Goal: Task Accomplishment & Management: Manage account settings

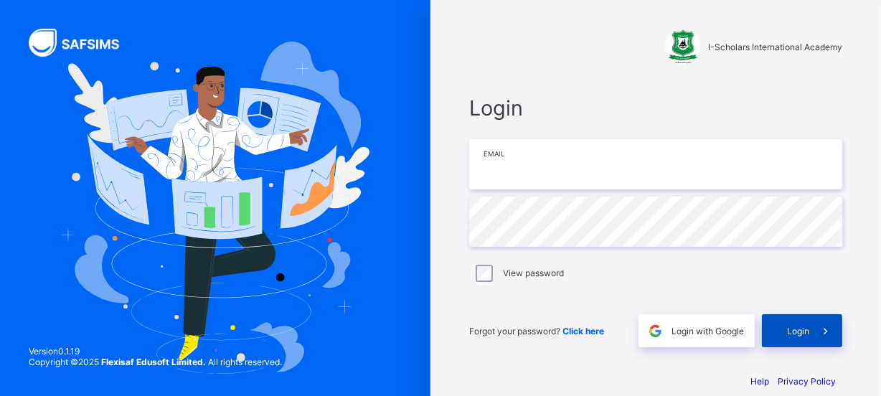
type input "**********"
click at [809, 338] on div "Login" at bounding box center [802, 330] width 80 height 33
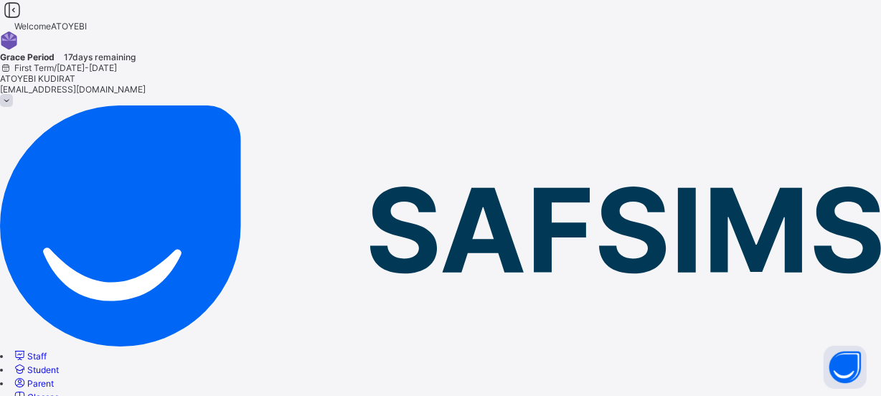
click at [59, 392] on span "Classes" at bounding box center [43, 397] width 32 height 11
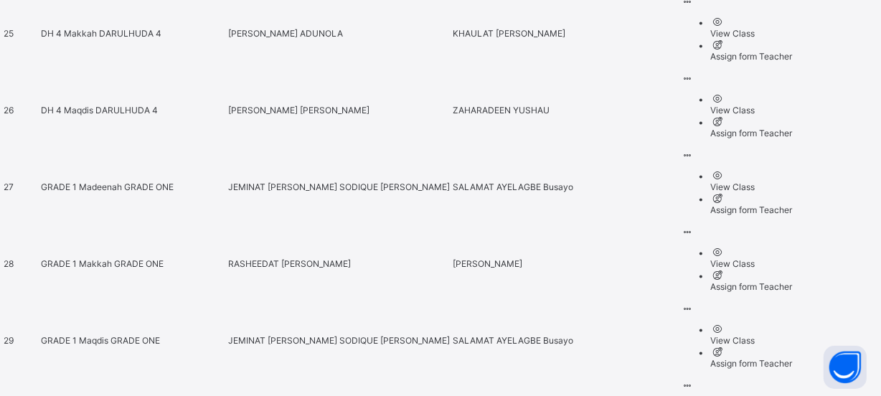
scroll to position [2477, 0]
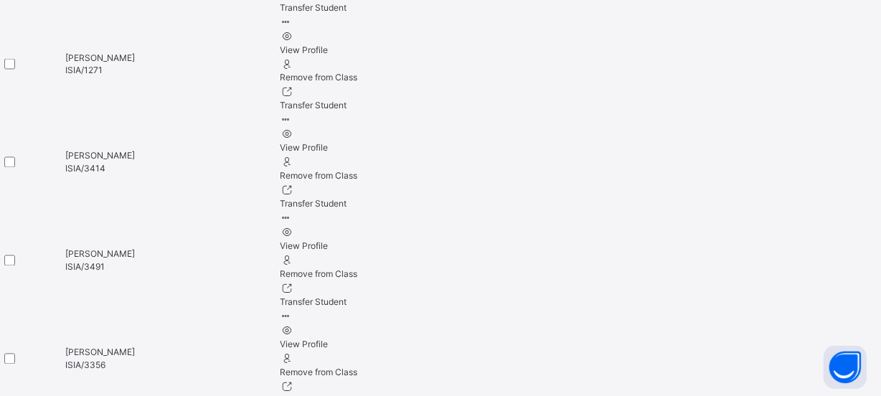
scroll to position [2346, 0]
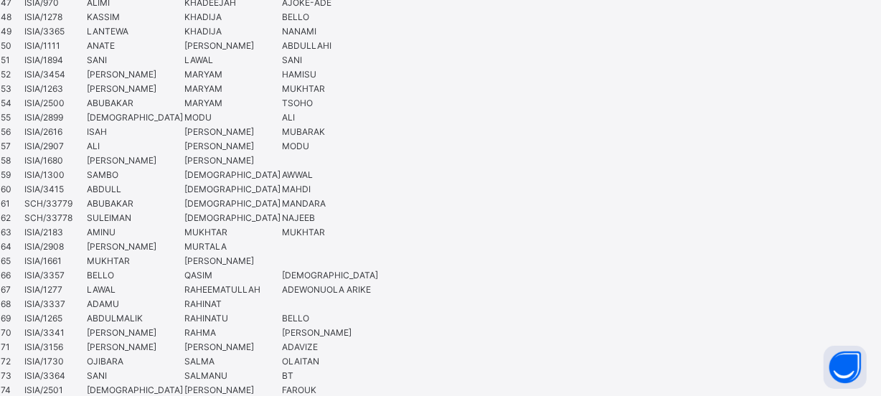
scroll to position [1564, 0]
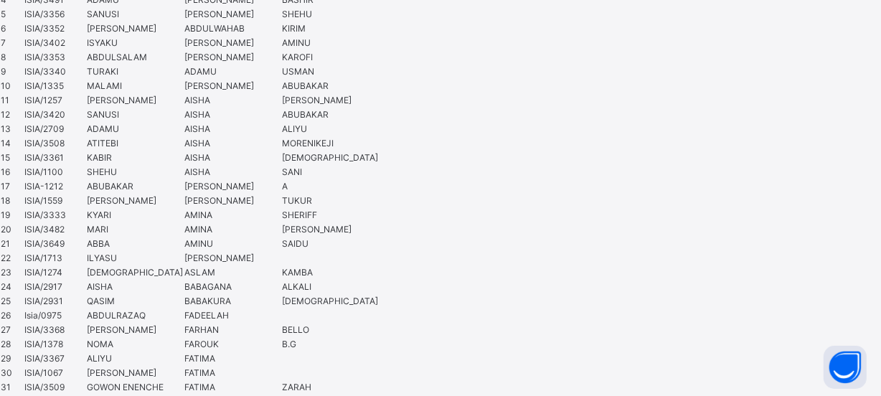
scroll to position [1043, 0]
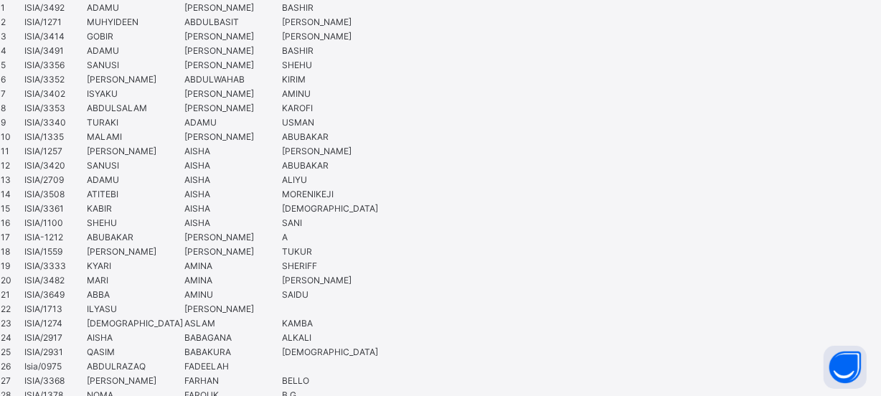
drag, startPoint x: 440, startPoint y: 326, endPoint x: 458, endPoint y: 320, distance: 18.8
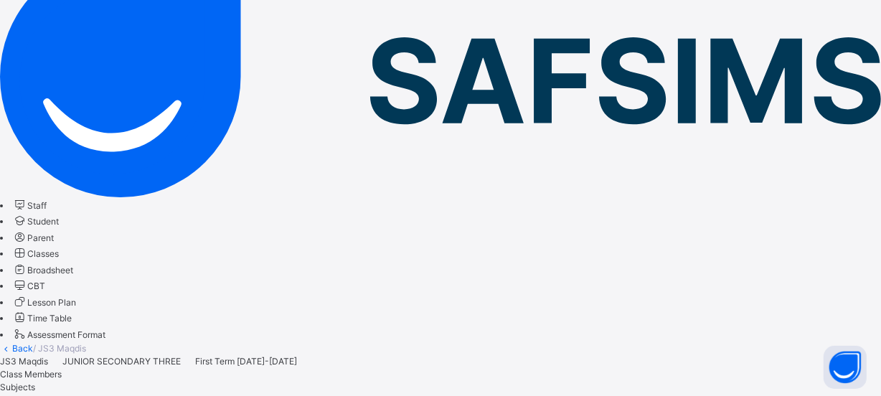
scroll to position [260, 0]
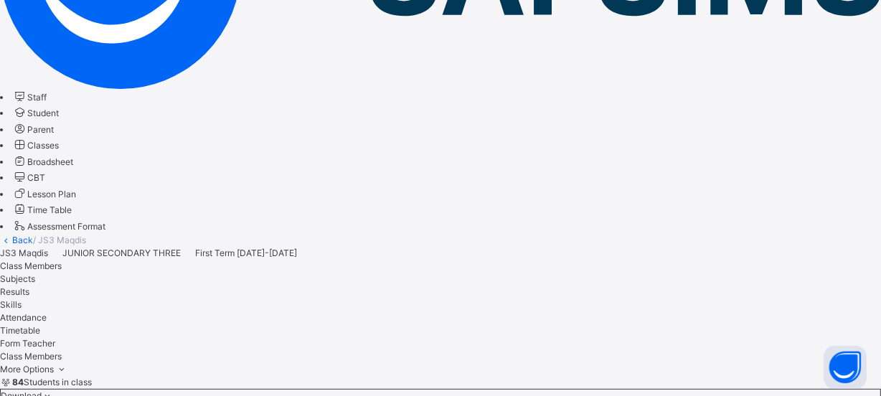
scroll to position [227, 0]
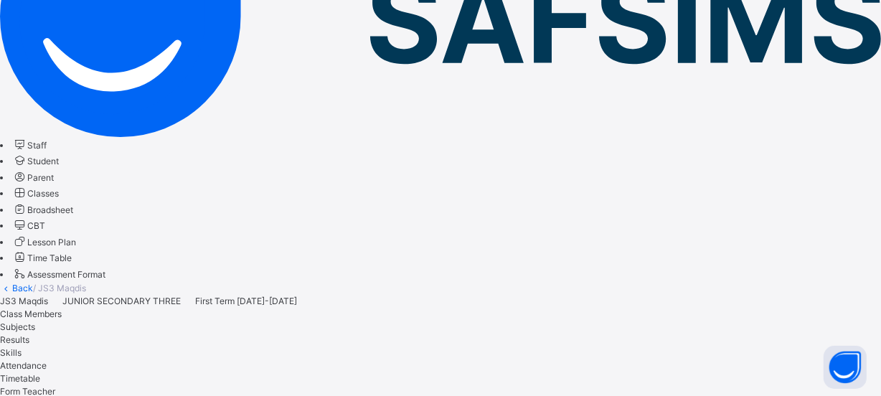
type input "*"
drag, startPoint x: 316, startPoint y: 167, endPoint x: 360, endPoint y: 166, distance: 43.8
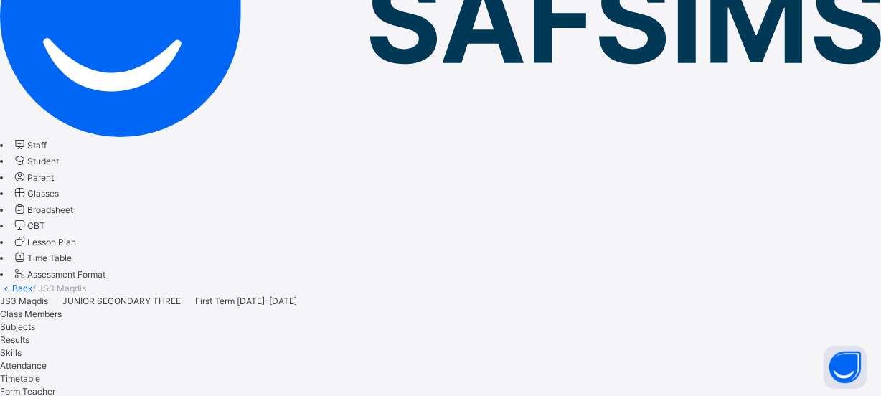
type input "*"
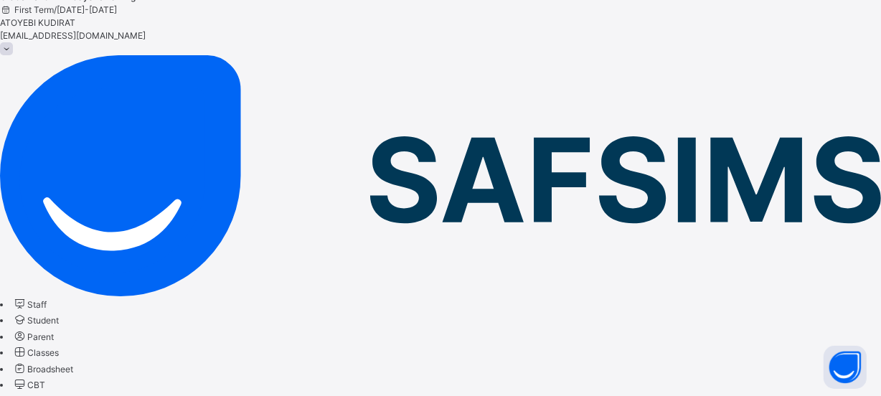
scroll to position [130, 0]
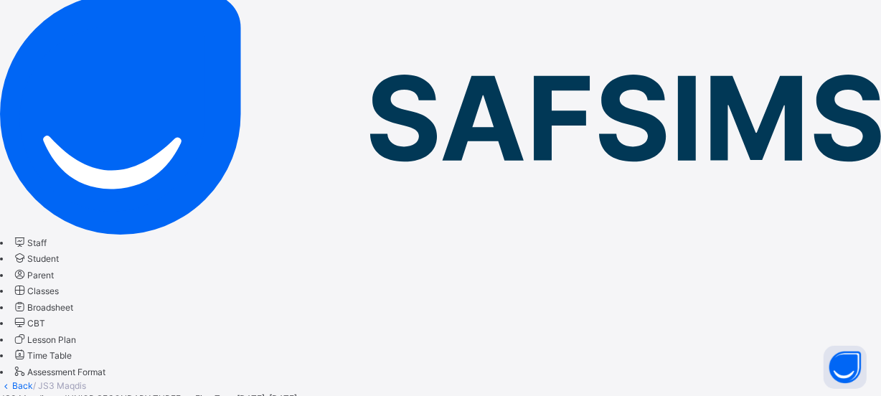
type input "*"
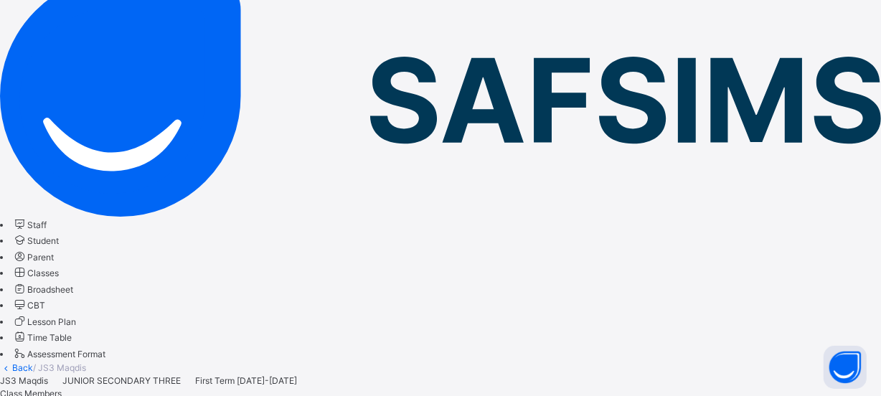
scroll to position [248, 0]
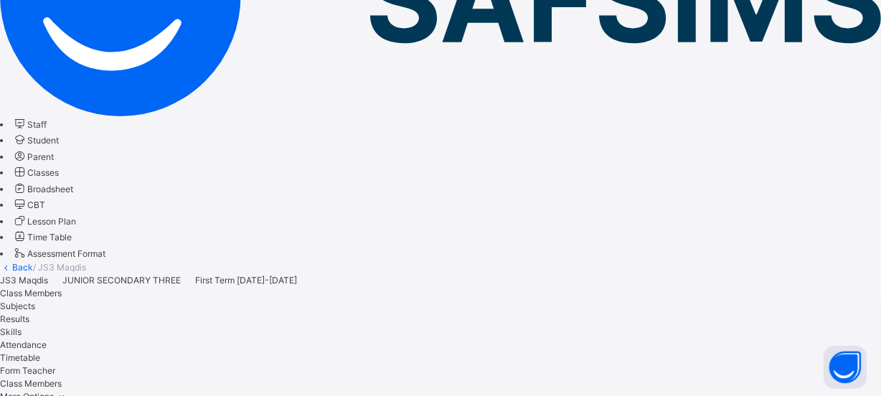
drag, startPoint x: 347, startPoint y: 141, endPoint x: 356, endPoint y: 141, distance: 9.3
type input "*"
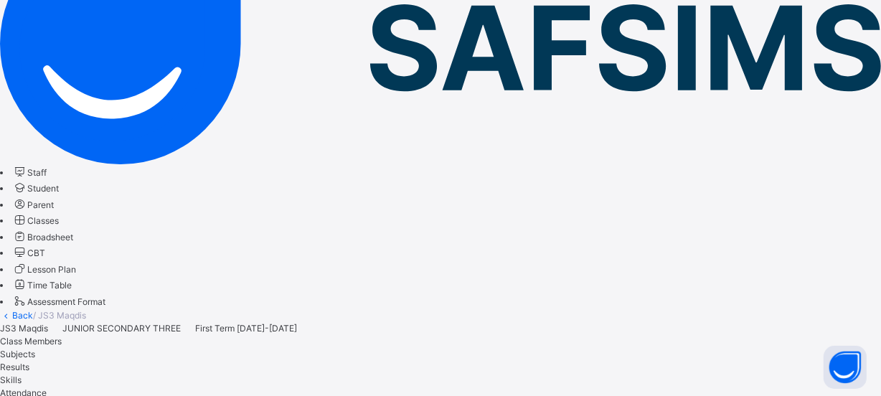
type input "*"
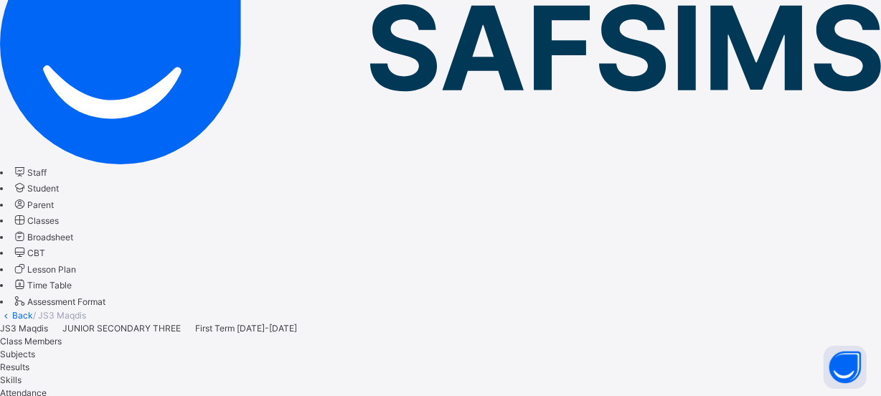
type input "*"
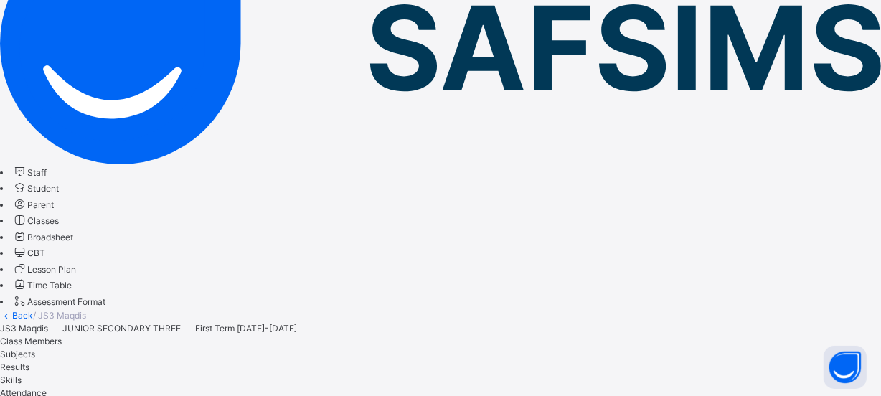
type input "*"
type input "****"
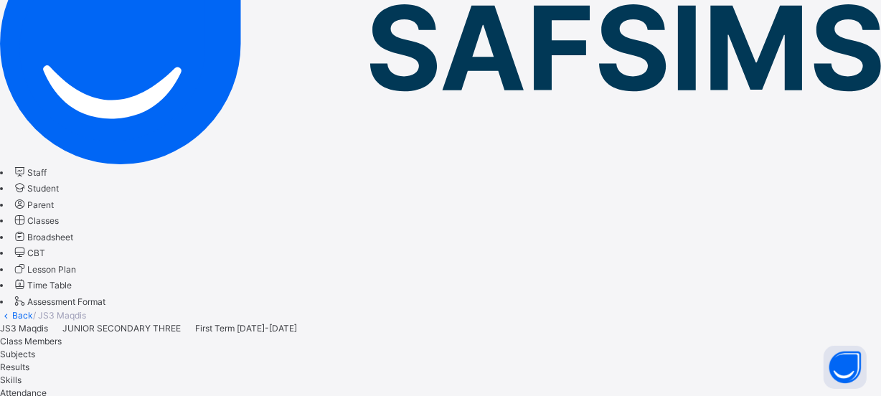
scroll to position [189, 0]
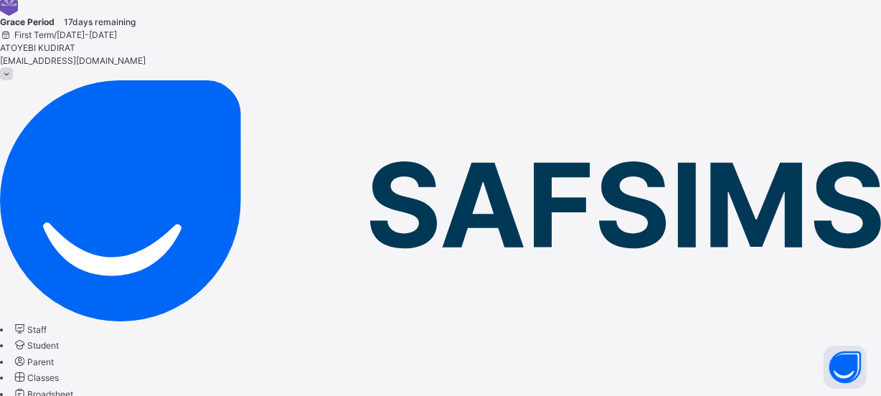
scroll to position [0, 0]
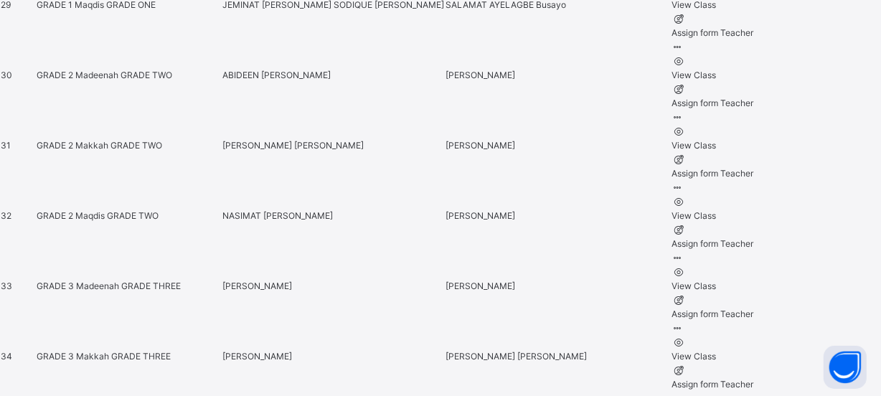
scroll to position [2738, 0]
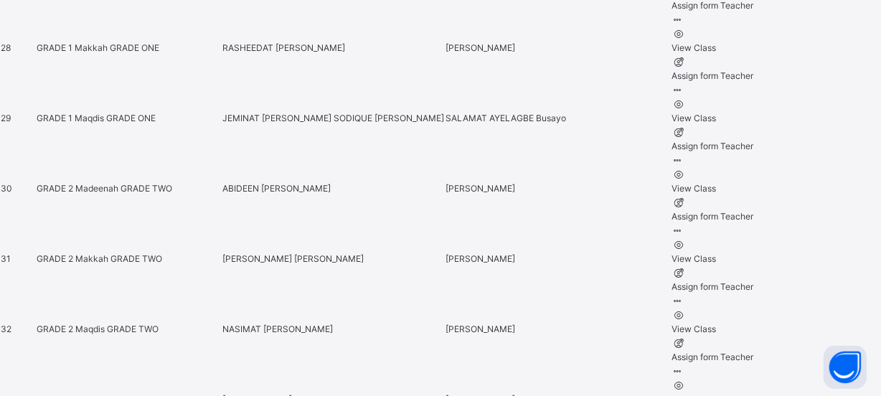
scroll to position [2673, 0]
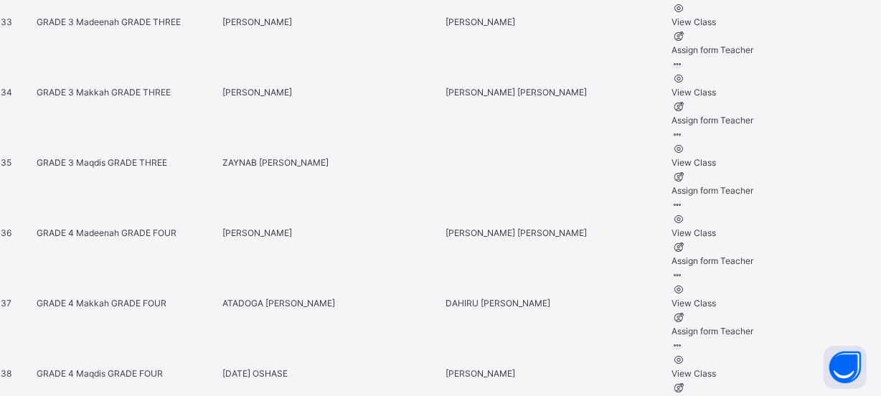
scroll to position [2803, 0]
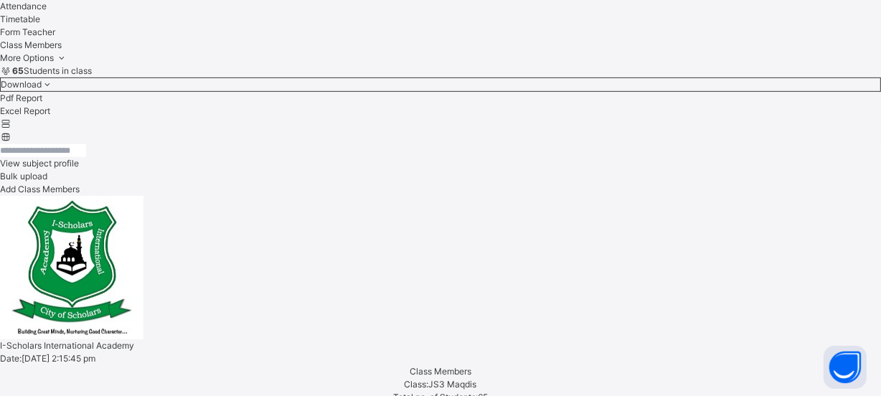
scroll to position [195, 0]
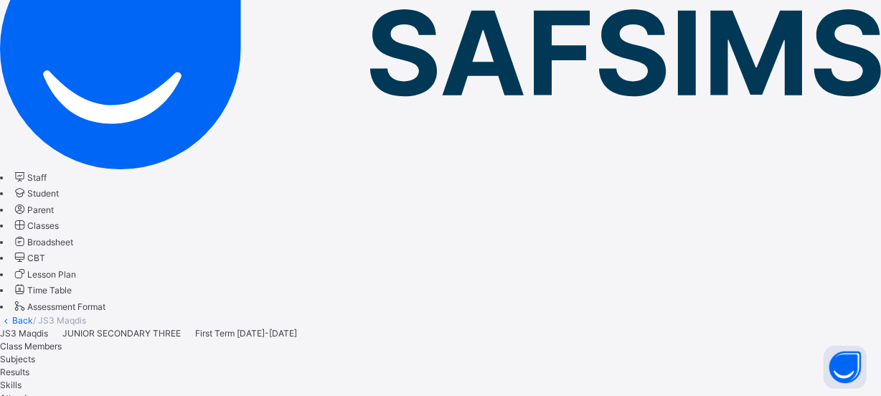
type input "*"
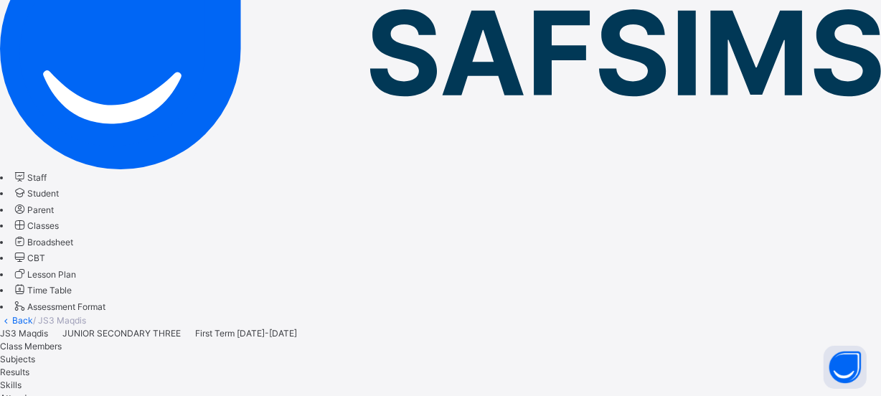
type input "*"
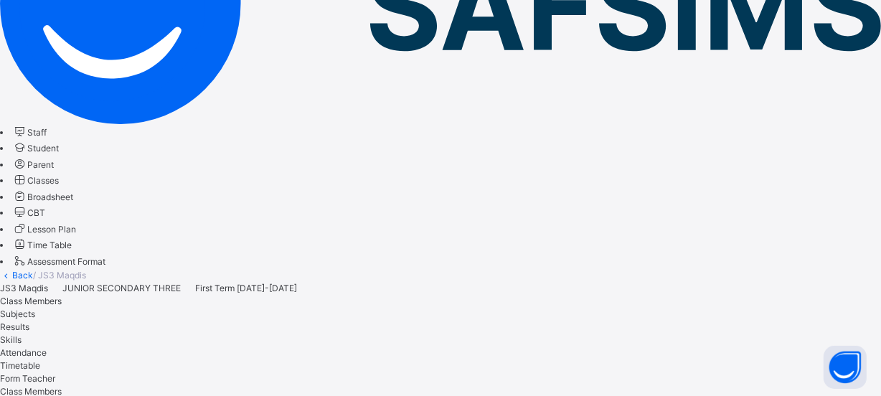
scroll to position [260, 0]
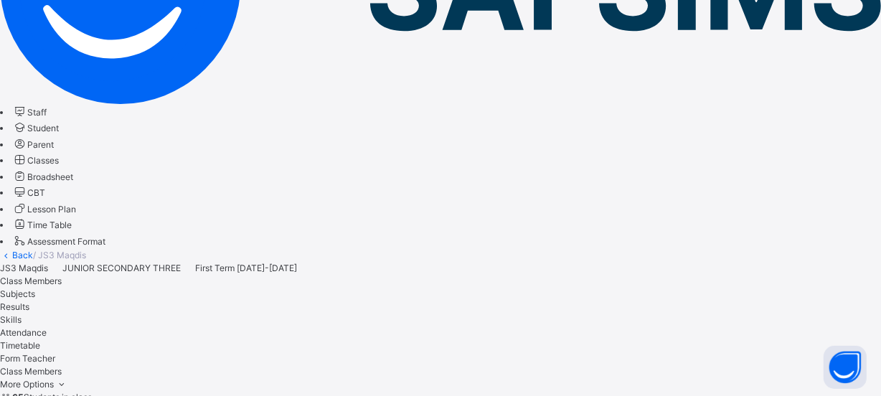
type input "*"
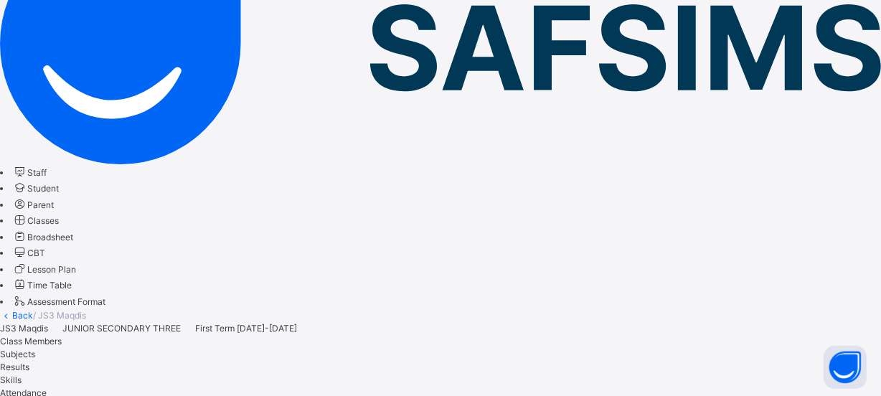
type input "*"
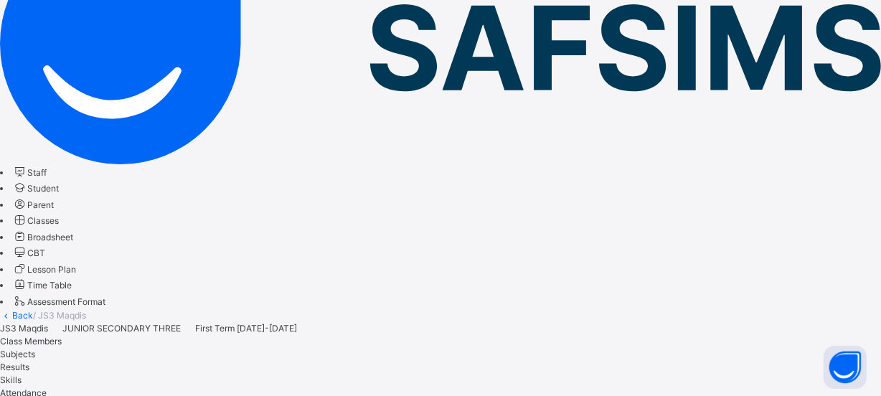
type input "*"
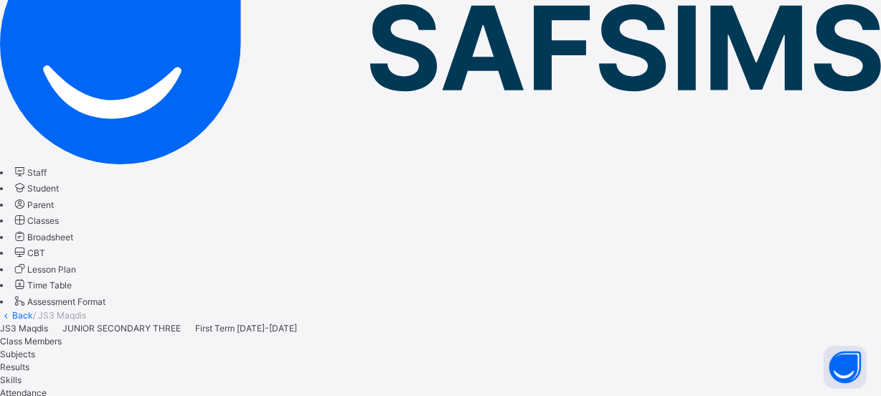
type input "*"
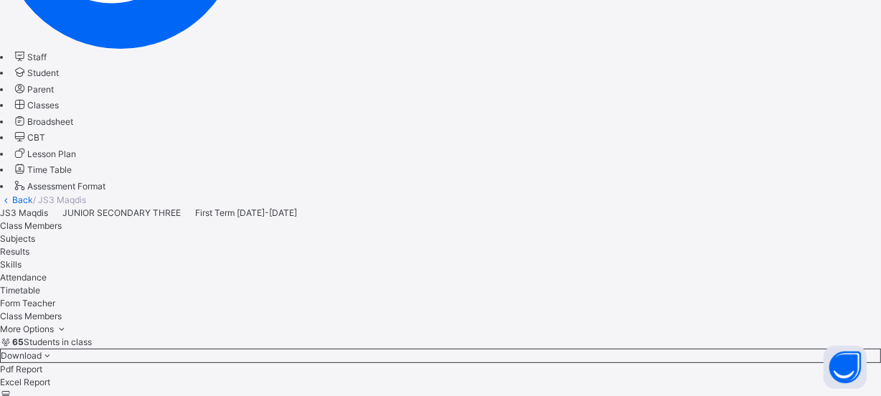
scroll to position [330, 0]
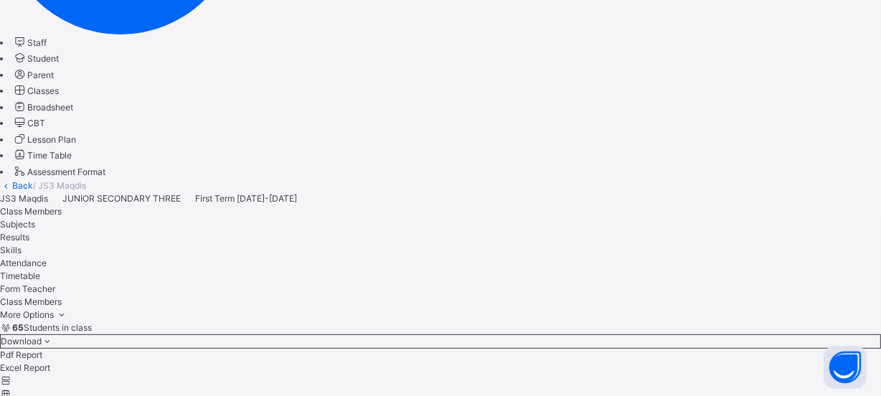
type input "*"
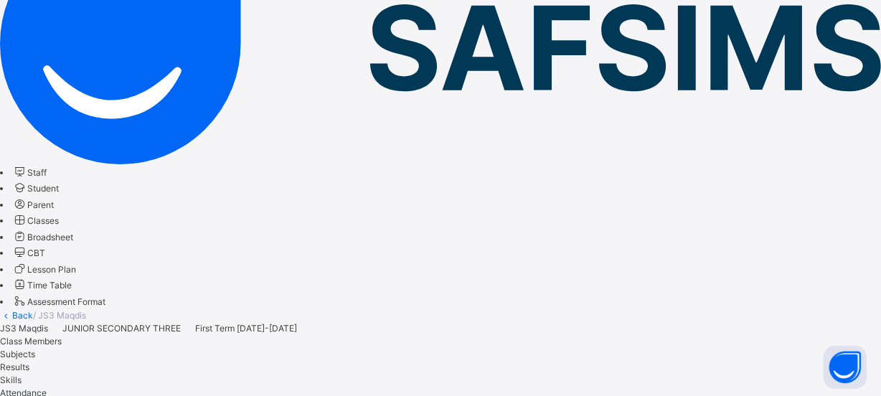
type input "*"
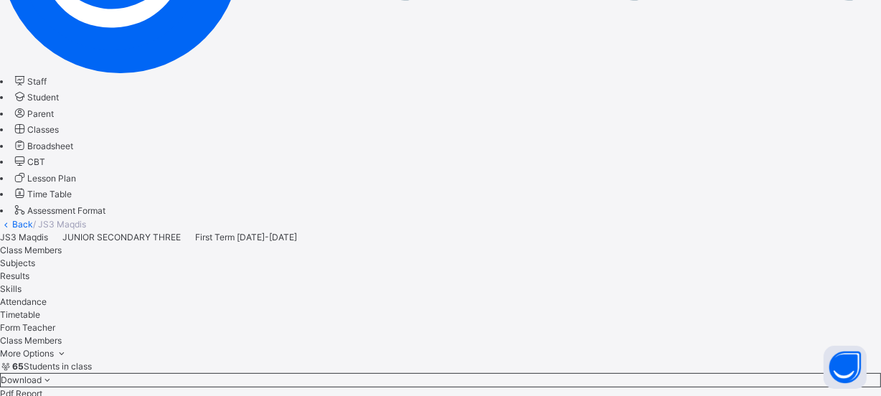
scroll to position [330, 0]
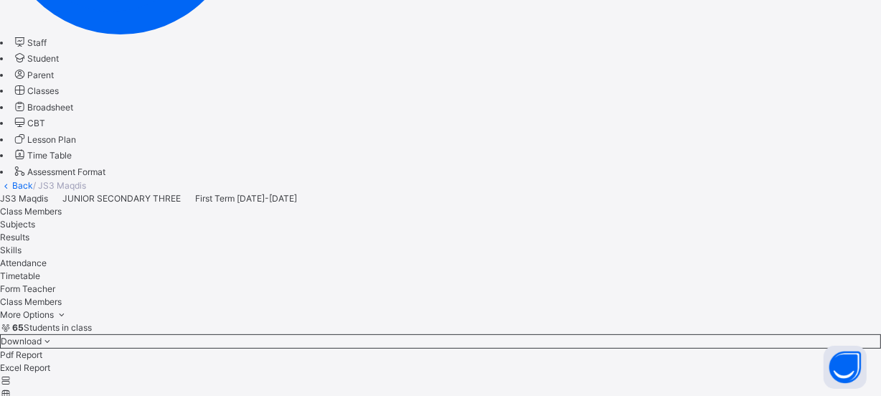
drag, startPoint x: 305, startPoint y: 55, endPoint x: 291, endPoint y: 57, distance: 13.8
type input "*"
drag, startPoint x: 286, startPoint y: 60, endPoint x: 285, endPoint y: 52, distance: 8.0
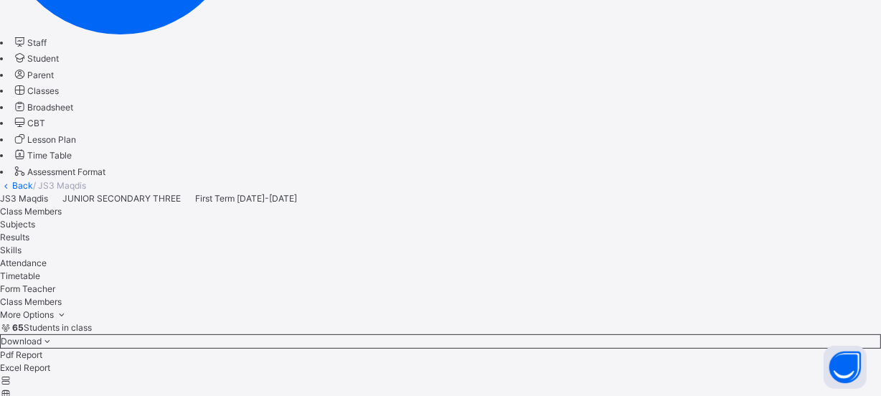
type input "*"
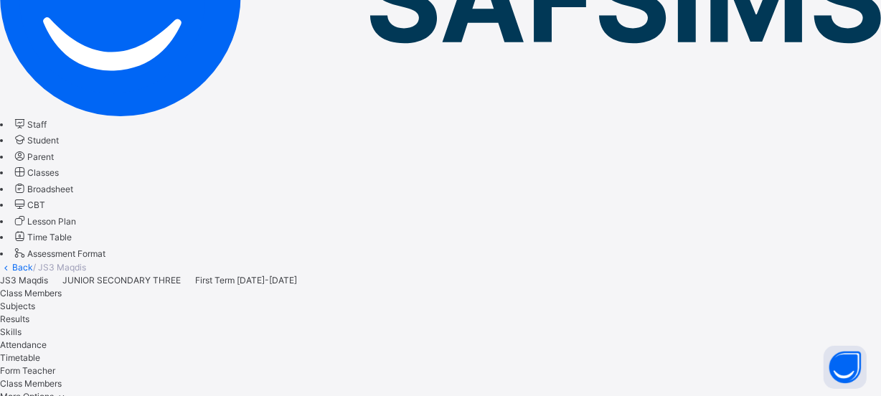
scroll to position [200, 0]
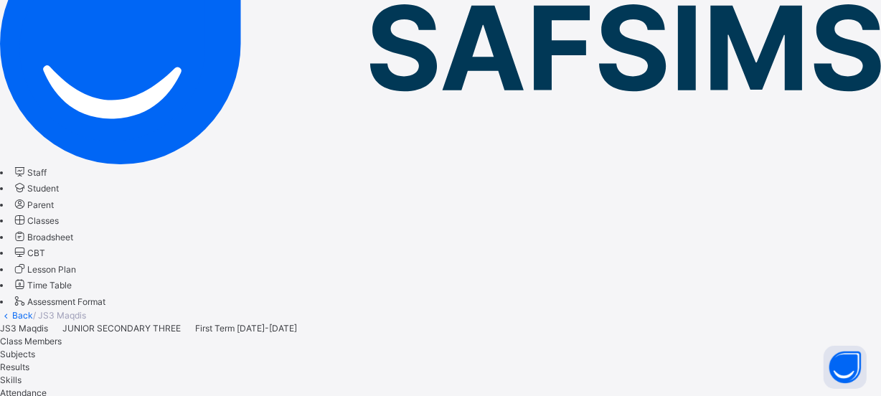
type input "*"
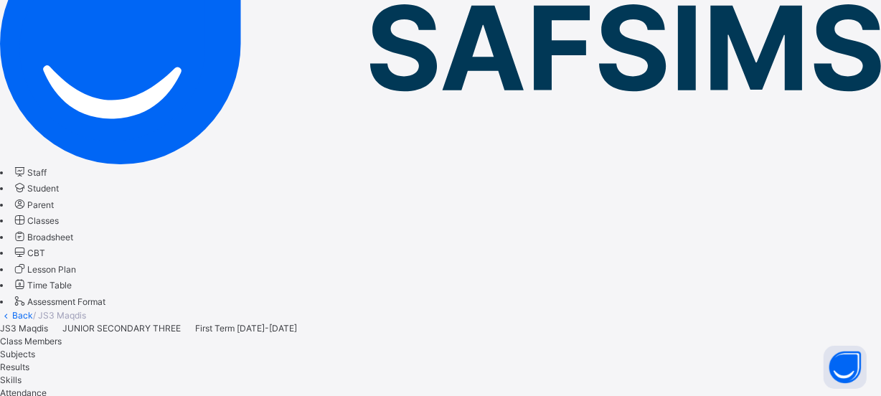
type input "*"
type input "*****"
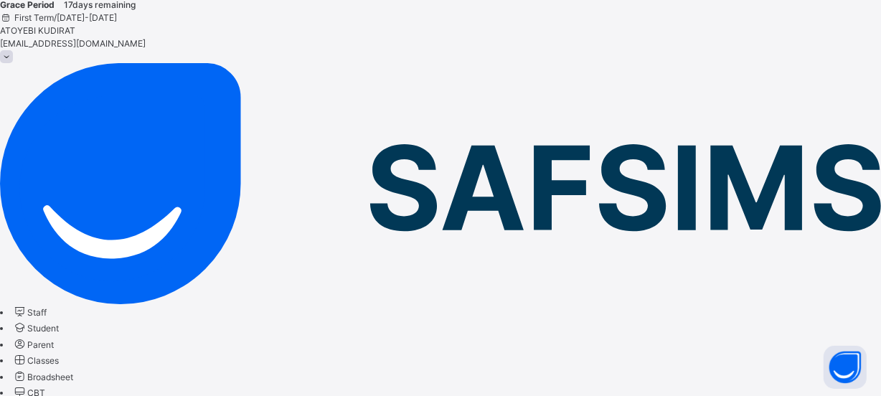
scroll to position [0, 0]
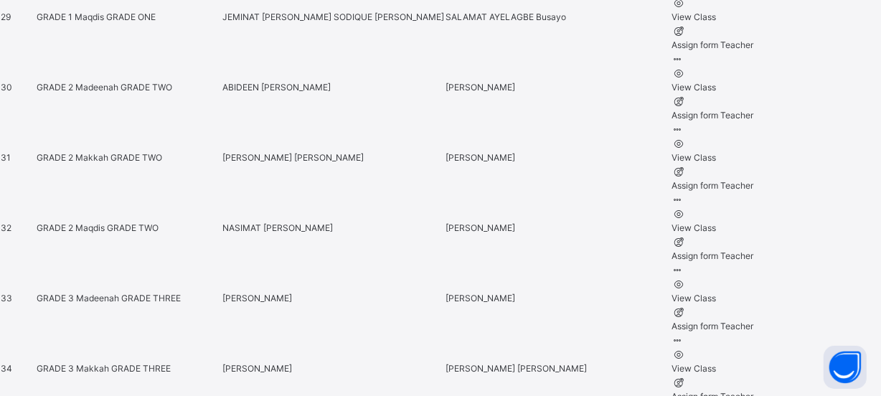
scroll to position [2673, 0]
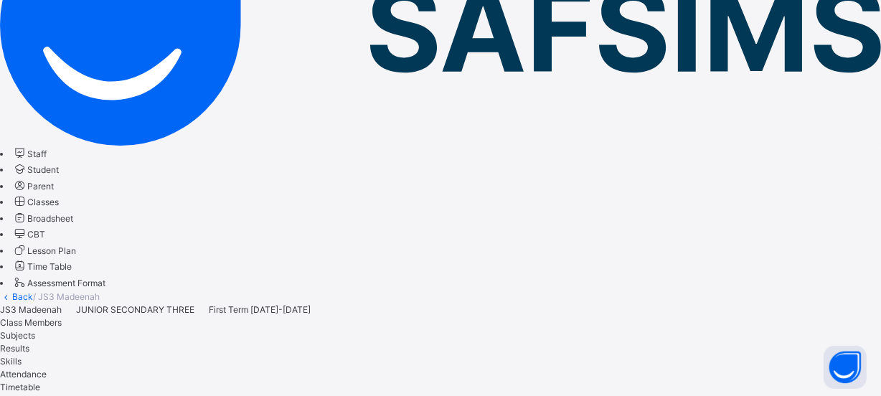
scroll to position [232, 0]
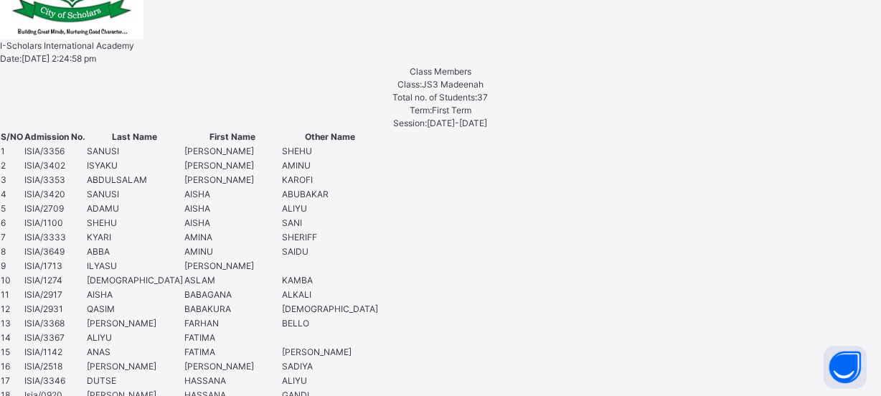
scroll to position [884, 0]
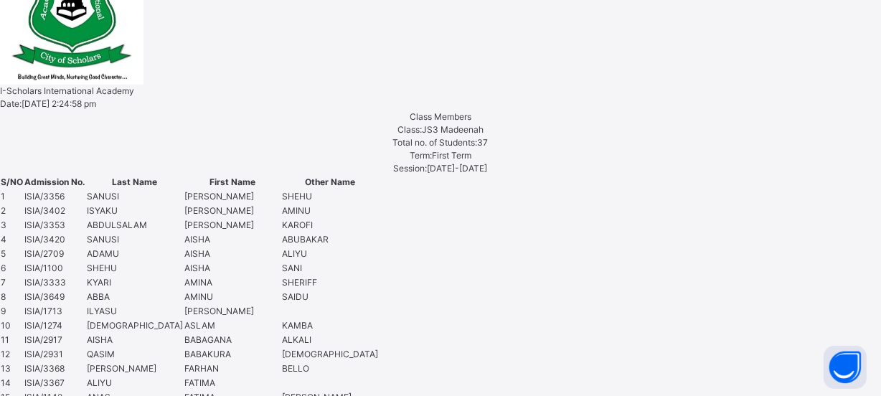
scroll to position [818, 0]
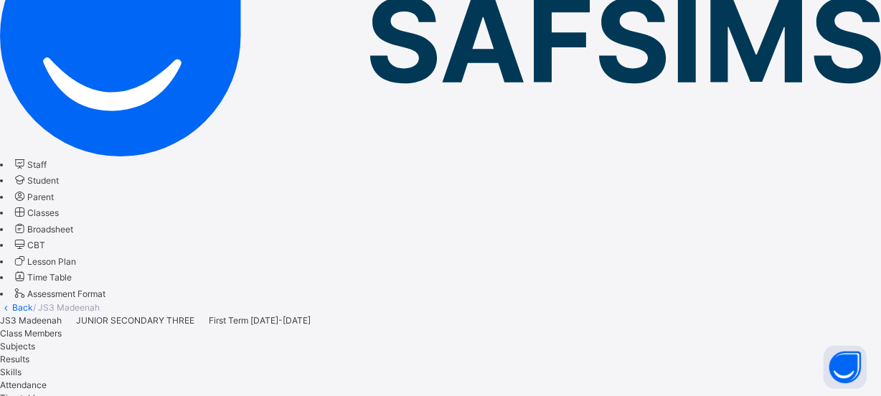
scroll to position [36, 0]
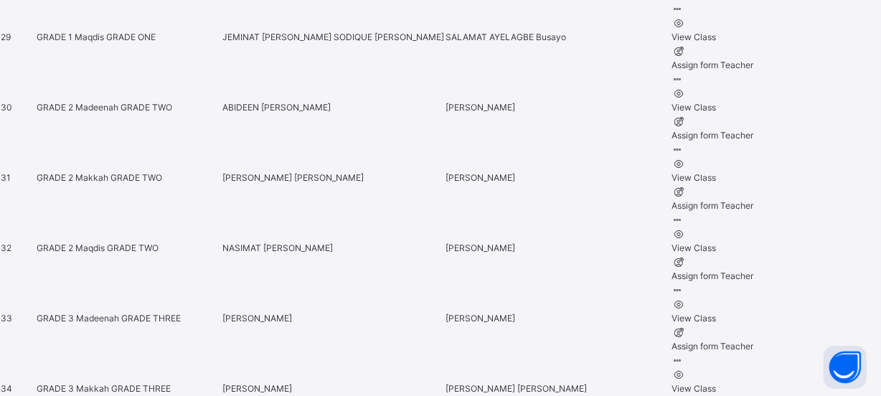
scroll to position [2644, 0]
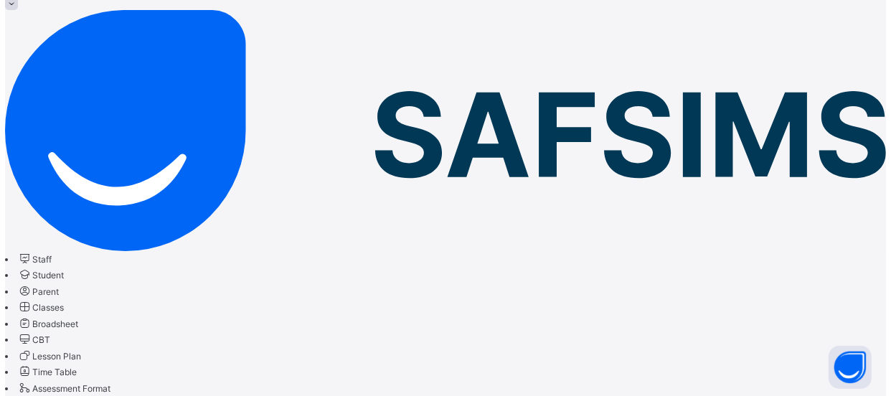
scroll to position [136, 0]
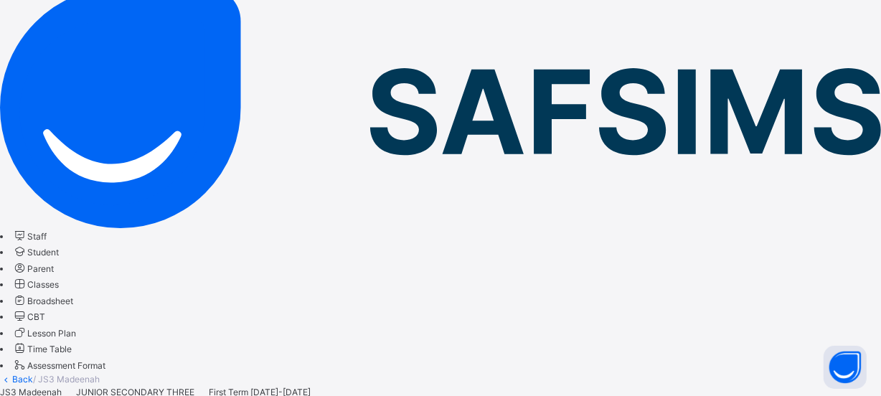
type input "****"
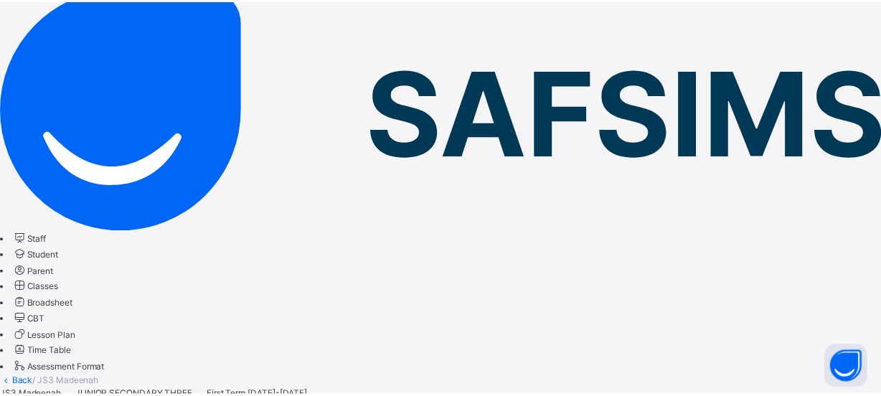
scroll to position [110, 0]
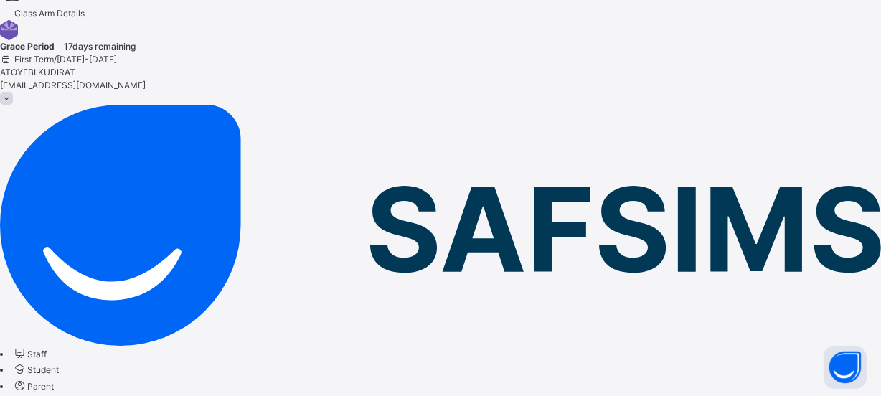
scroll to position [136, 0]
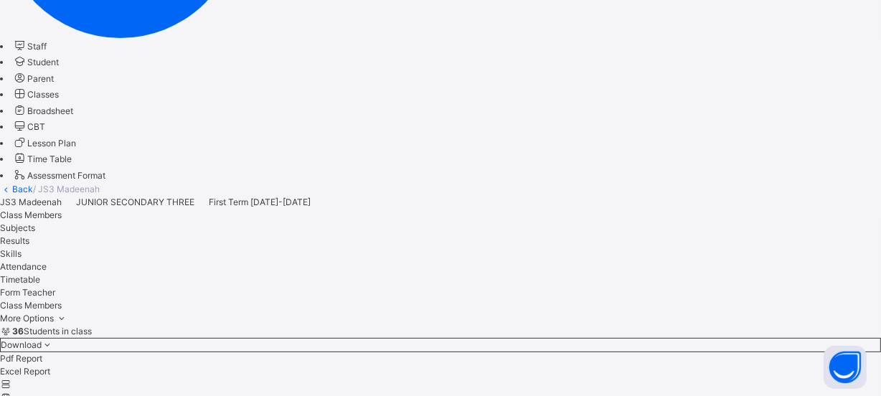
scroll to position [331, 0]
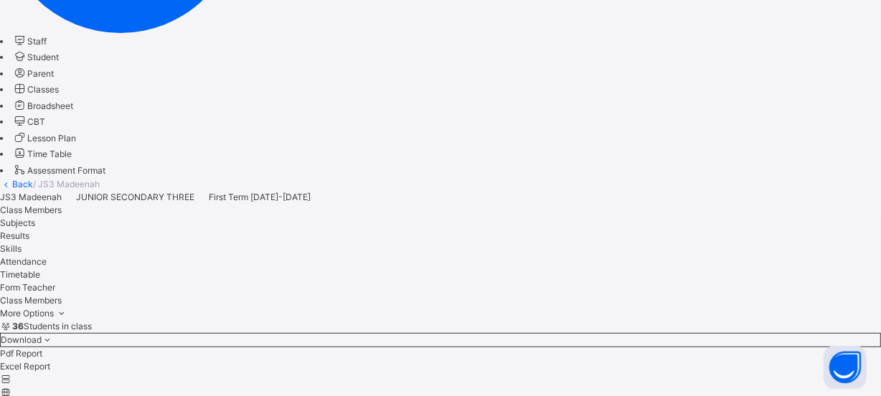
type input "*"
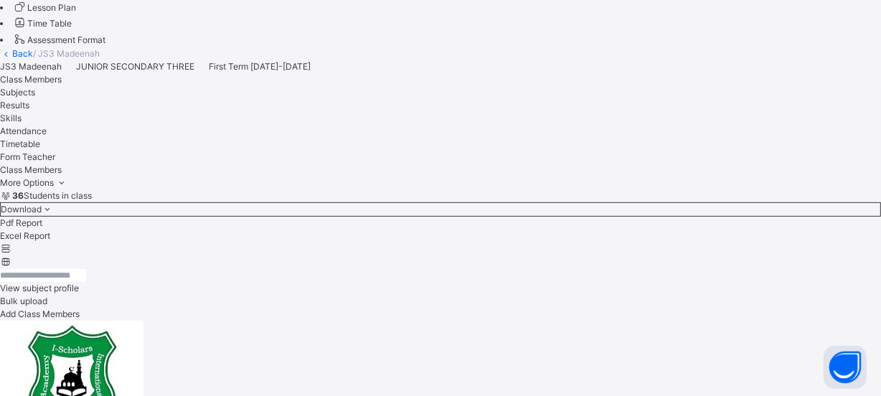
scroll to position [71, 0]
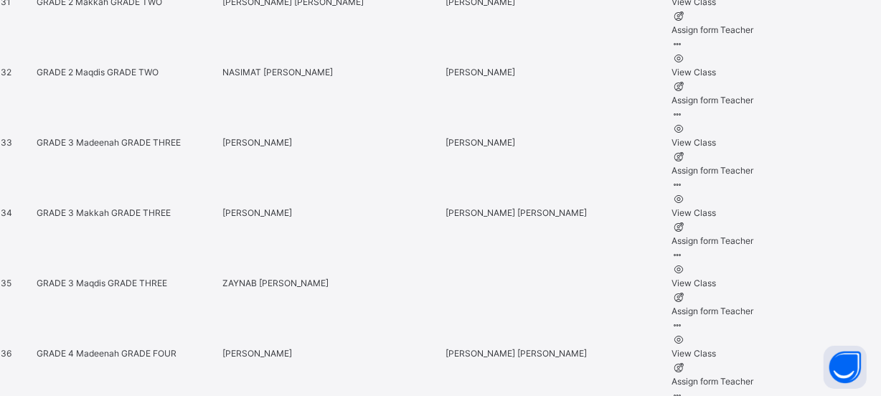
scroll to position [2803, 0]
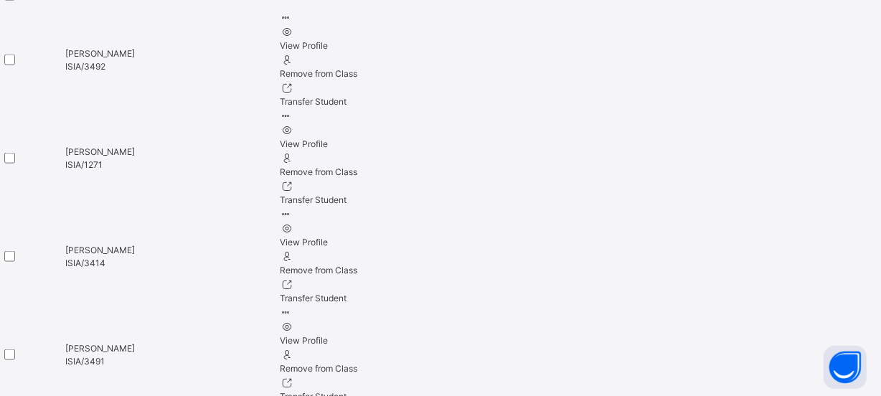
scroll to position [124, 0]
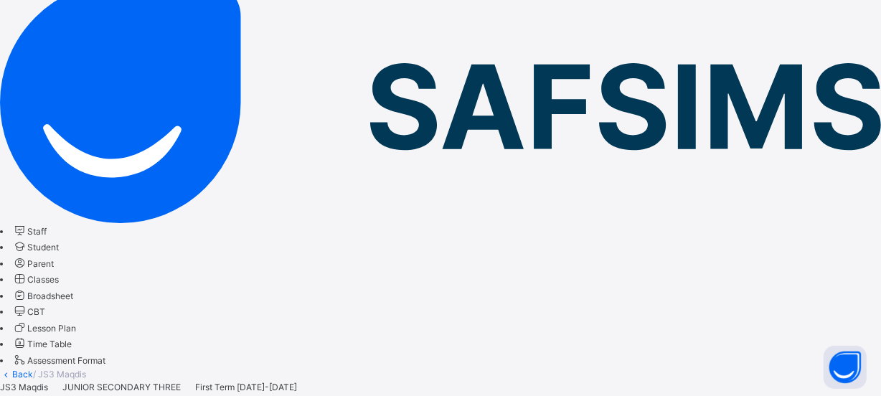
scroll to position [189, 0]
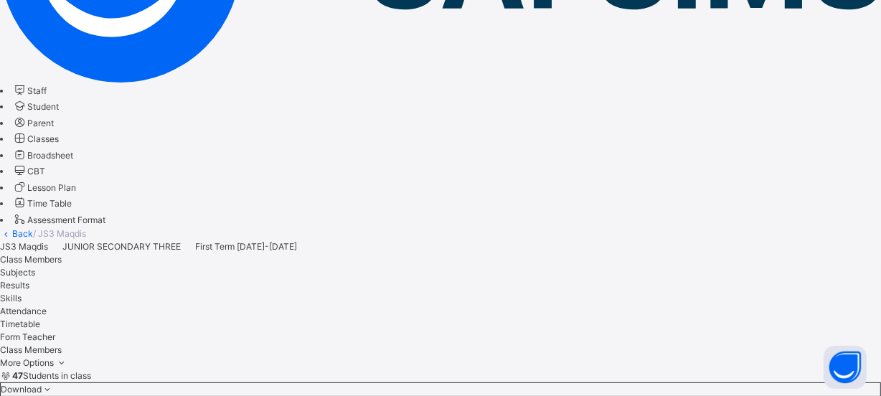
scroll to position [296, 0]
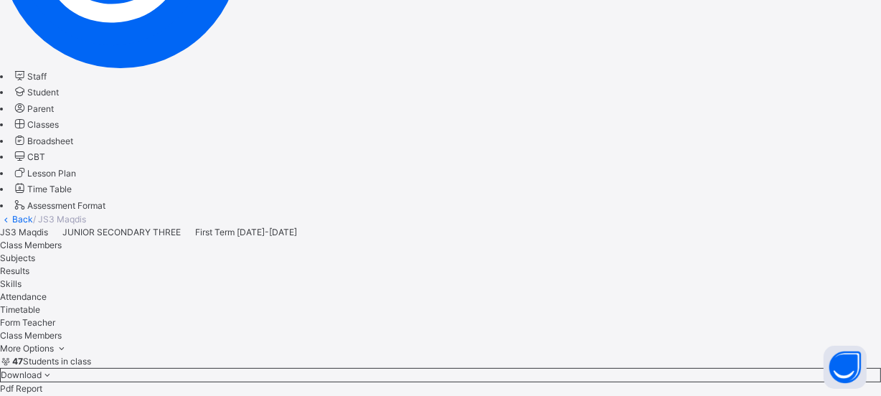
type input "*"
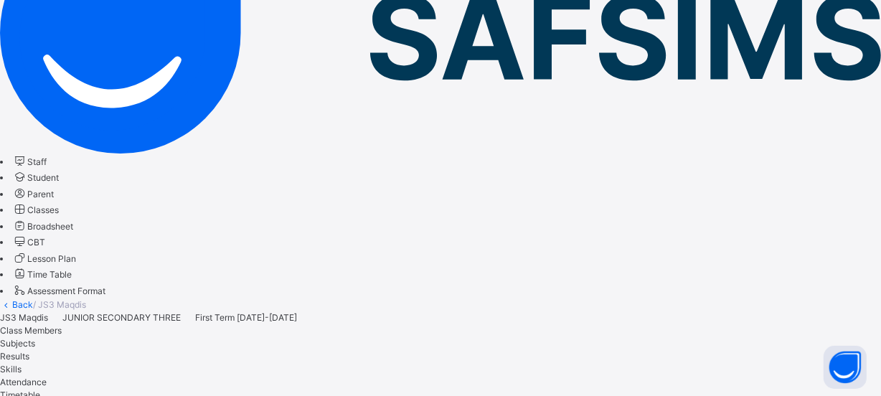
scroll to position [231, 0]
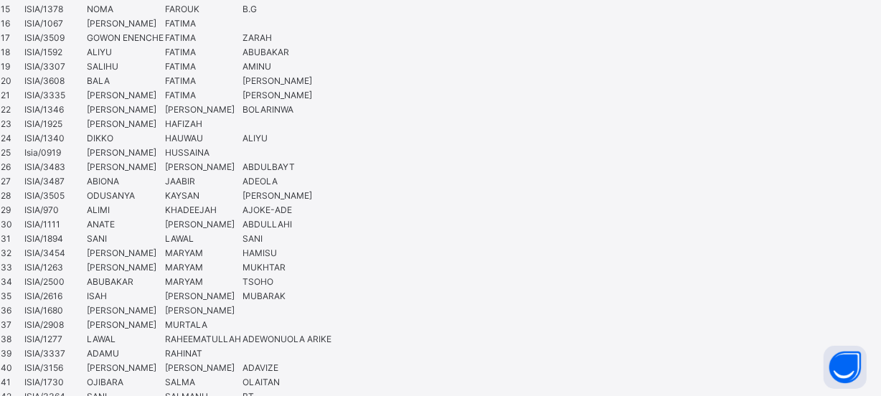
scroll to position [1274, 0]
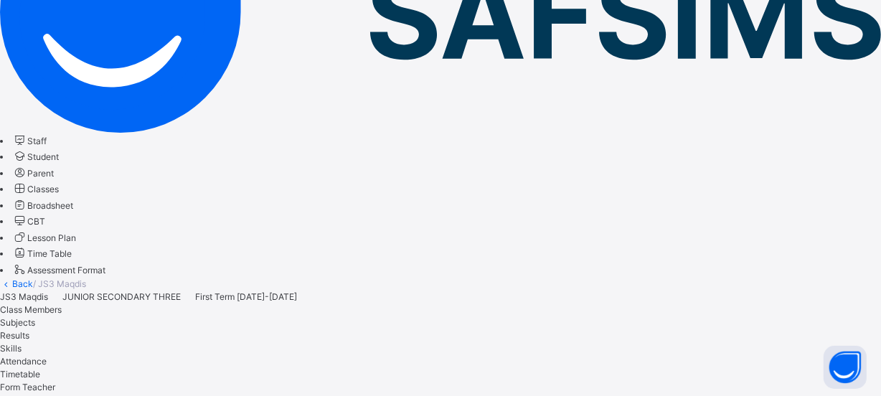
scroll to position [255, 0]
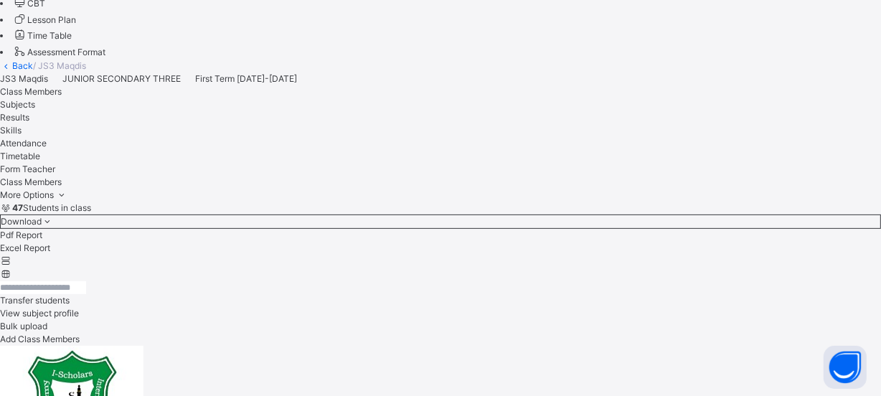
scroll to position [450, 0]
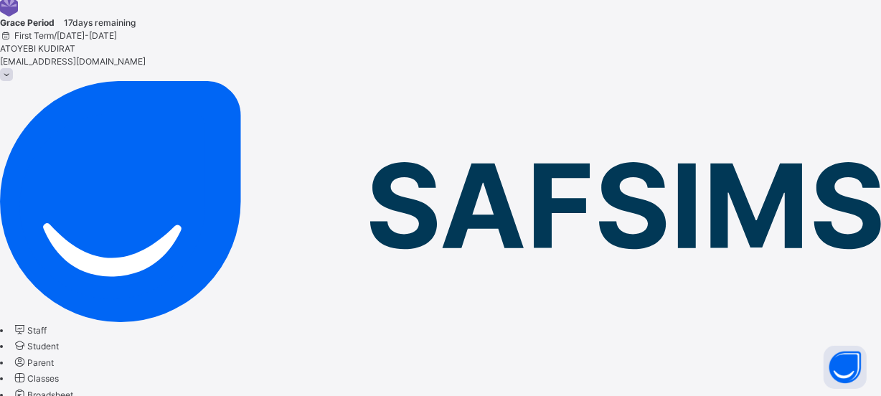
scroll to position [65, 0]
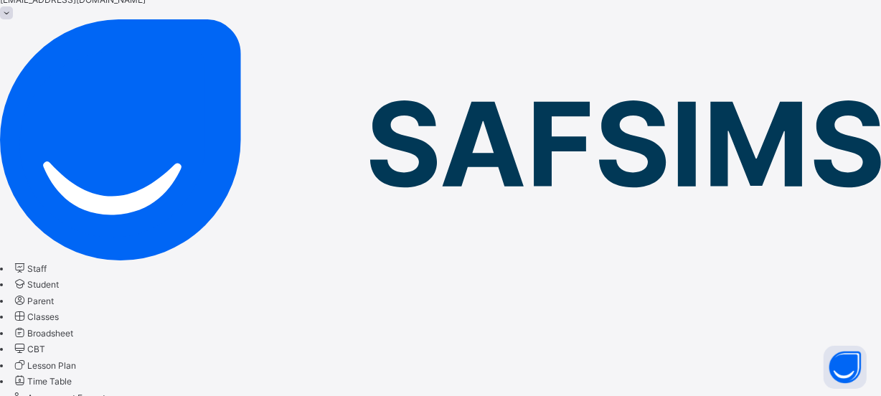
scroll to position [0, 0]
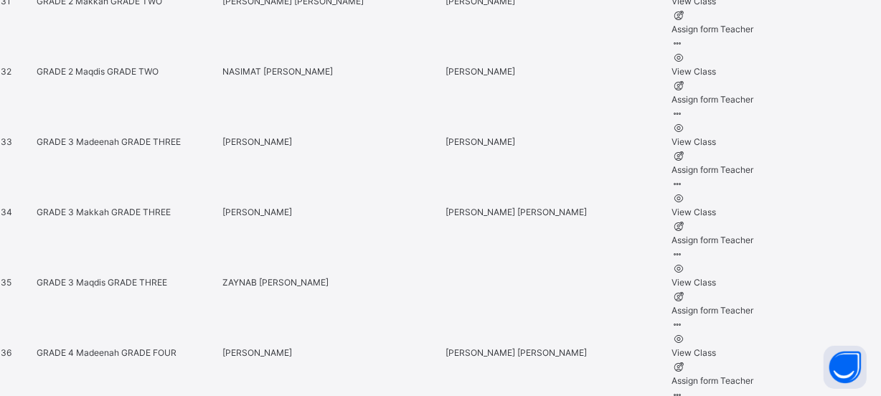
scroll to position [2803, 0]
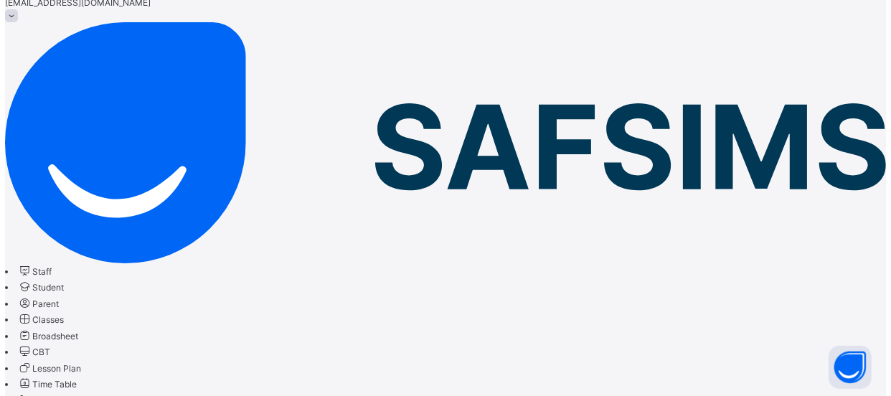
scroll to position [232, 0]
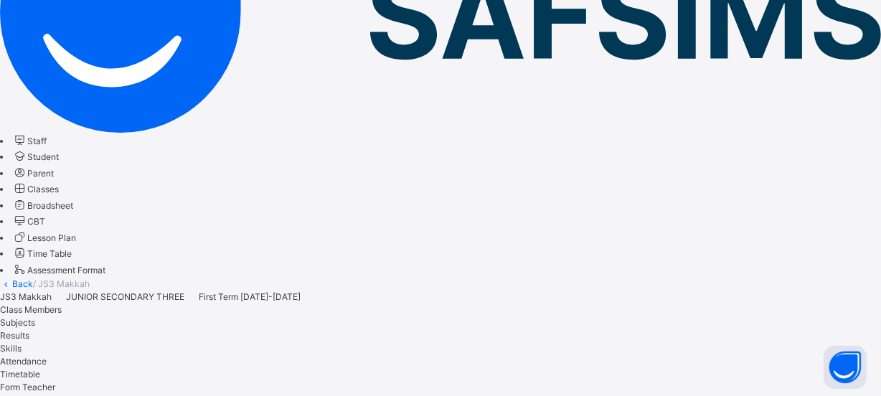
type input "*****"
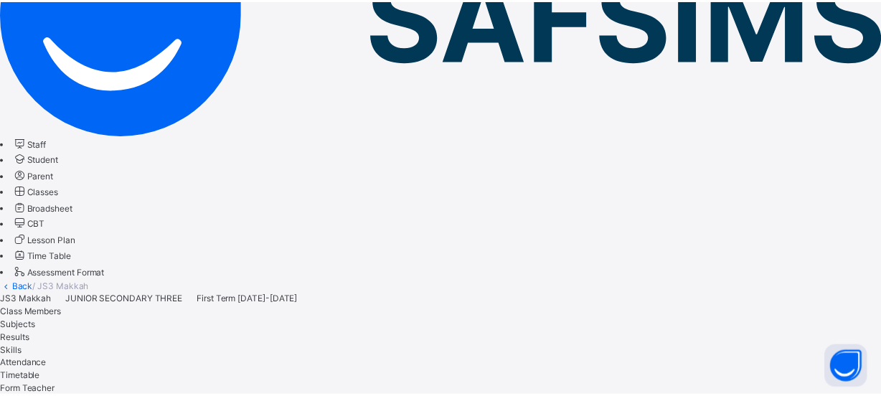
scroll to position [244, 0]
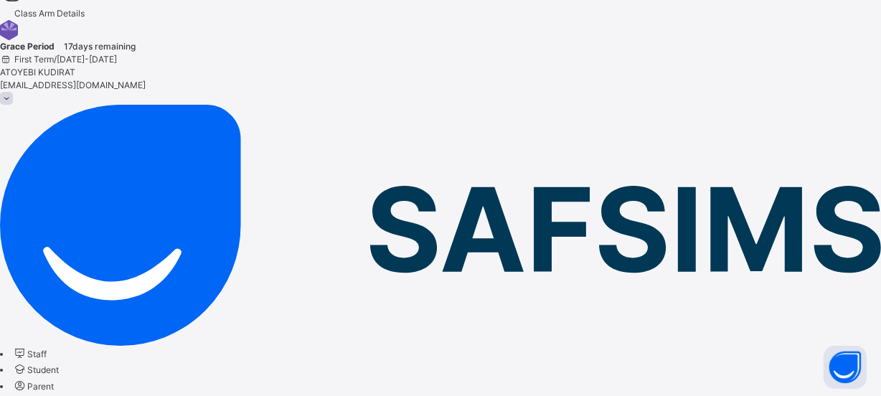
scroll to position [232, 0]
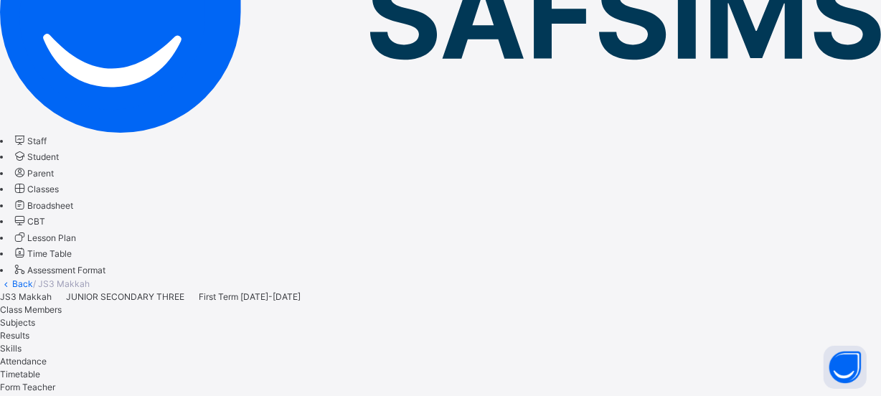
type input "*"
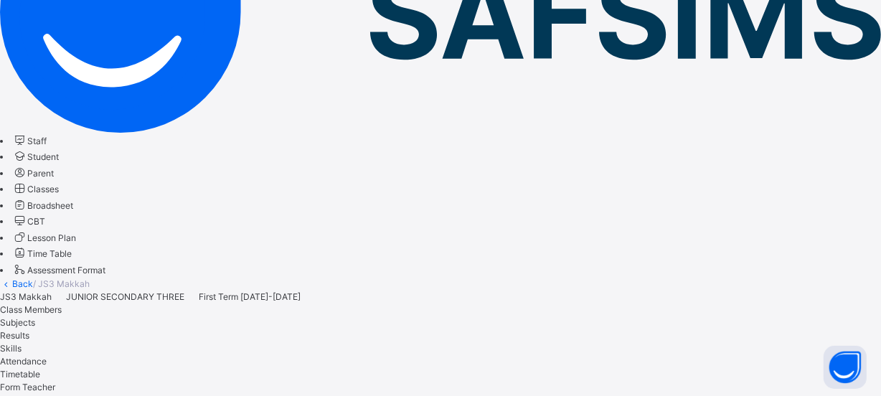
type input "*"
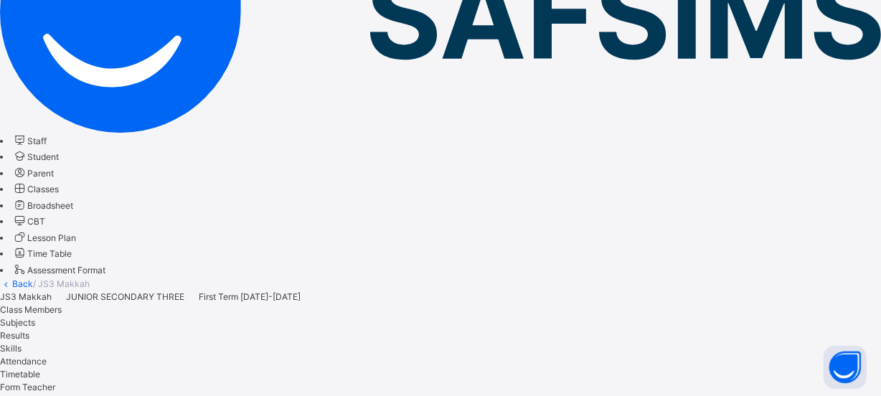
type input "*"
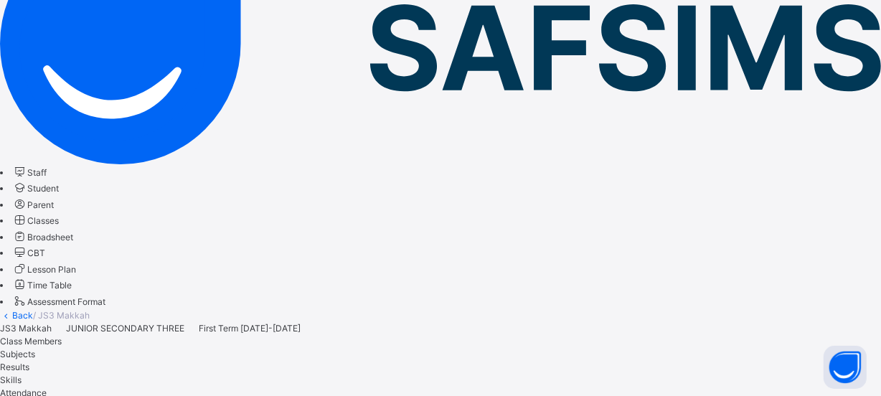
type input "*"
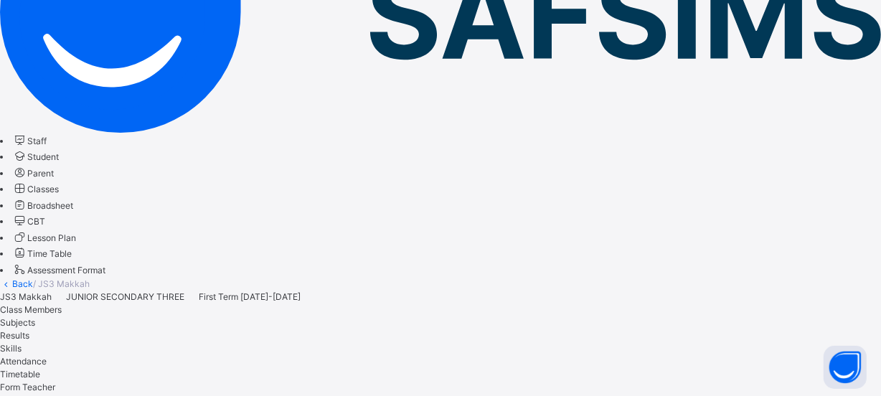
type input "*"
type input "**"
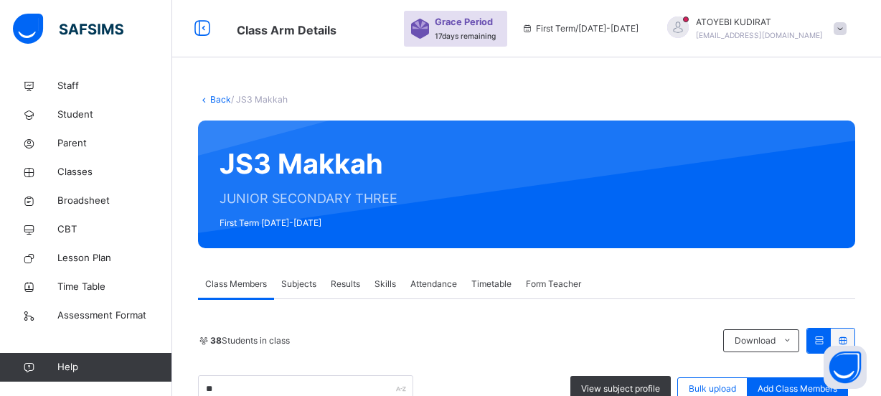
scroll to position [200, 0]
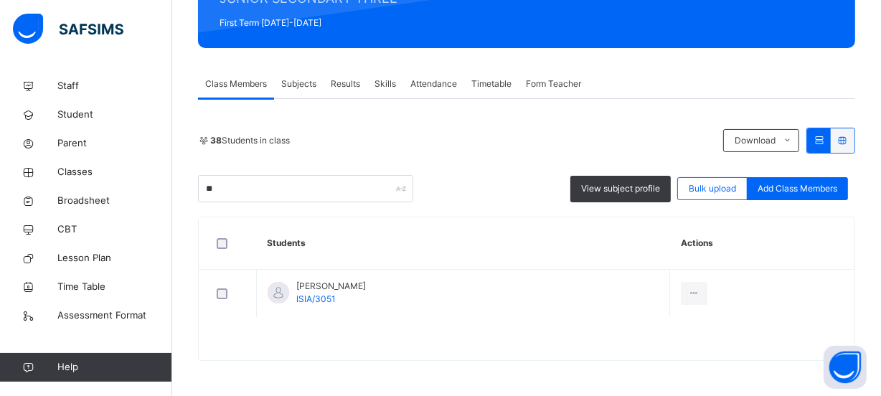
type input "*"
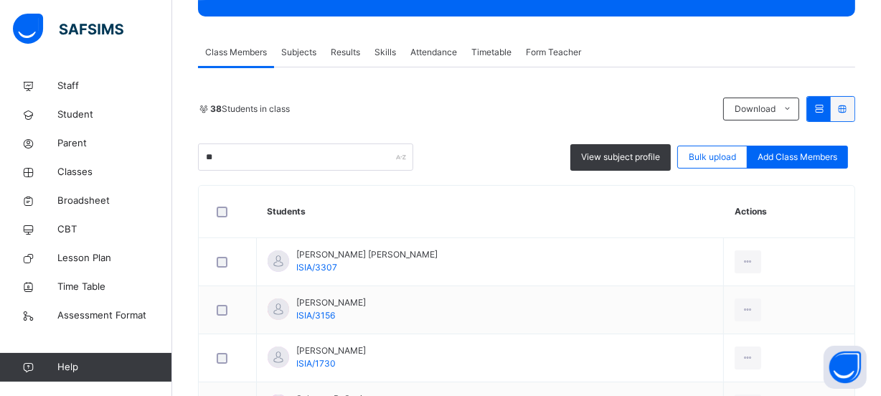
type input "*"
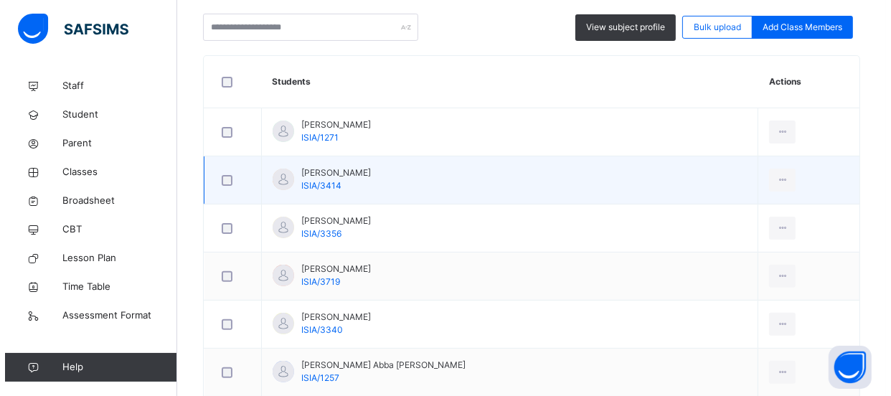
scroll to position [362, 0]
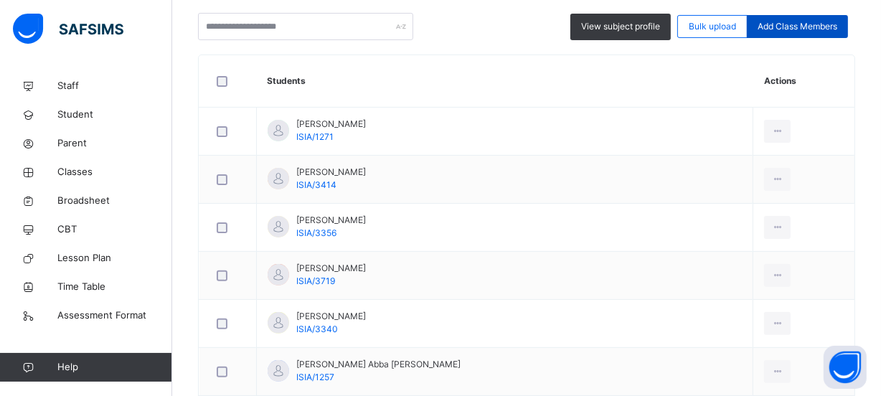
click at [813, 29] on span "Add Class Members" at bounding box center [797, 26] width 80 height 13
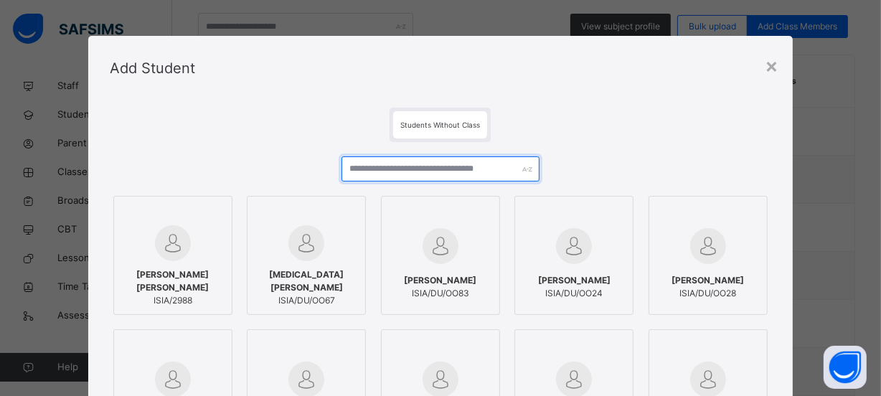
click at [475, 169] on input "text" at bounding box center [440, 168] width 199 height 25
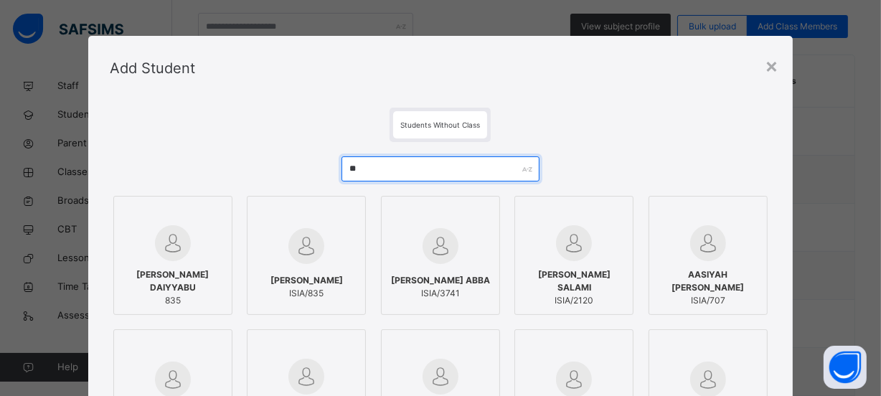
type input "**"
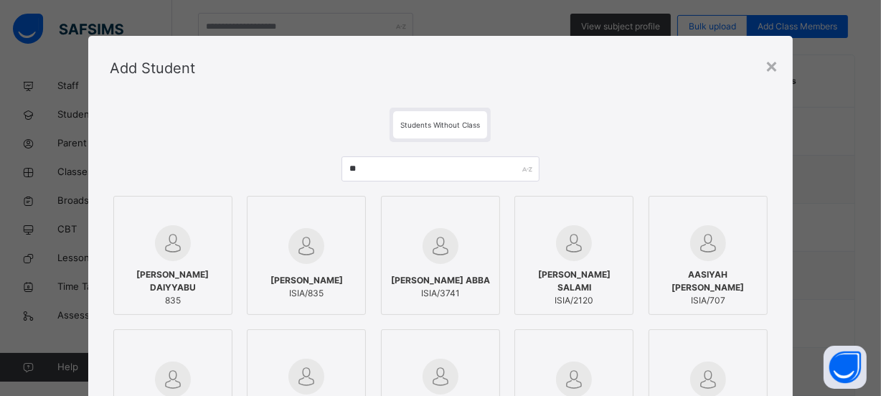
click at [440, 282] on span "AALIMAH FATIHU ABBA" at bounding box center [440, 280] width 99 height 13
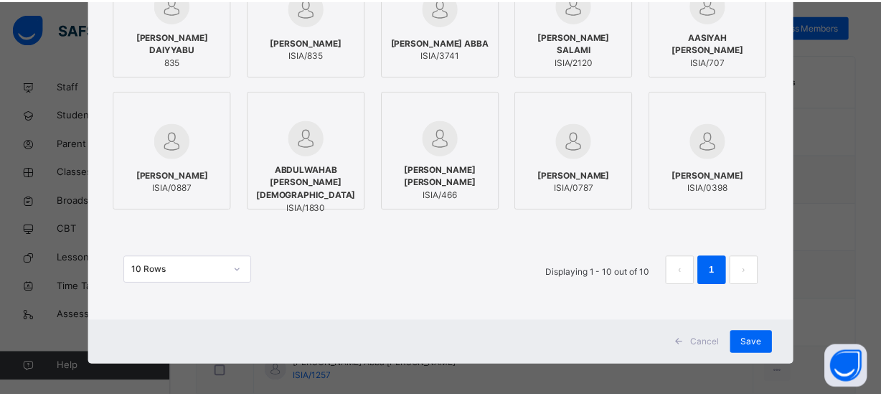
scroll to position [244, 0]
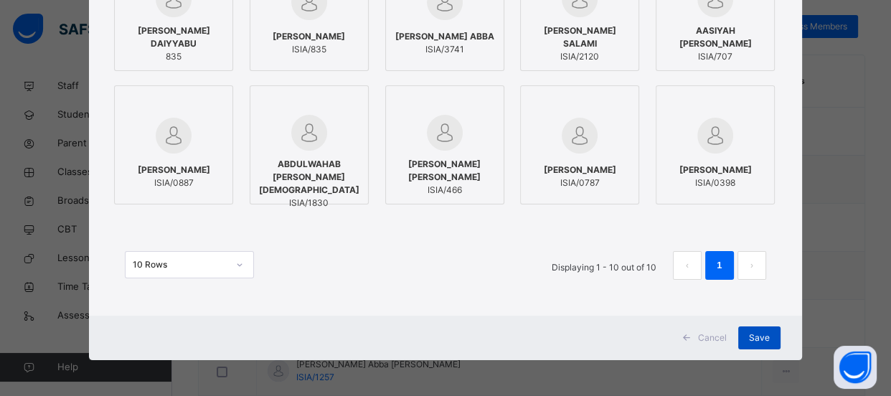
click at [753, 334] on span "Save" at bounding box center [759, 337] width 21 height 13
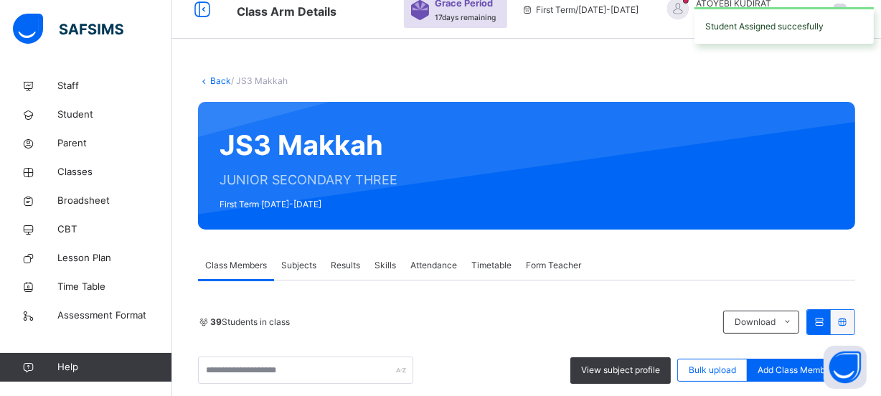
scroll to position [362, 0]
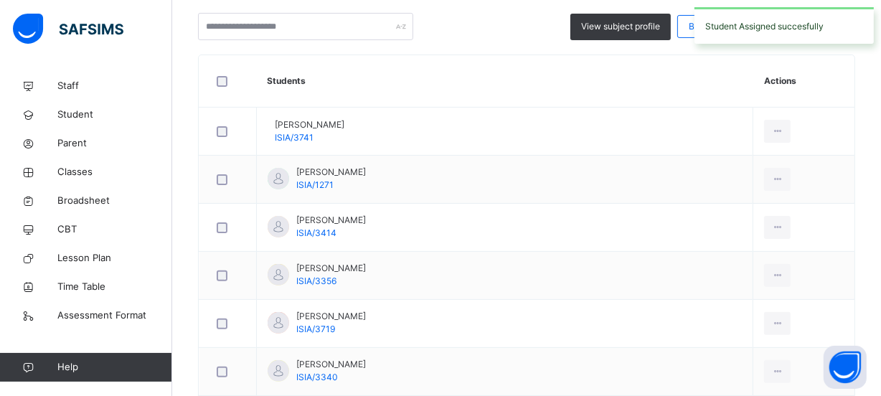
click at [815, 33] on span "Add Class Members" at bounding box center [797, 26] width 80 height 13
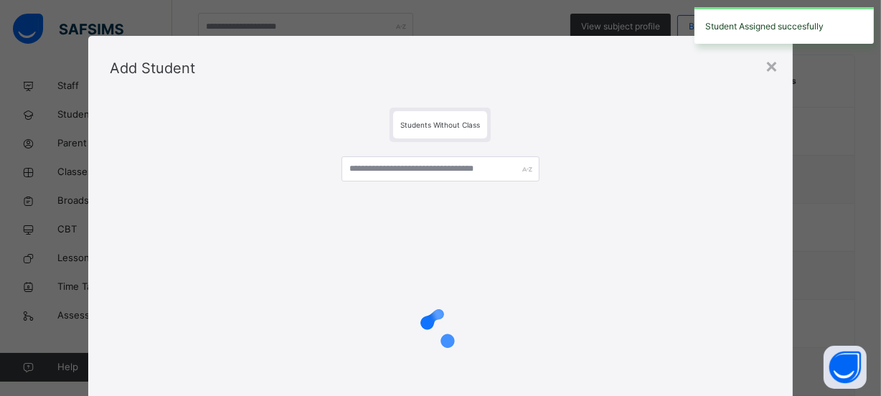
scroll to position [130, 0]
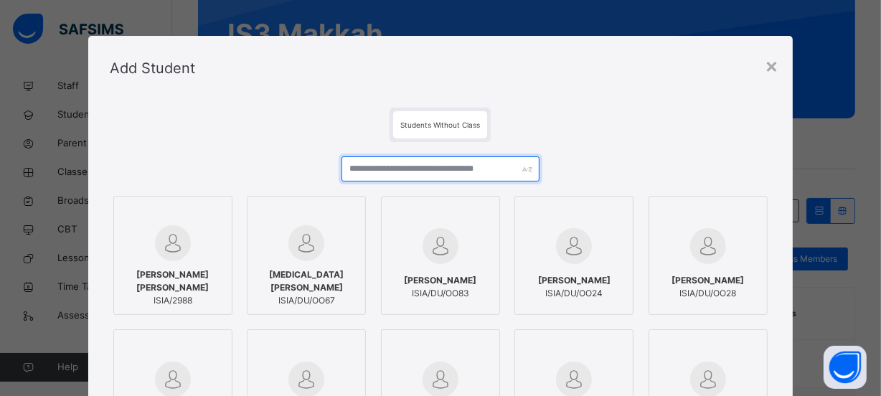
click at [475, 171] on input "text" at bounding box center [440, 168] width 199 height 25
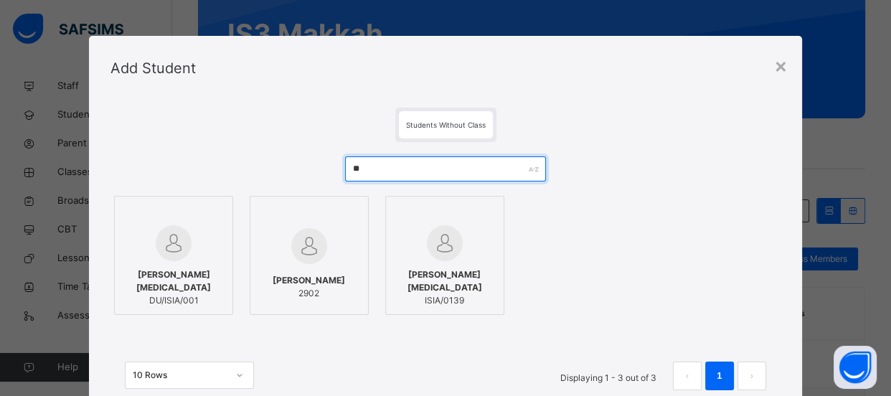
type input "*"
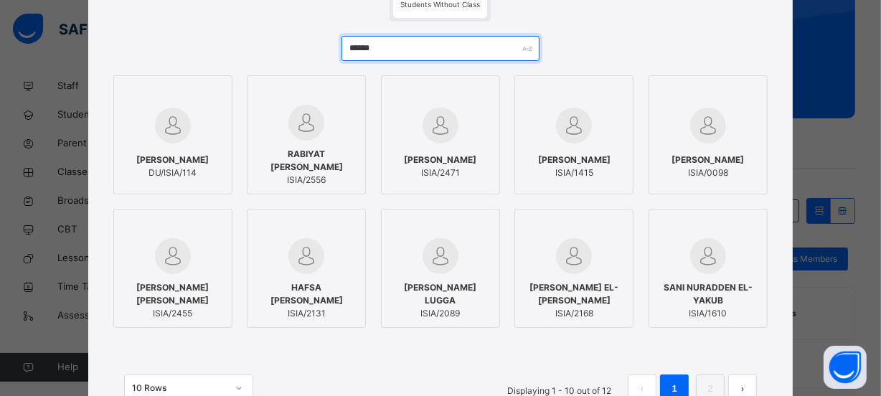
scroll to position [195, 0]
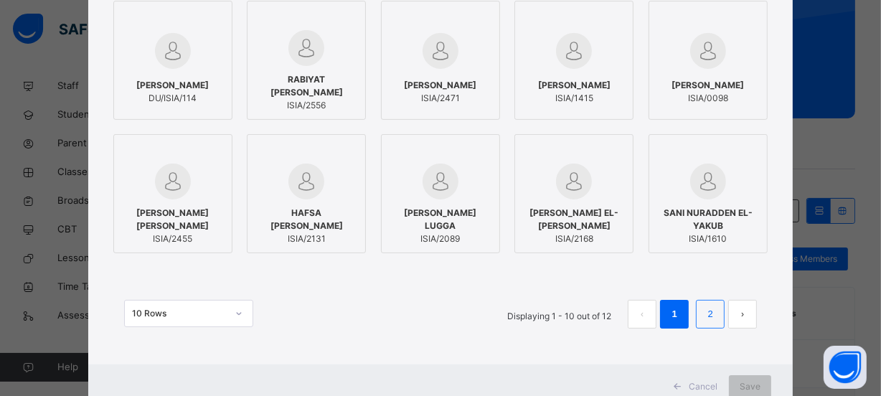
click at [704, 313] on link "2" at bounding box center [711, 314] width 14 height 19
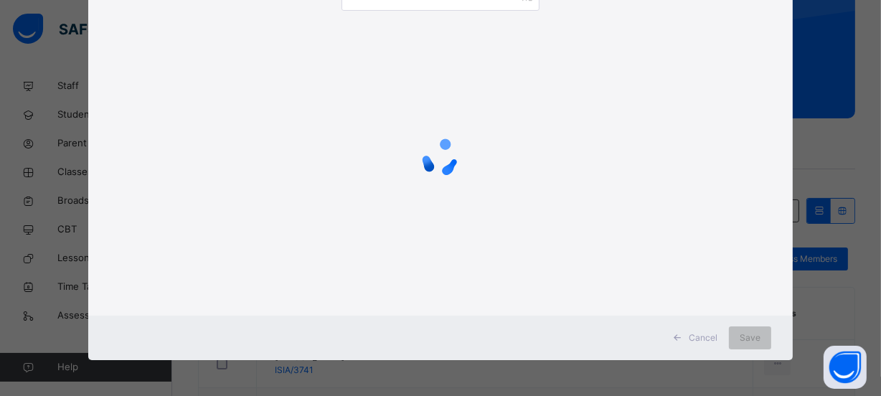
scroll to position [110, 0]
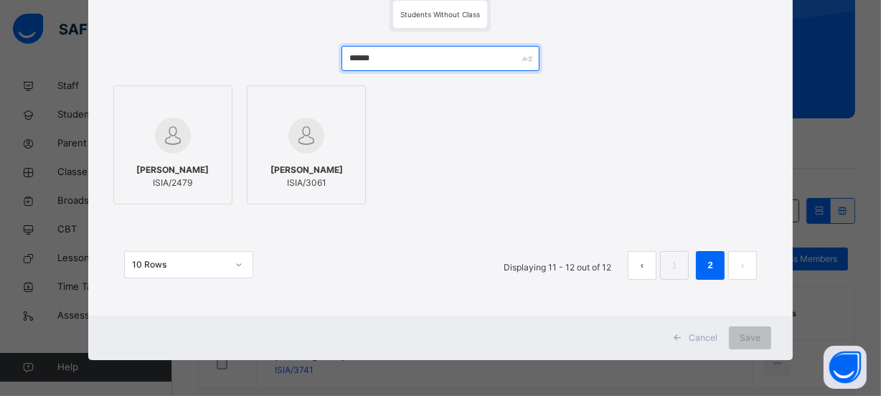
click at [483, 55] on input "******" at bounding box center [440, 58] width 199 height 25
type input "*"
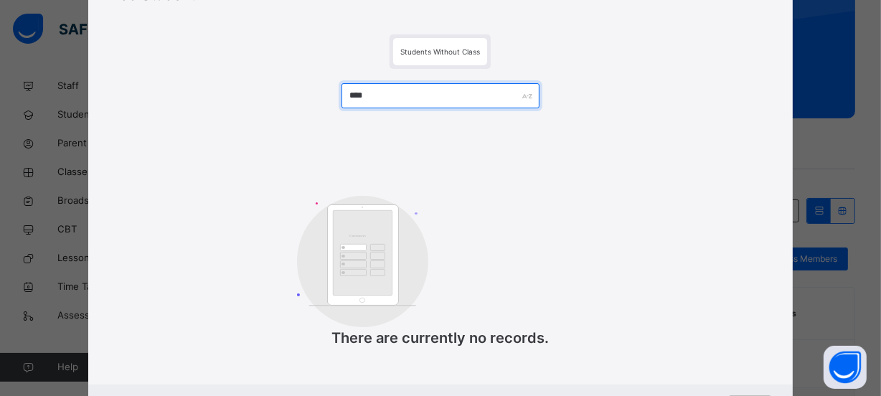
scroll to position [0, 0]
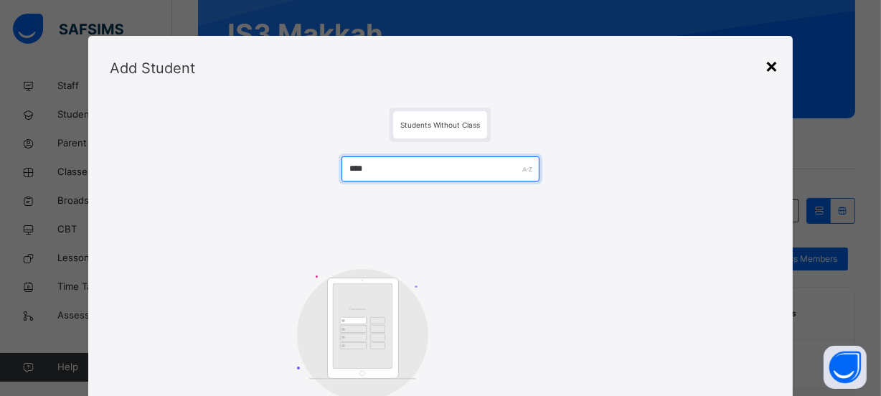
type input "****"
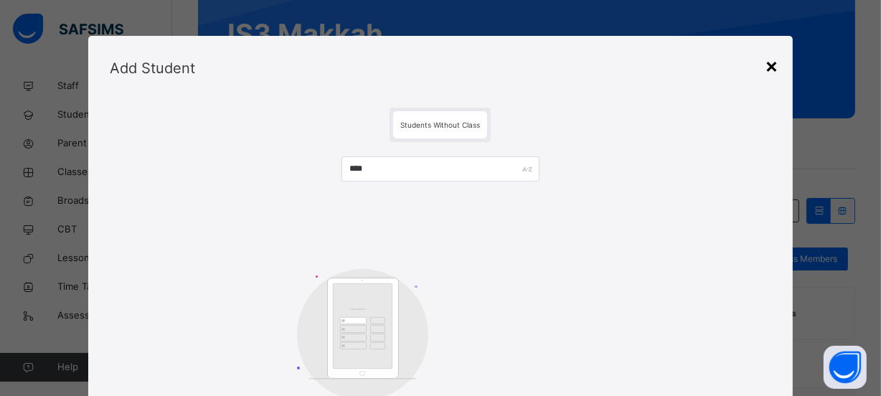
click at [775, 65] on div "×" at bounding box center [771, 65] width 14 height 30
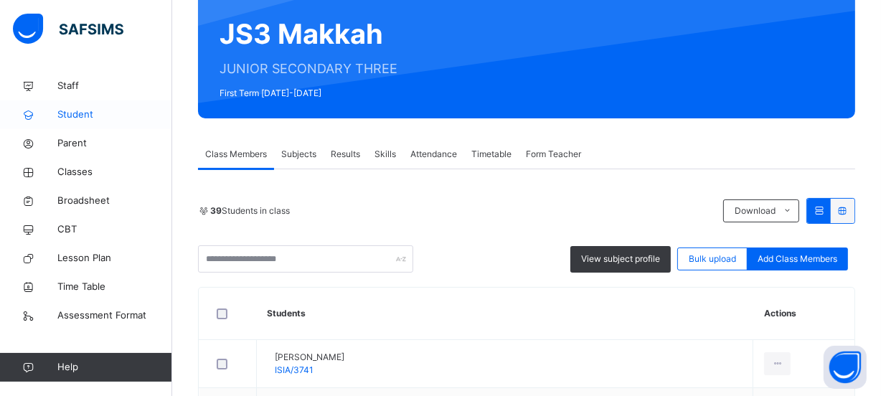
click at [110, 114] on span "Student" at bounding box center [114, 115] width 115 height 14
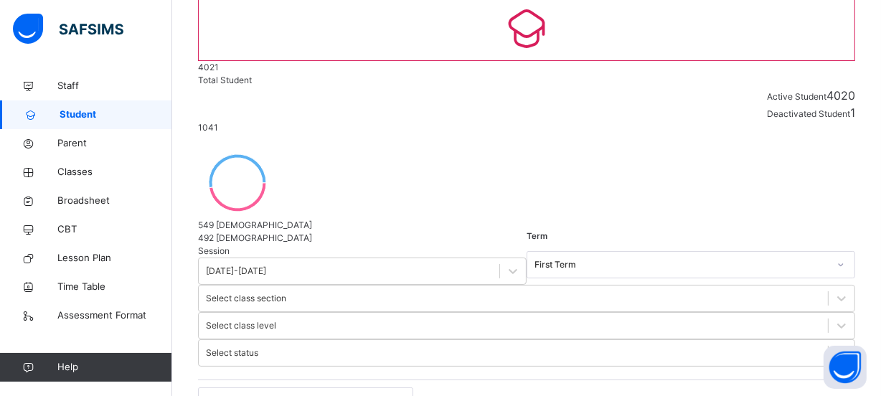
select select "**"
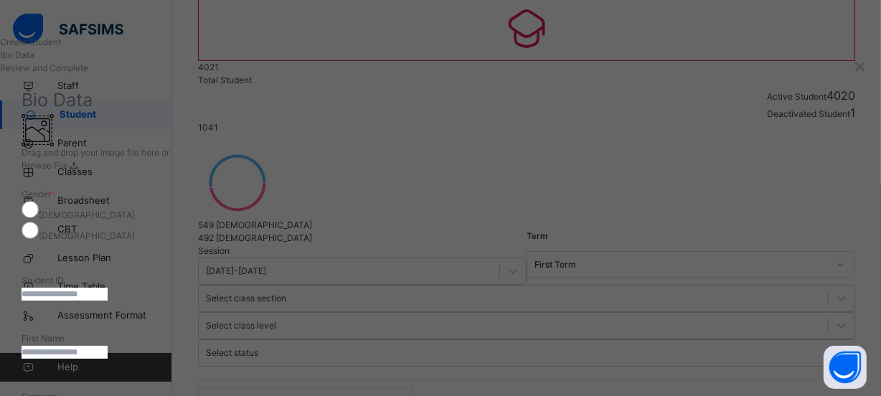
click at [108, 288] on input "text" at bounding box center [65, 294] width 86 height 13
type input "*********"
click at [108, 346] on input "text" at bounding box center [65, 352] width 86 height 13
type input "*******"
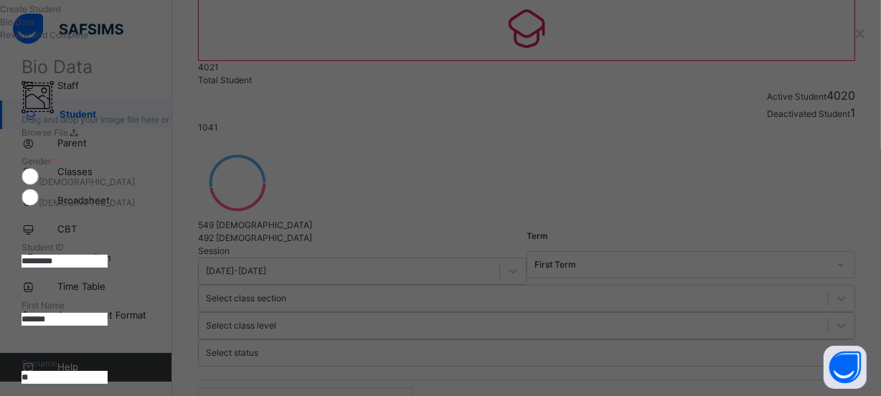
scroll to position [65, 0]
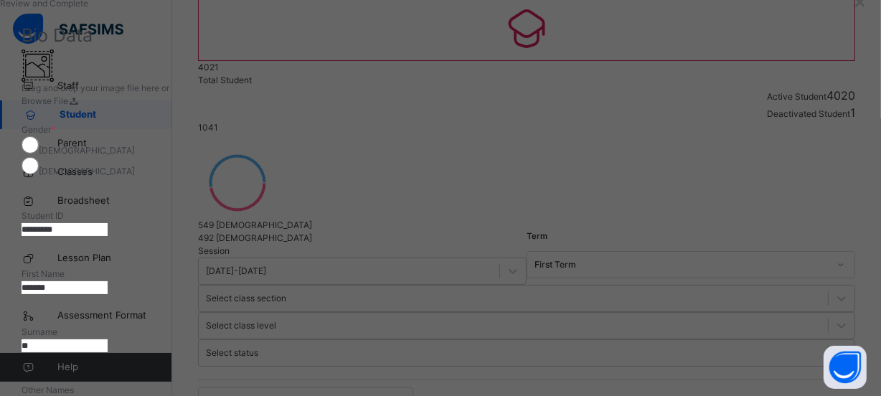
type input "*"
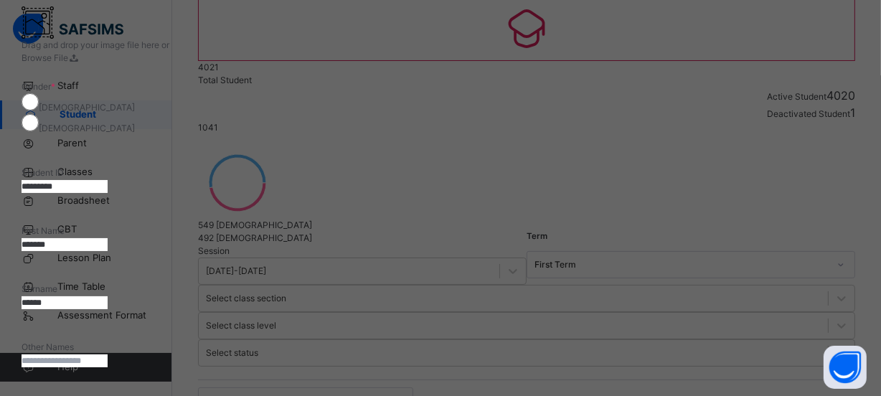
scroll to position [130, 0]
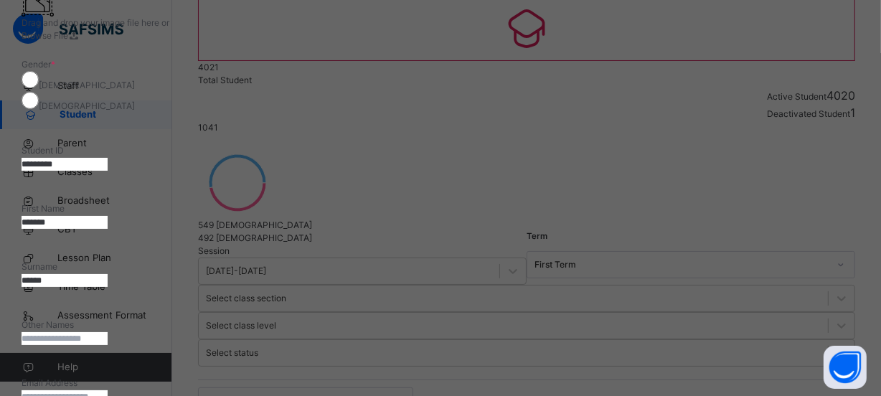
type input "******"
click at [108, 332] on input "text" at bounding box center [65, 338] width 86 height 13
type input "******"
click at [108, 390] on input "email" at bounding box center [65, 396] width 86 height 13
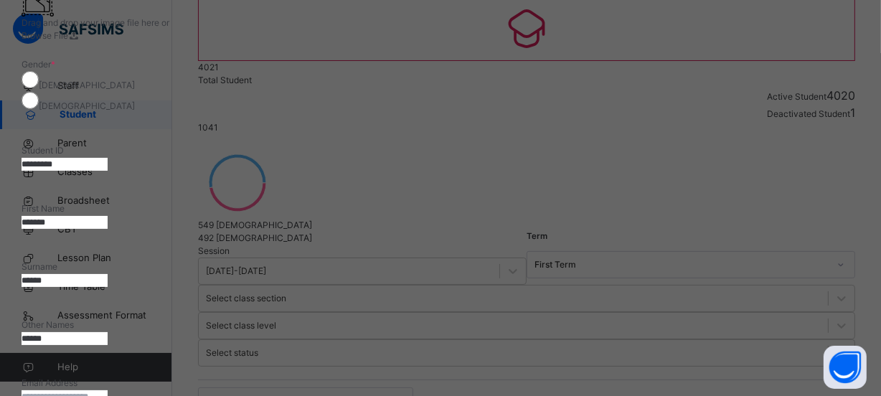
type input "**********"
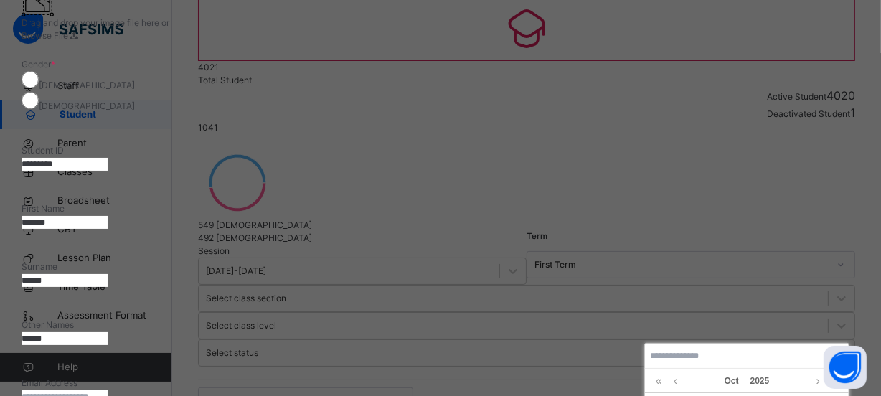
type input "**********"
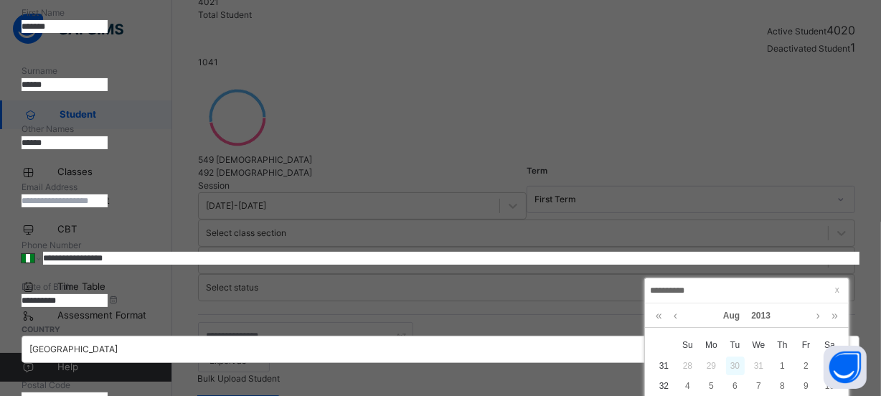
scroll to position [260, 0]
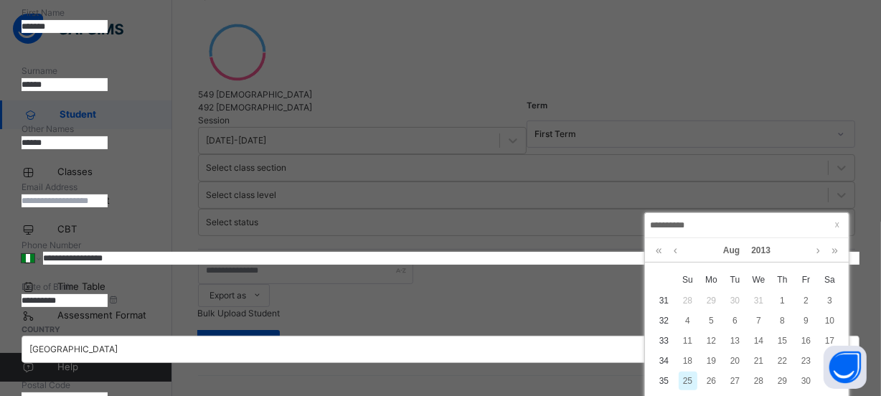
type input "**********"
click at [695, 376] on div "25" at bounding box center [687, 380] width 19 height 19
type input "**********"
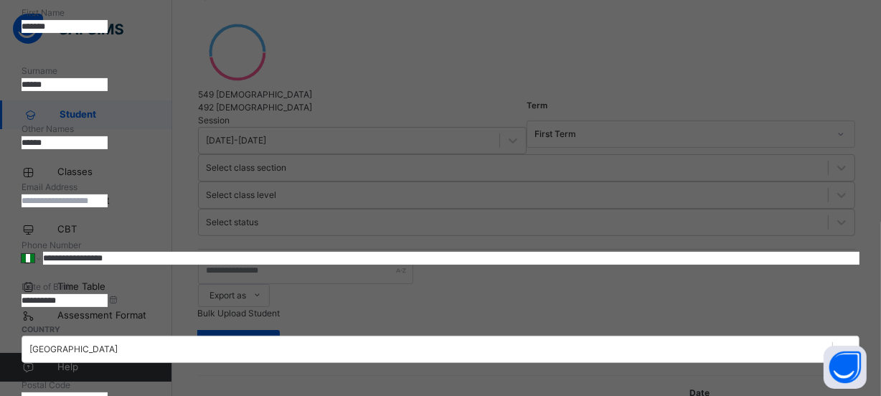
scroll to position [393, 0]
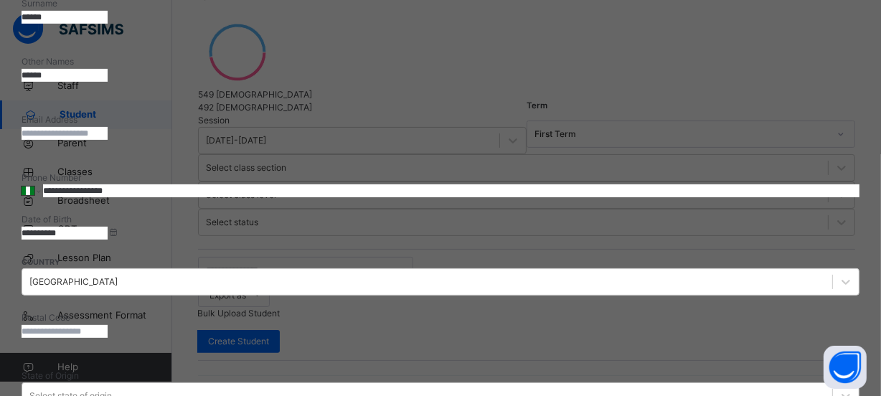
click at [758, 382] on div "Select state of origin" at bounding box center [441, 395] width 838 height 27
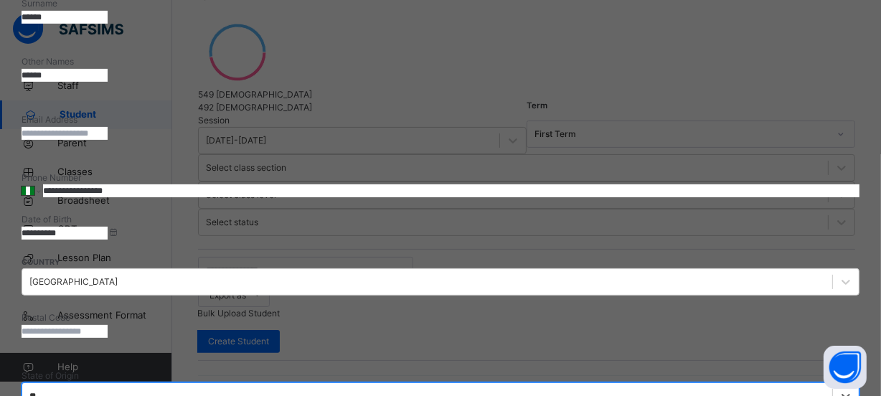
type input "***"
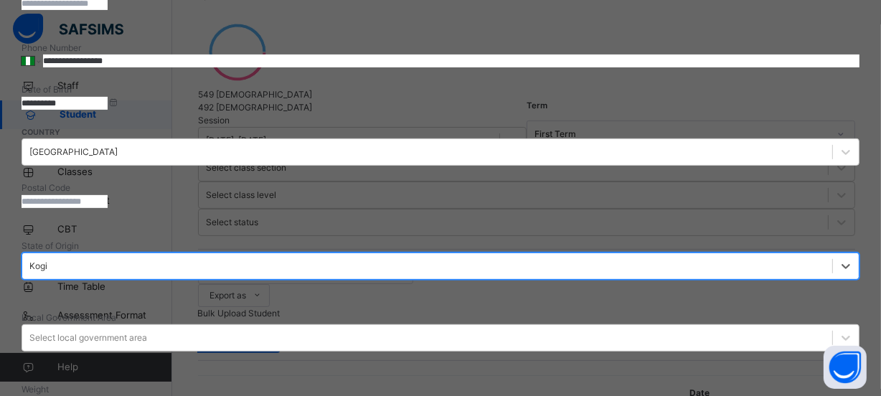
scroll to position [524, 0]
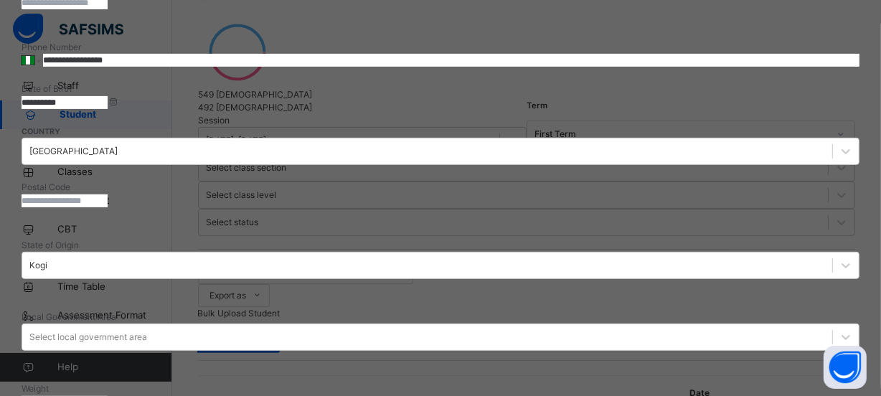
drag, startPoint x: 626, startPoint y: 237, endPoint x: 625, endPoint y: 229, distance: 8.6
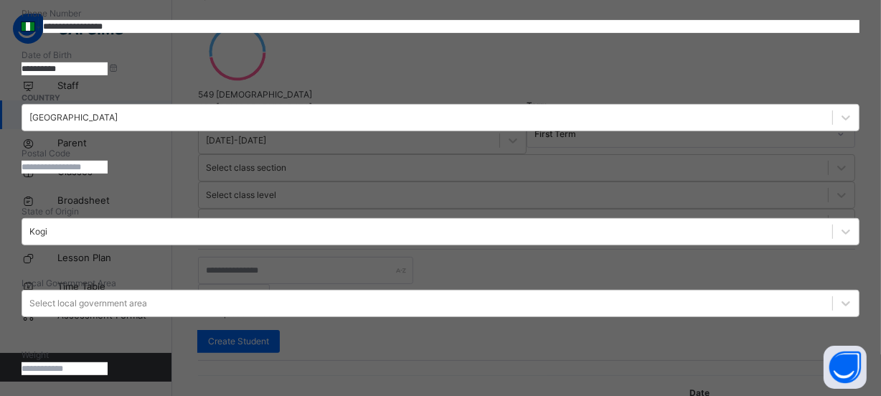
scroll to position [588, 0]
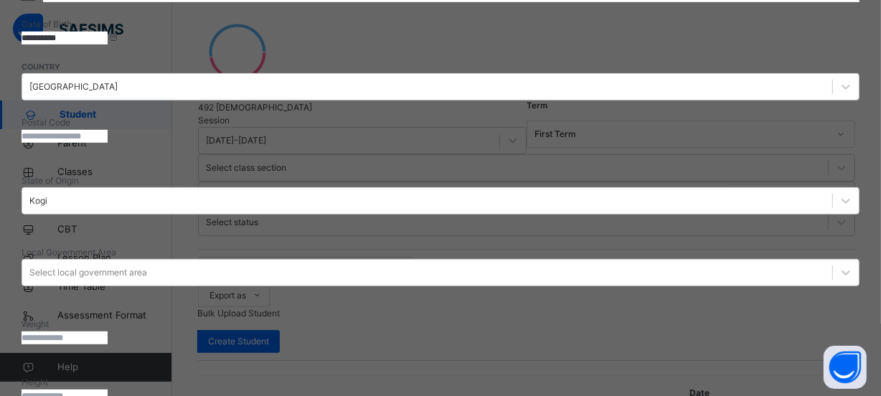
type textarea "**********"
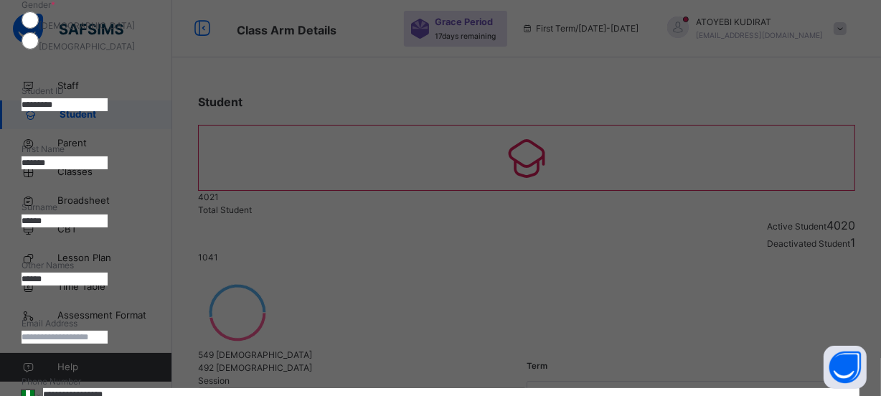
scroll to position [0, 0]
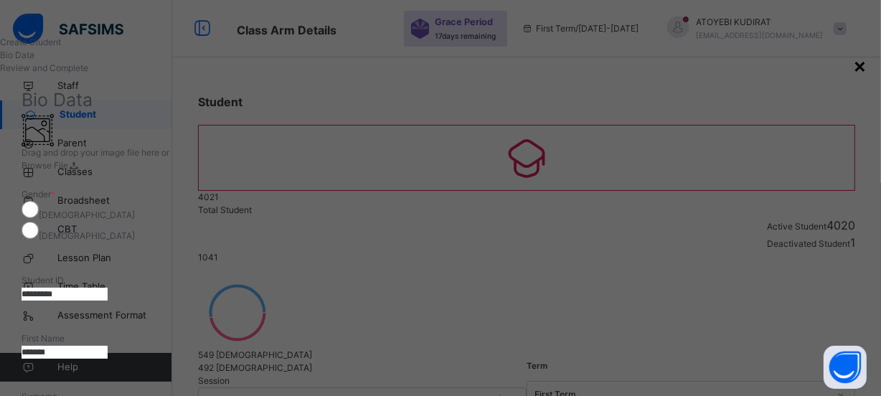
click at [853, 65] on div "×" at bounding box center [860, 65] width 14 height 30
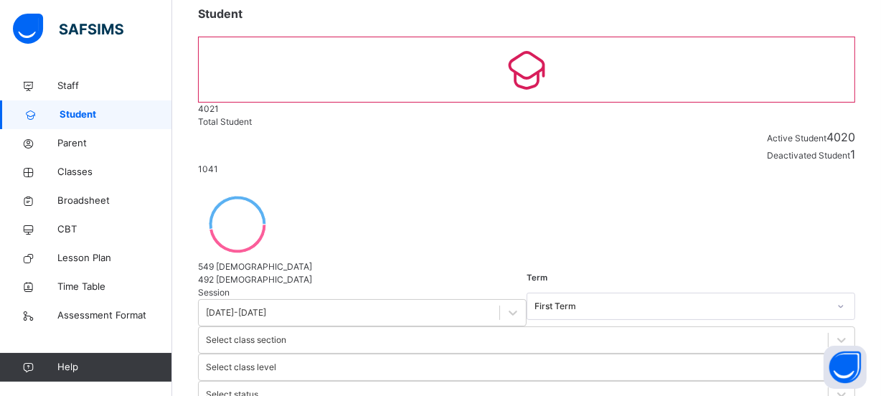
scroll to position [130, 0]
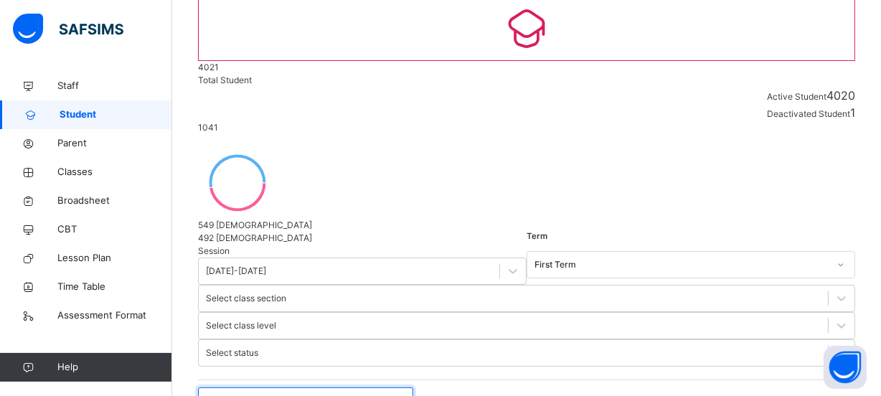
click at [325, 387] on input "text" at bounding box center [305, 400] width 215 height 27
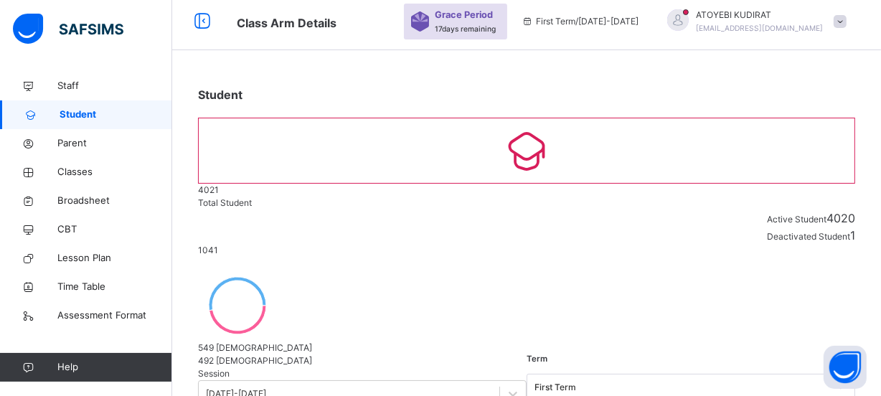
scroll to position [0, 0]
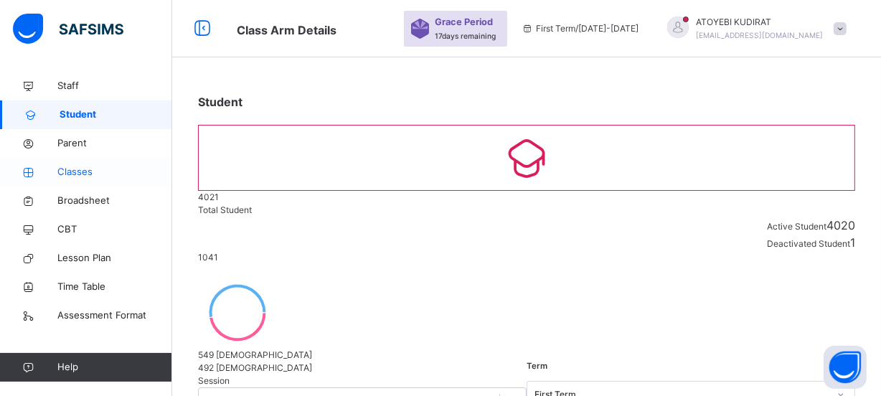
type input "****"
click at [74, 170] on span "Classes" at bounding box center [114, 172] width 115 height 14
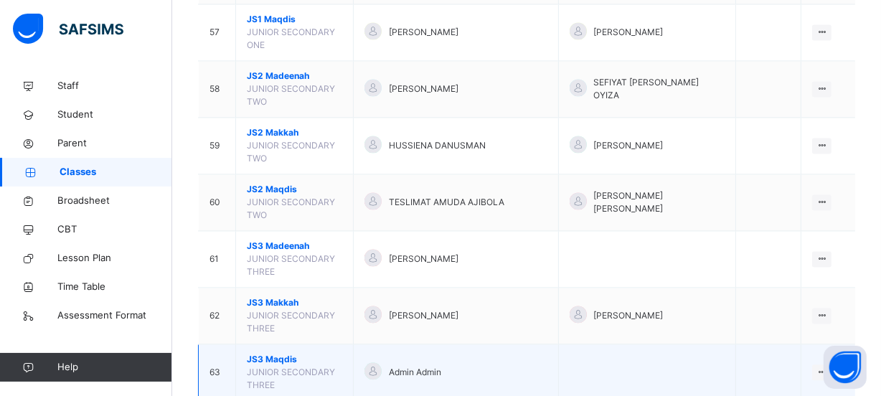
scroll to position [2738, 0]
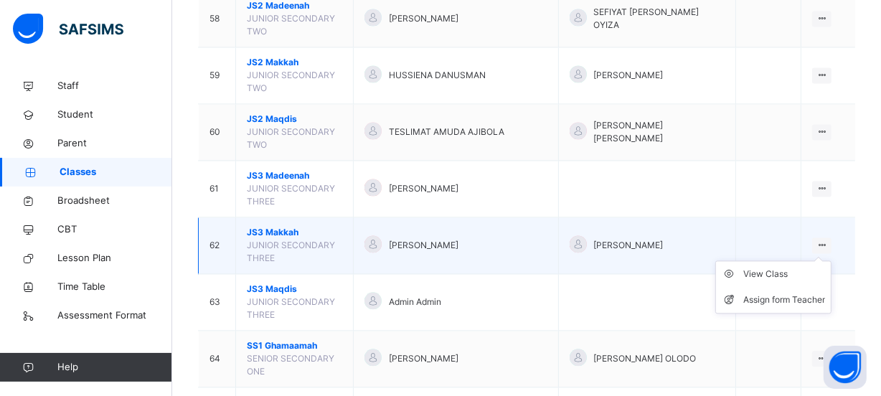
click at [828, 240] on icon at bounding box center [821, 245] width 12 height 11
click at [787, 267] on div "View Class" at bounding box center [784, 274] width 82 height 14
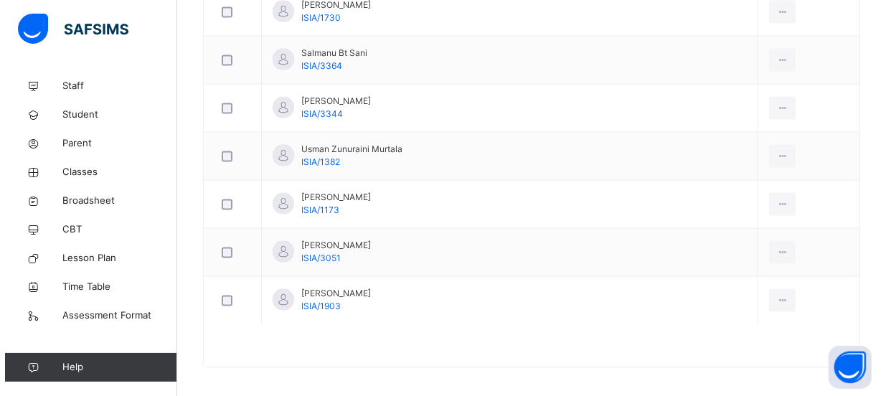
scroll to position [67, 0]
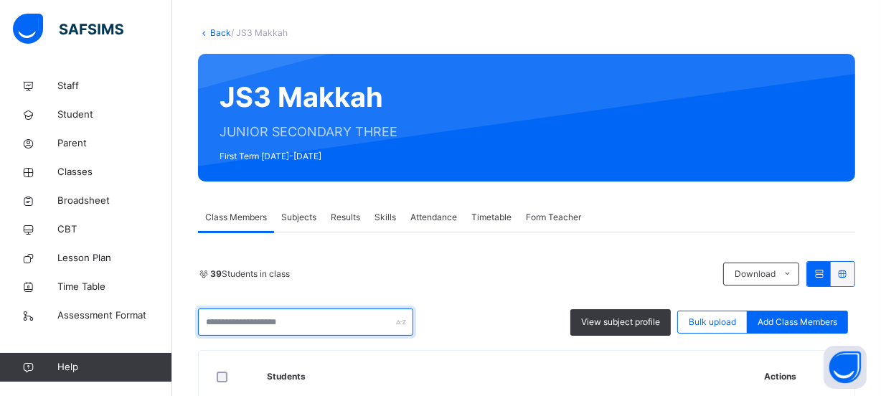
click at [318, 317] on input "text" at bounding box center [305, 321] width 215 height 27
type input "*"
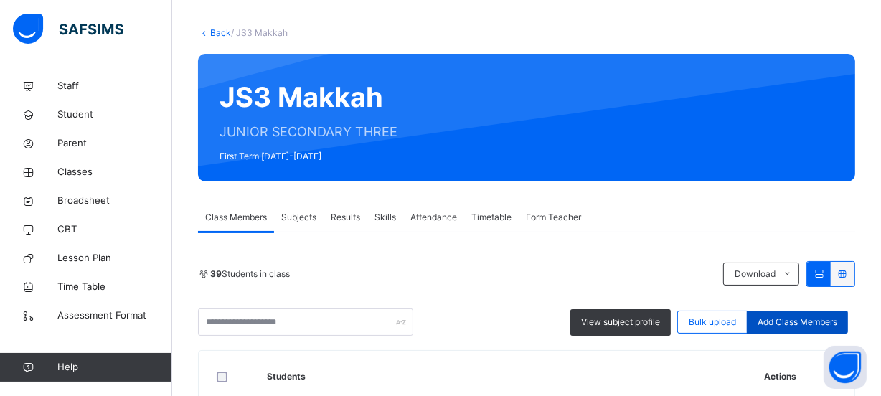
click at [806, 327] on span "Add Class Members" at bounding box center [797, 322] width 80 height 13
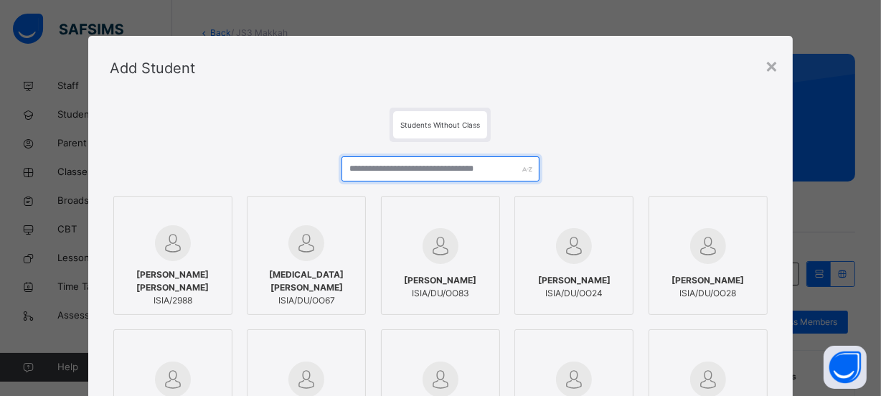
click at [480, 165] on input "text" at bounding box center [440, 168] width 199 height 25
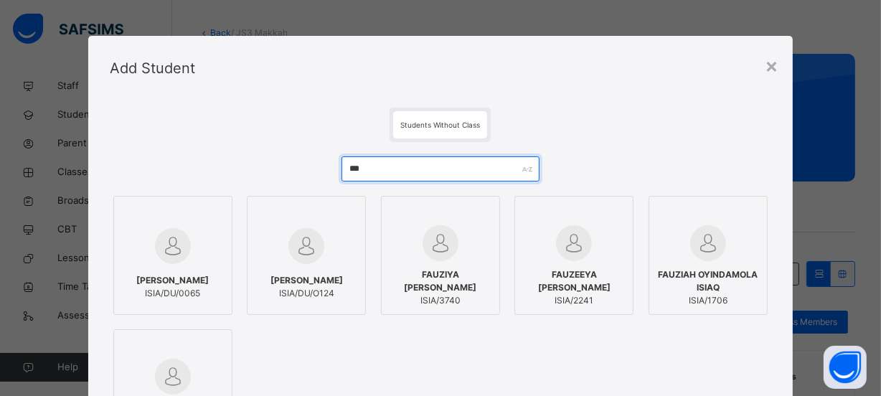
type input "***"
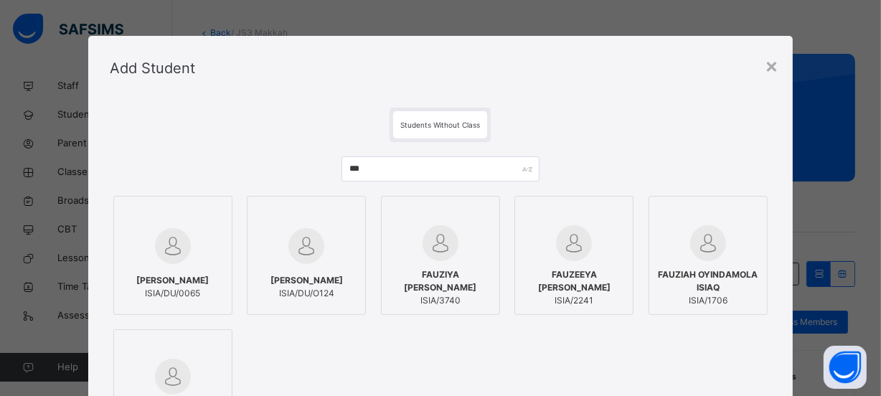
click at [475, 261] on div at bounding box center [440, 243] width 103 height 36
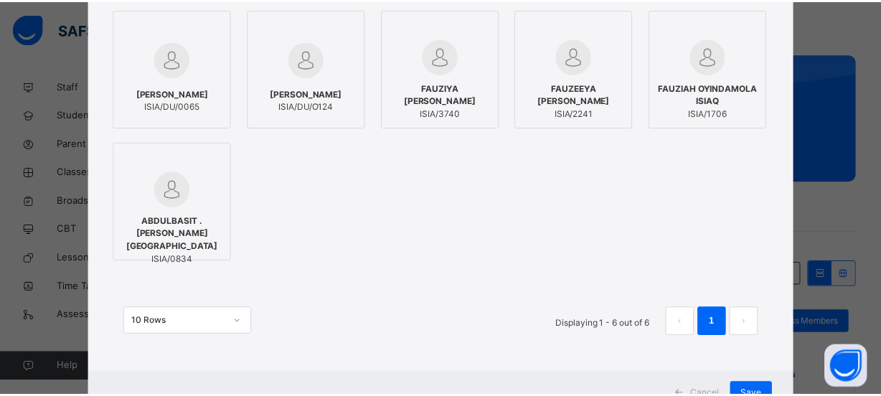
scroll to position [244, 0]
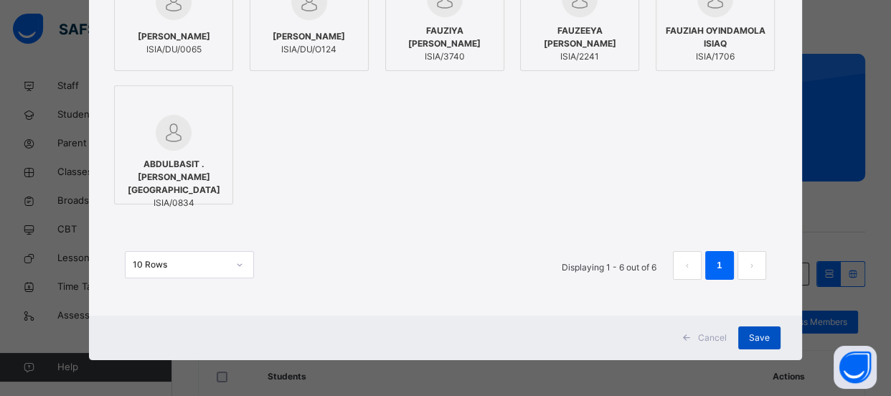
click at [743, 338] on div "Save" at bounding box center [759, 337] width 42 height 23
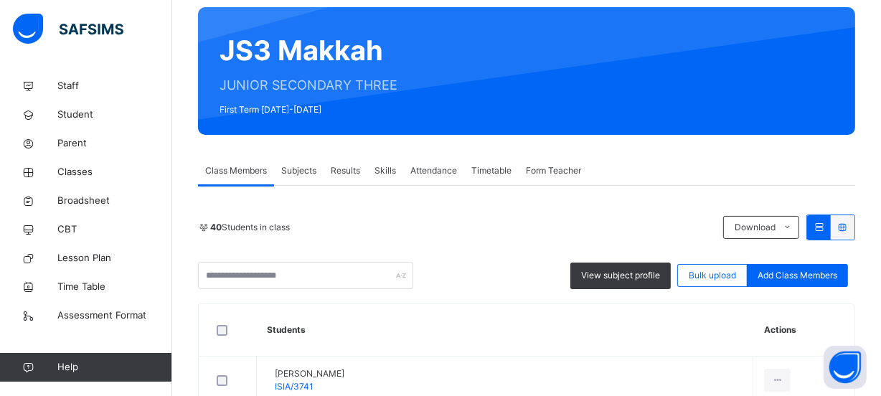
scroll to position [0, 0]
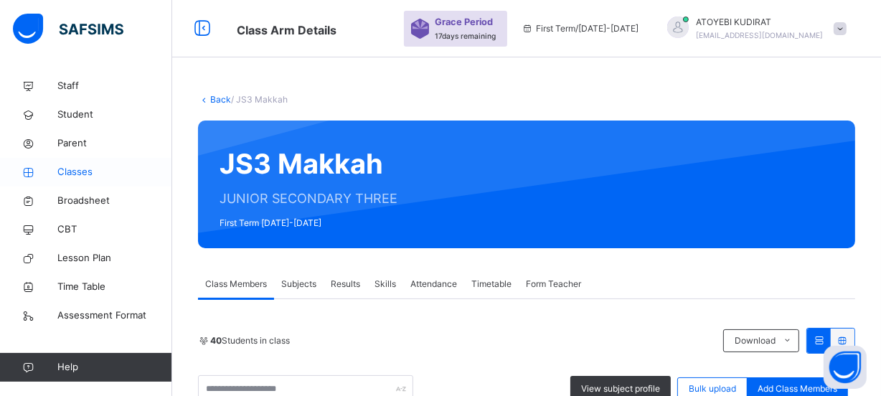
click at [106, 175] on span "Classes" at bounding box center [114, 172] width 115 height 14
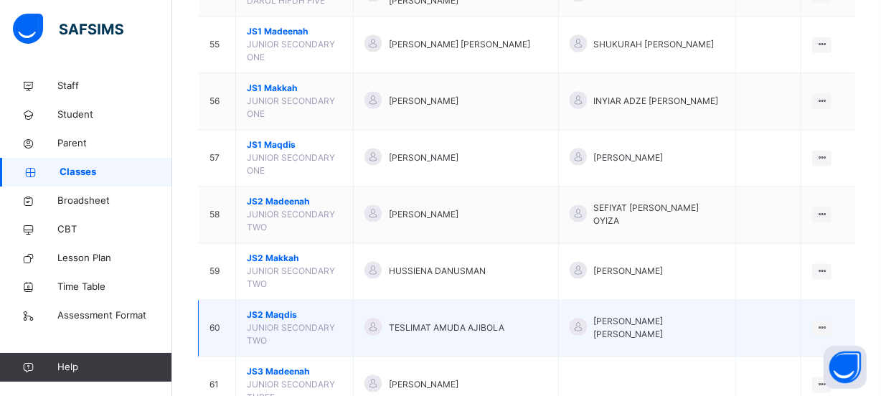
scroll to position [2412, 0]
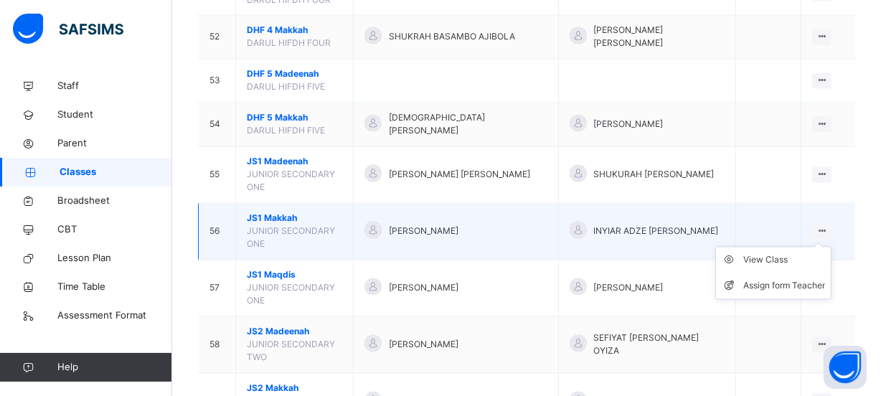
click at [828, 247] on ul "View Class Assign form Teacher" at bounding box center [773, 273] width 116 height 53
click at [796, 253] on div "View Class" at bounding box center [784, 260] width 82 height 14
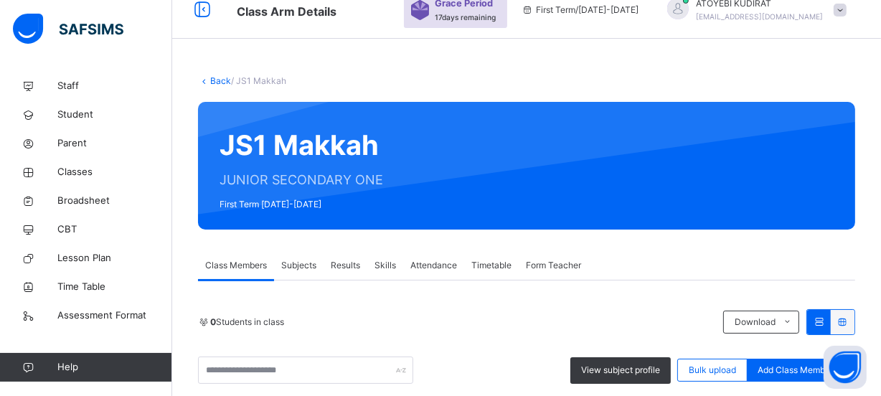
scroll to position [1543, 0]
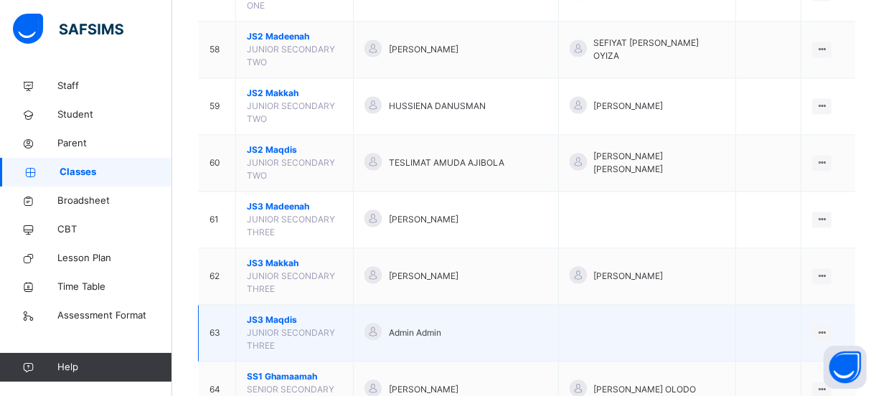
scroll to position [2521, 0]
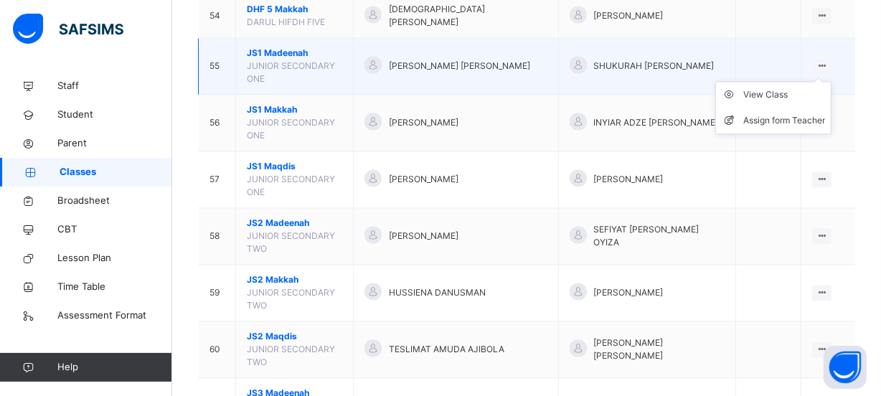
click at [828, 60] on icon at bounding box center [821, 65] width 12 height 11
click at [781, 87] on div "View Class" at bounding box center [784, 94] width 82 height 14
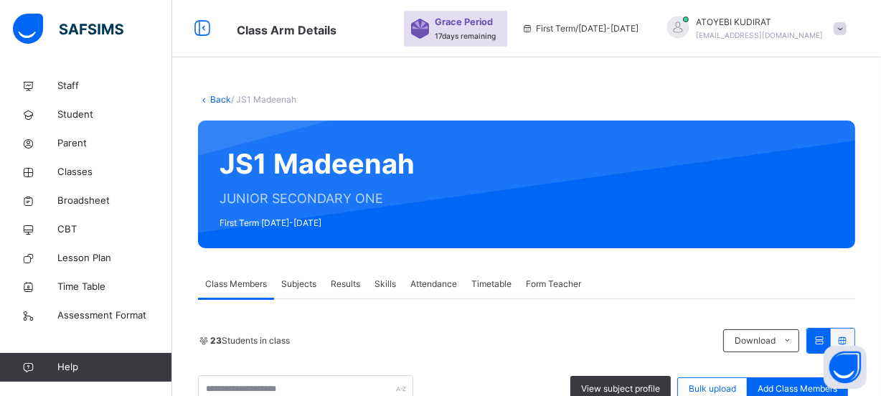
click at [210, 98] on link "Back" at bounding box center [220, 99] width 21 height 11
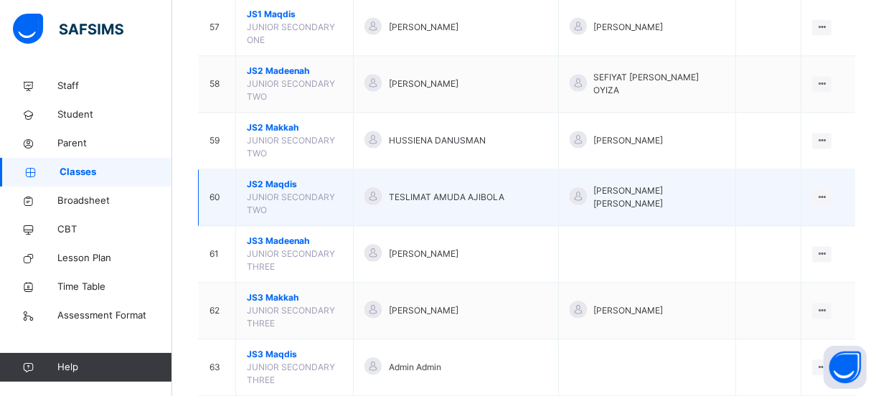
scroll to position [2542, 0]
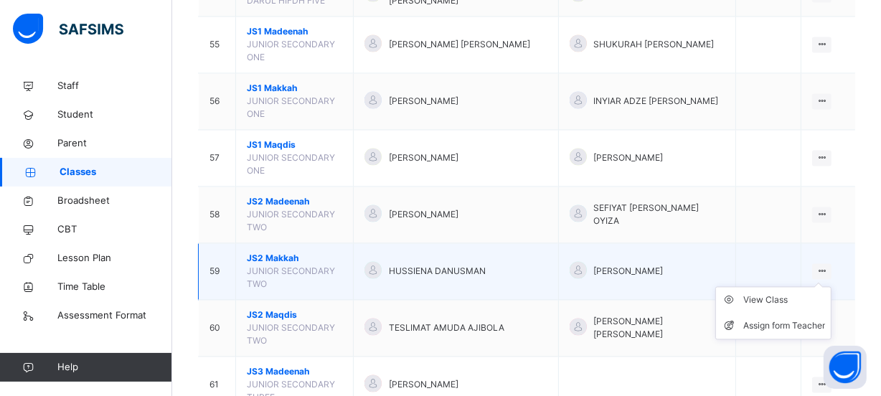
click at [831, 263] on div at bounding box center [821, 271] width 19 height 16
click at [782, 293] on div "View Class" at bounding box center [784, 300] width 82 height 14
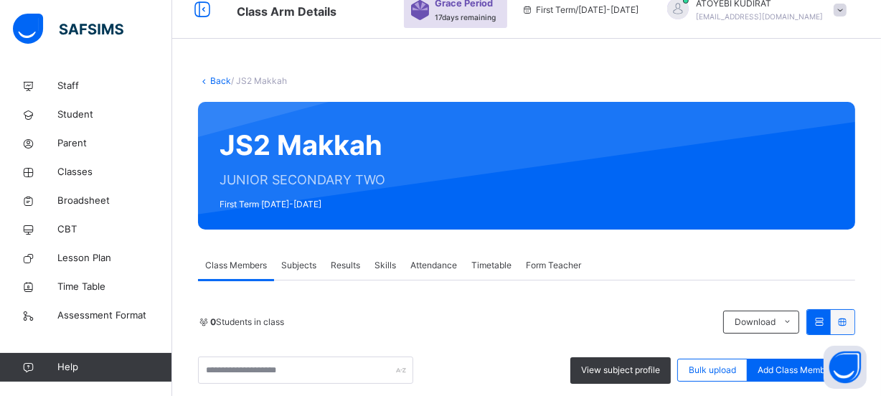
scroll to position [1927, 0]
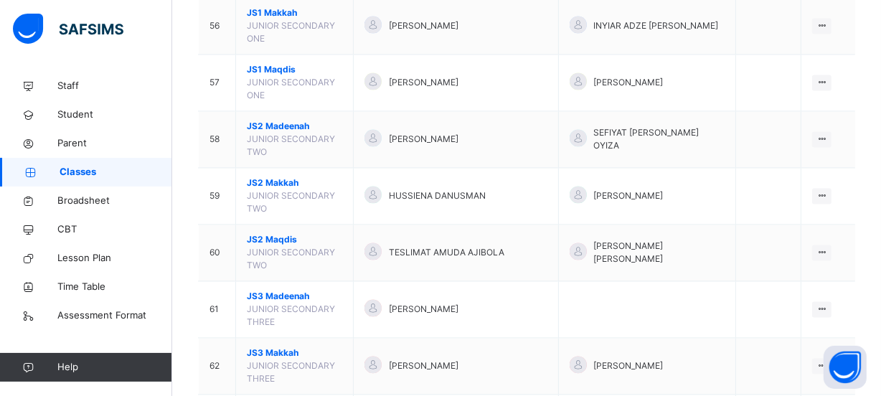
scroll to position [2644, 0]
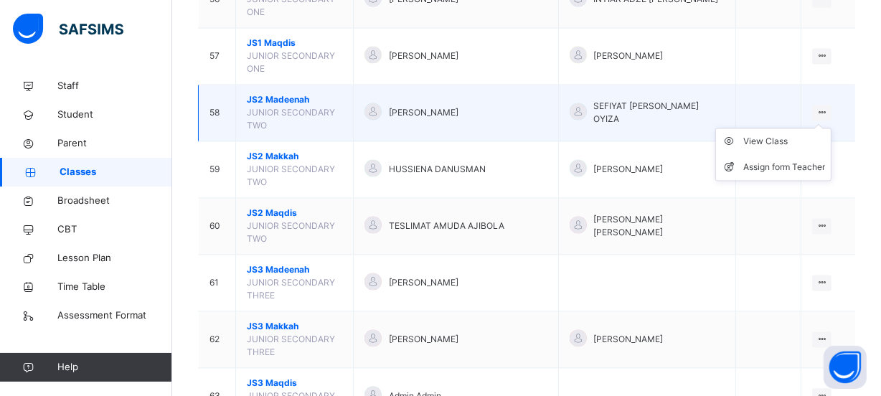
click at [830, 128] on ul "View Class Assign form Teacher" at bounding box center [773, 154] width 116 height 53
click at [780, 134] on div "View Class" at bounding box center [784, 141] width 82 height 14
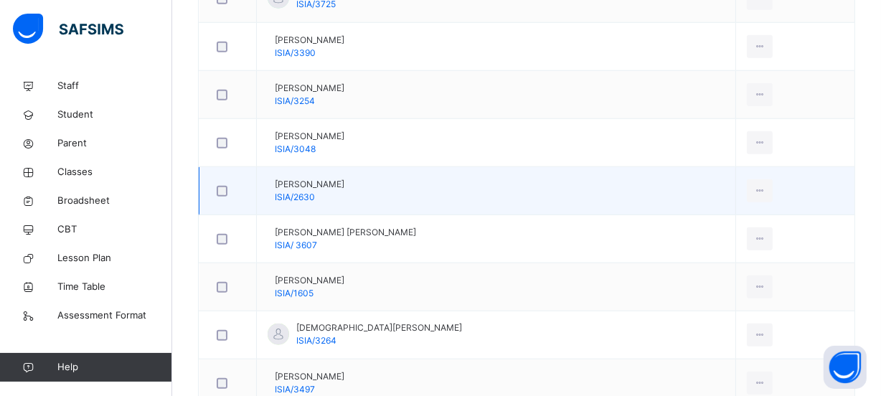
scroll to position [1238, 0]
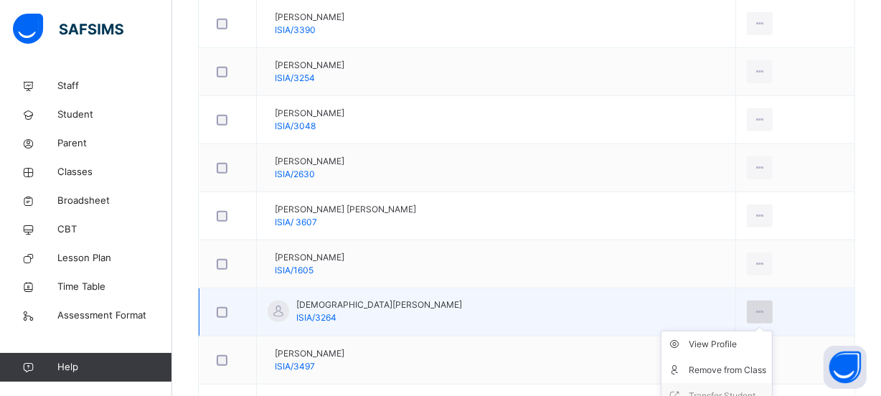
click at [747, 309] on div at bounding box center [760, 311] width 27 height 23
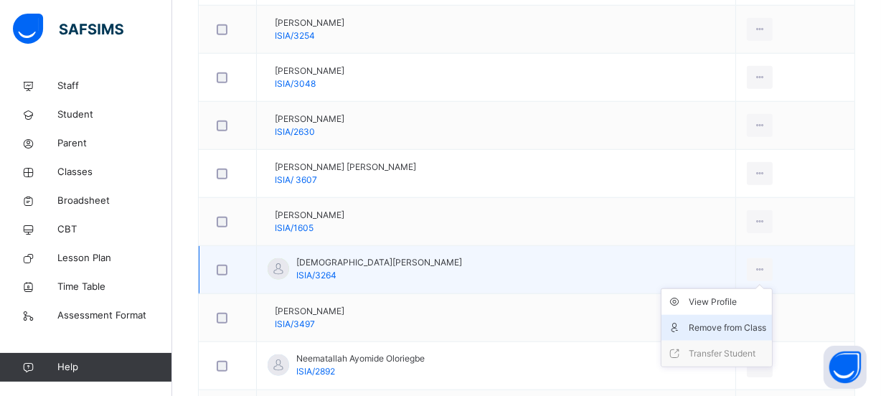
scroll to position [1304, 0]
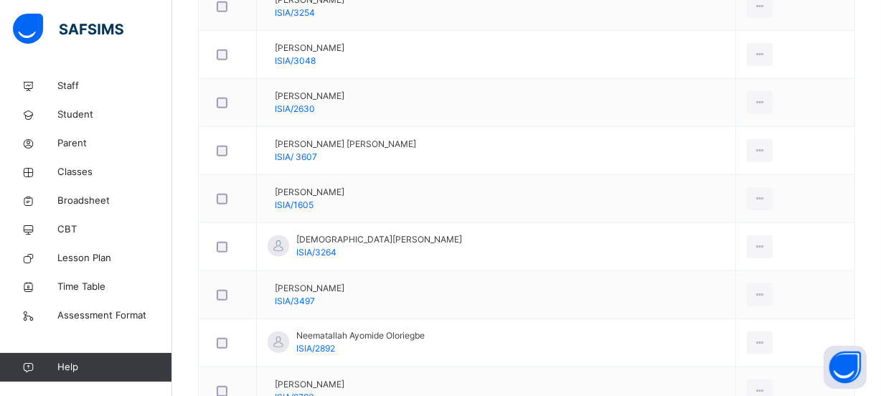
drag, startPoint x: 719, startPoint y: 305, endPoint x: 709, endPoint y: 305, distance: 9.3
click at [0, 0] on div "Remove from Class" at bounding box center [0, 0] width 0 height 0
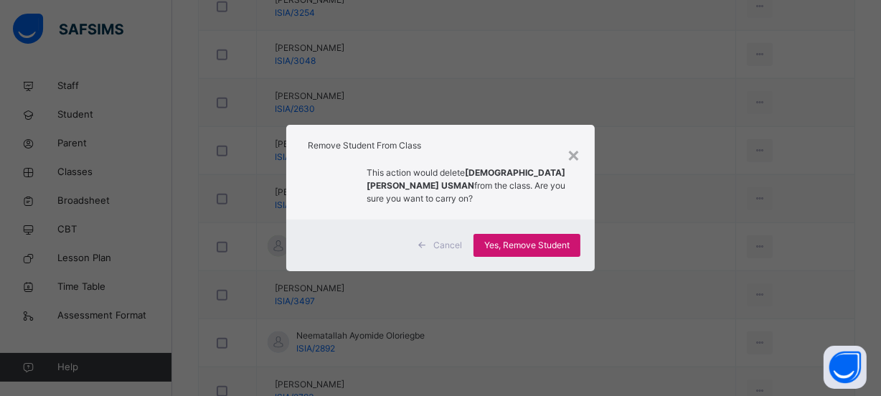
click at [491, 244] on span "Yes, Remove Student" at bounding box center [526, 245] width 85 height 13
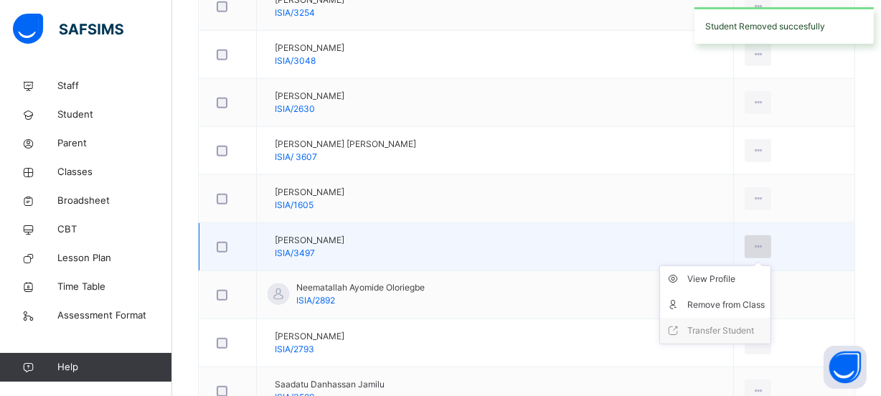
click at [753, 247] on icon at bounding box center [758, 246] width 12 height 13
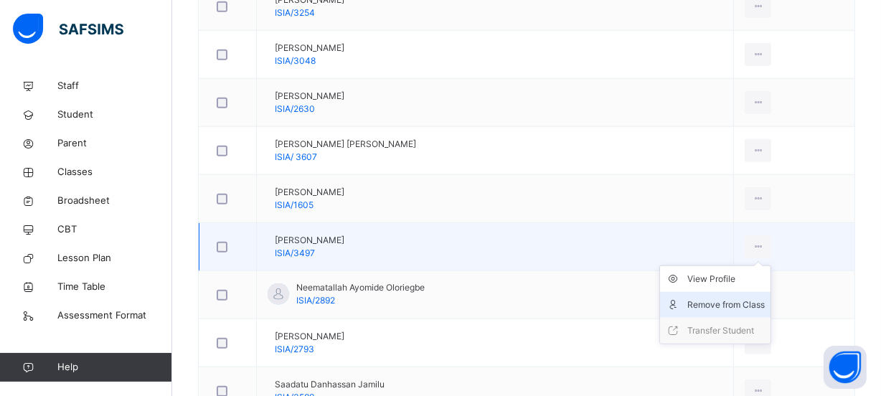
click at [719, 305] on div "Remove from Class" at bounding box center [725, 305] width 77 height 14
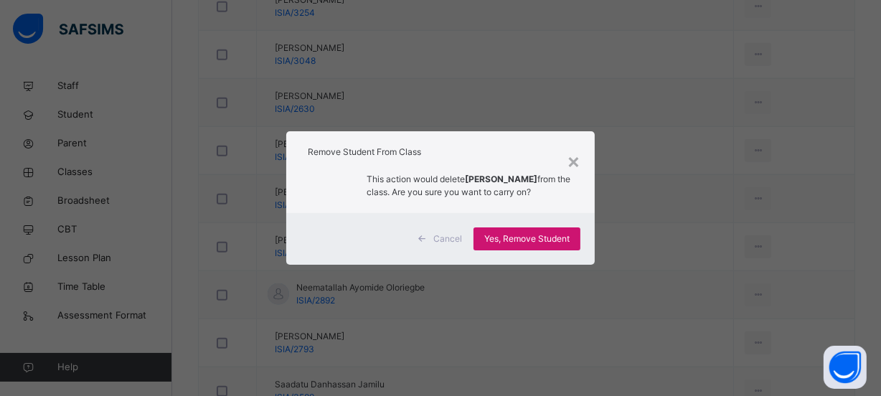
click at [569, 242] on span "Yes, Remove Student" at bounding box center [526, 238] width 85 height 13
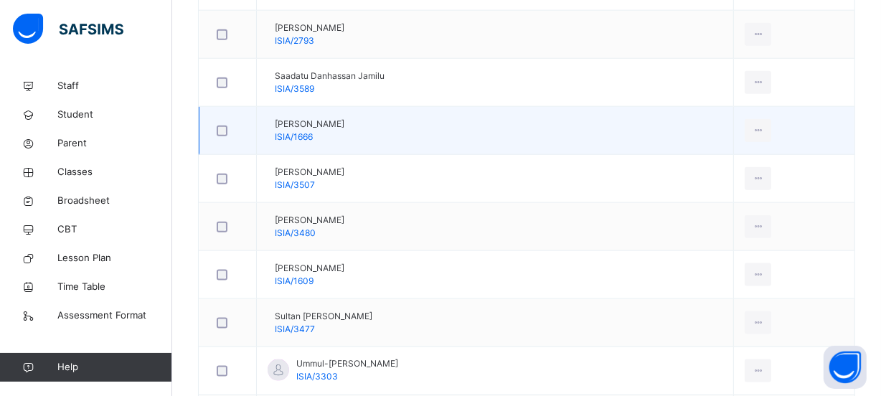
scroll to position [1629, 0]
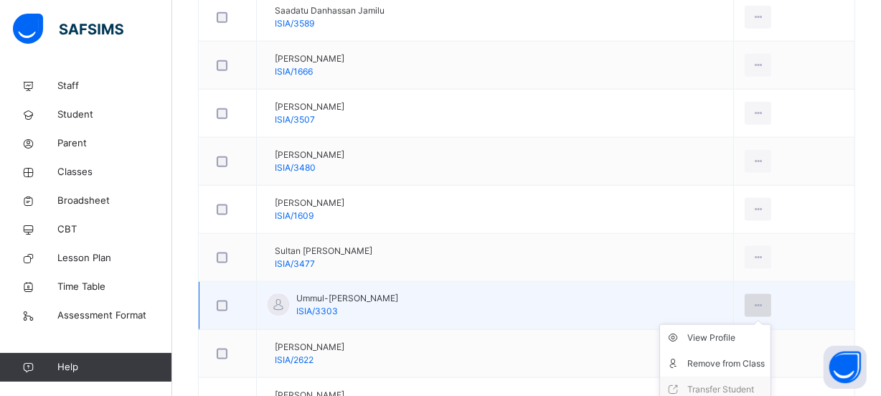
click at [759, 303] on icon at bounding box center [758, 305] width 12 height 13
click at [719, 357] on div "Remove from Class" at bounding box center [725, 363] width 77 height 14
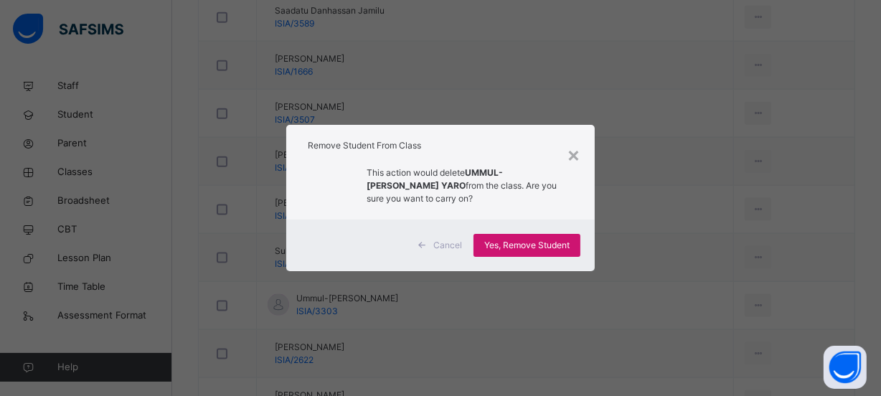
click at [531, 244] on span "Yes, Remove Student" at bounding box center [526, 245] width 85 height 13
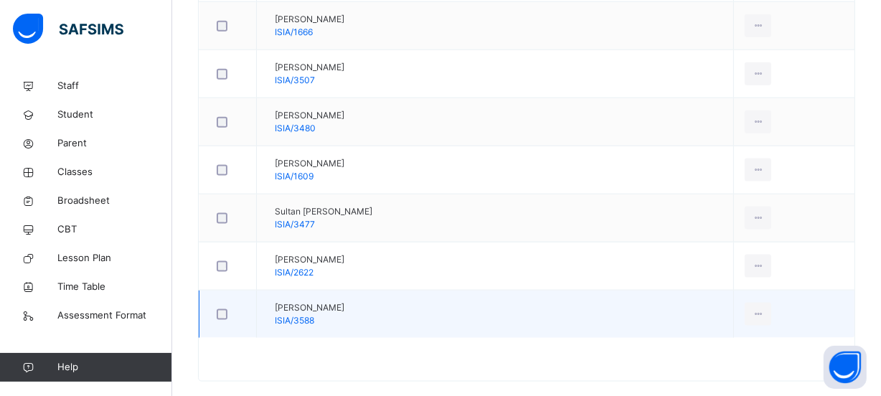
scroll to position [1687, 0]
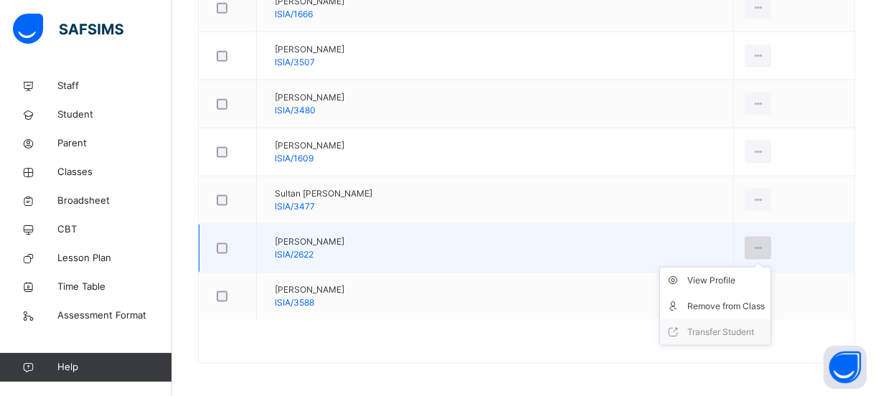
click at [760, 237] on div at bounding box center [757, 248] width 27 height 23
click at [726, 301] on div "Remove from Class" at bounding box center [725, 306] width 77 height 14
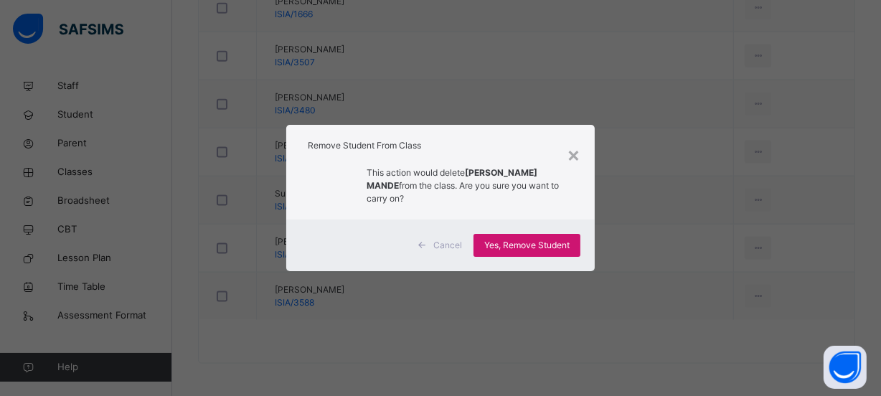
click at [540, 239] on span "Yes, Remove Student" at bounding box center [526, 245] width 85 height 13
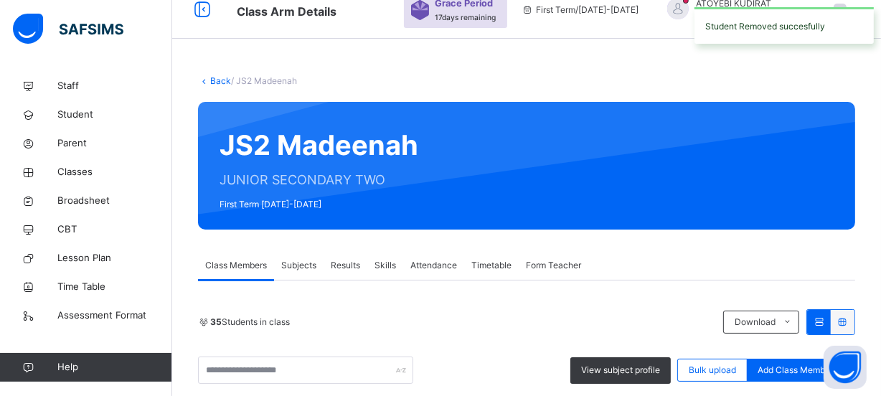
scroll to position [1639, 0]
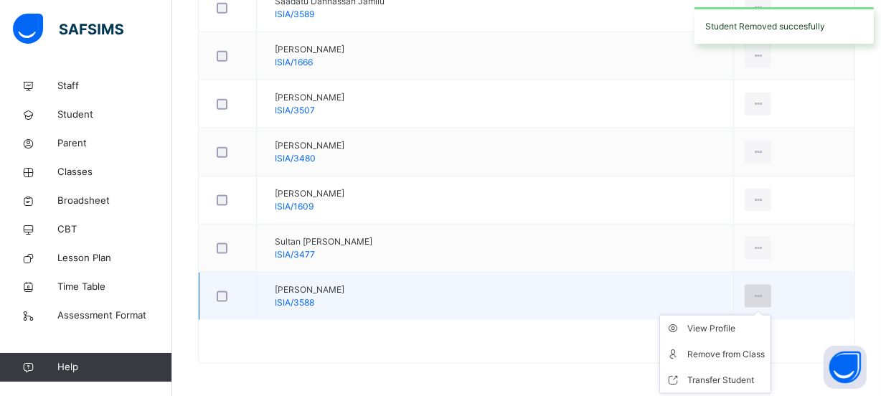
click at [759, 293] on icon at bounding box center [758, 296] width 12 height 13
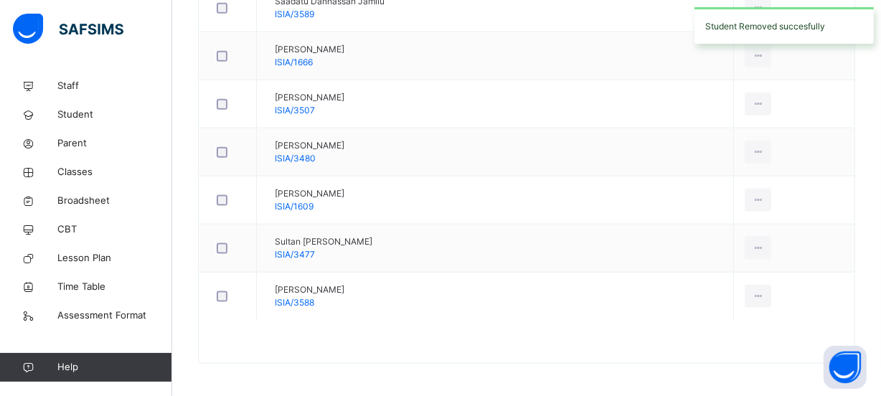
click at [0, 0] on div "Remove from Class" at bounding box center [0, 0] width 0 height 0
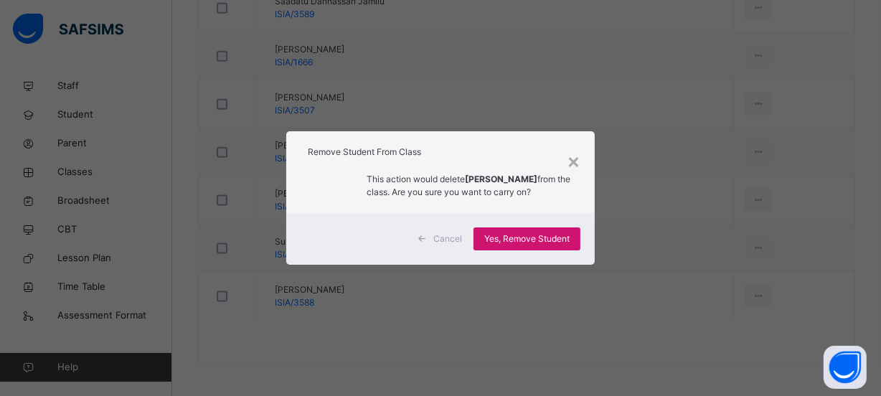
click at [511, 240] on span "Yes, Remove Student" at bounding box center [526, 238] width 85 height 13
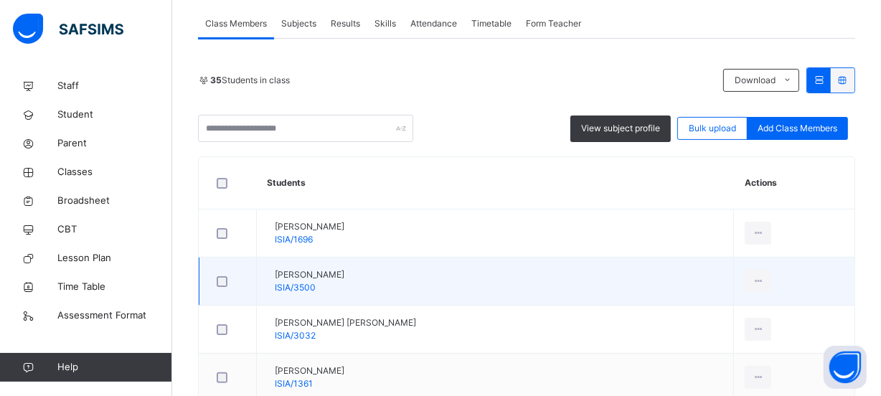
scroll to position [0, 0]
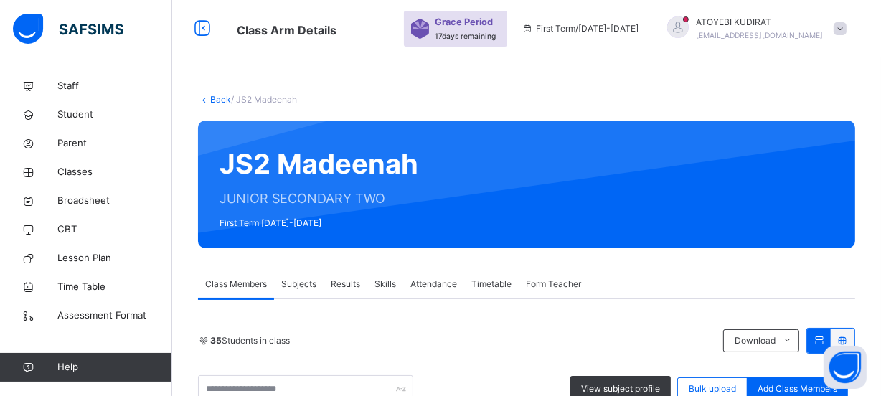
click at [214, 93] on div "Back / JS2 Madeenah" at bounding box center [526, 99] width 657 height 13
click at [212, 98] on link "Back" at bounding box center [220, 99] width 21 height 11
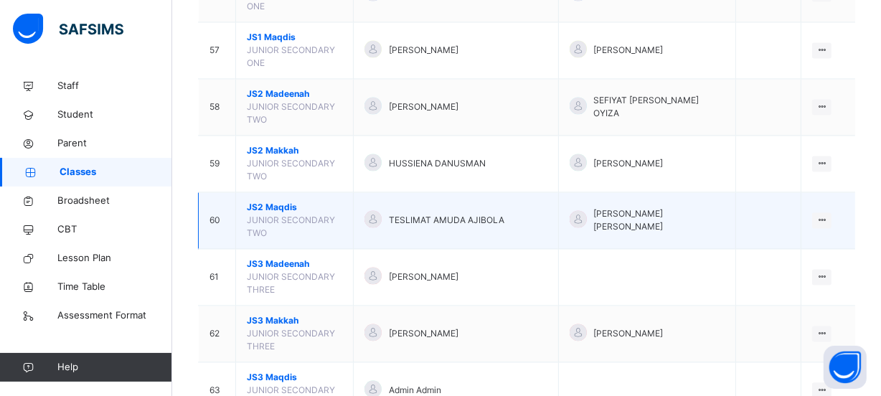
scroll to position [2673, 0]
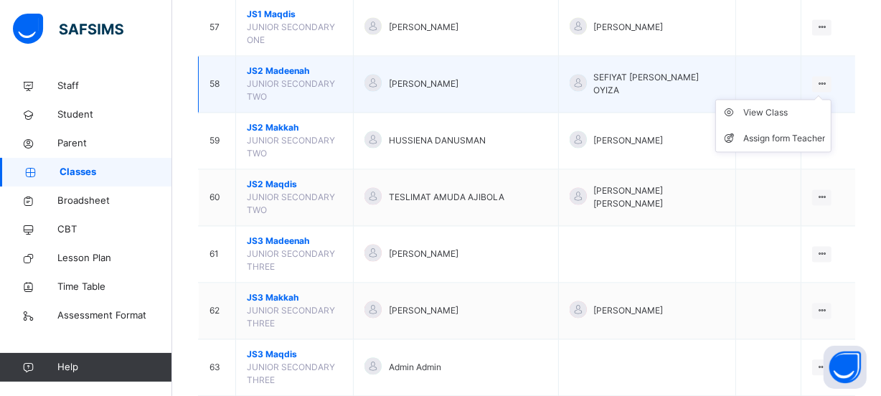
click at [831, 76] on div at bounding box center [821, 84] width 19 height 16
click at [805, 105] on div "View Class" at bounding box center [784, 112] width 82 height 14
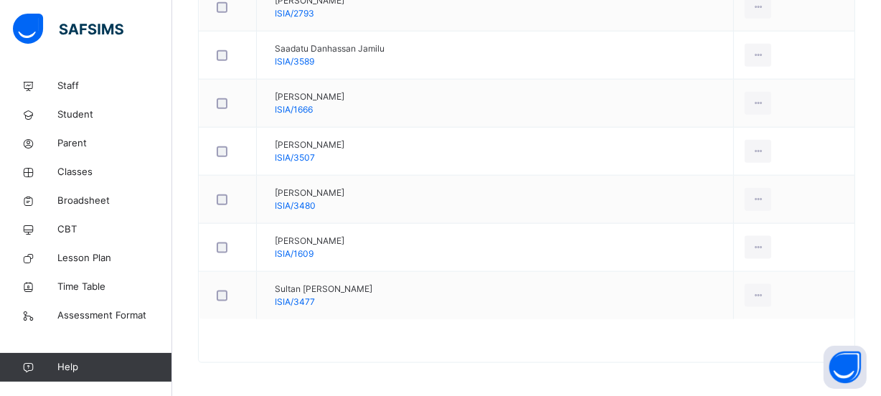
scroll to position [1036, 0]
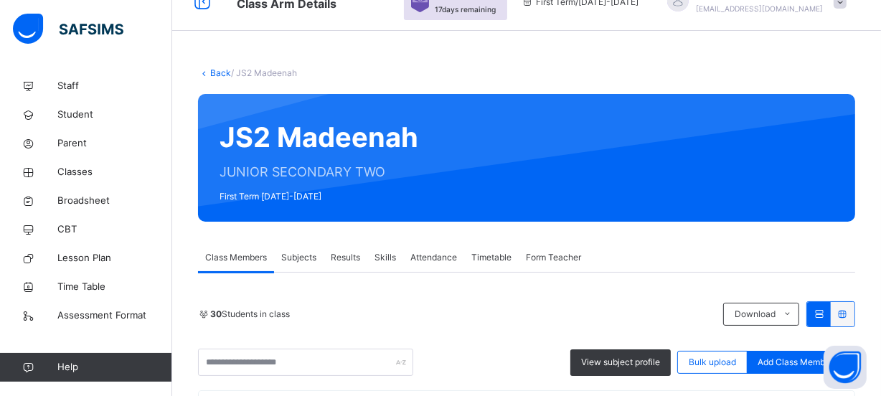
click at [222, 72] on link "Back" at bounding box center [220, 72] width 21 height 11
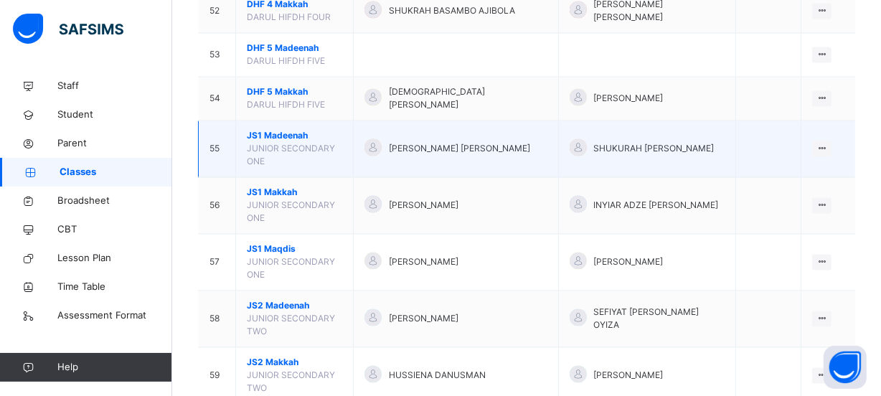
scroll to position [2699, 0]
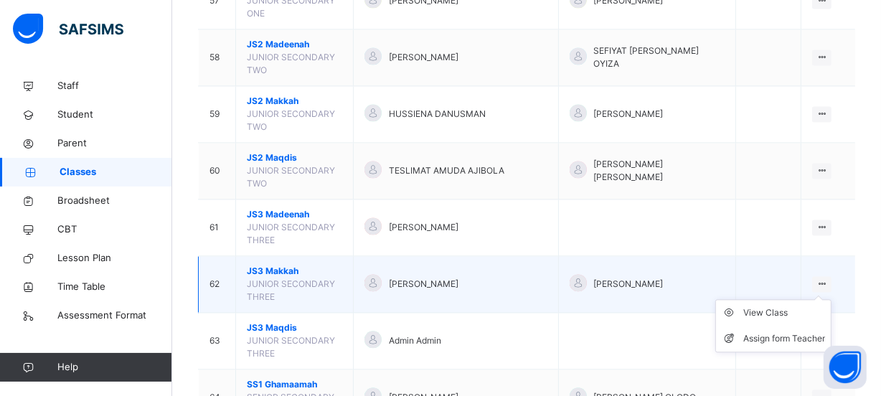
click at [828, 278] on icon at bounding box center [821, 283] width 12 height 11
click at [788, 305] on div "View Class" at bounding box center [784, 312] width 82 height 14
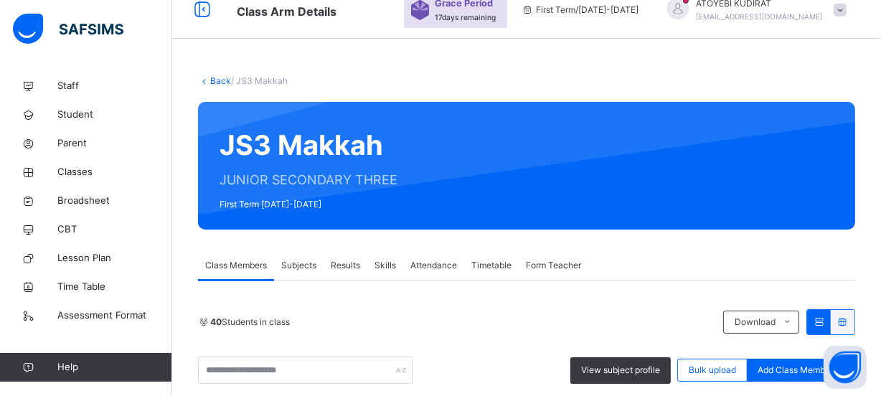
scroll to position [2070, 0]
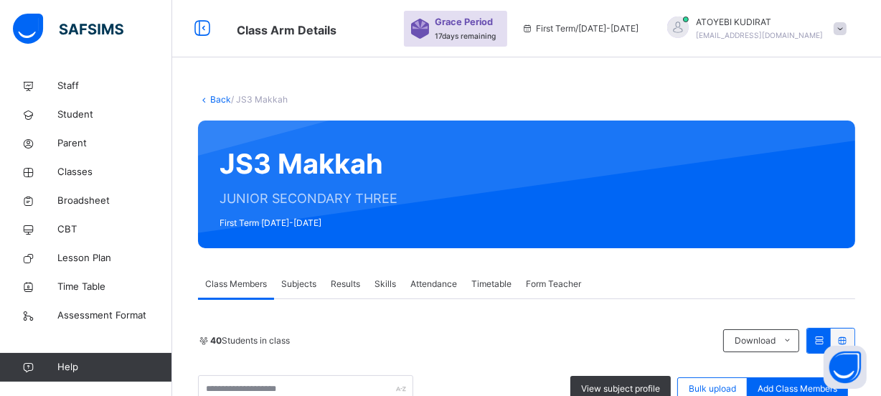
click at [221, 98] on link "Back" at bounding box center [220, 99] width 21 height 11
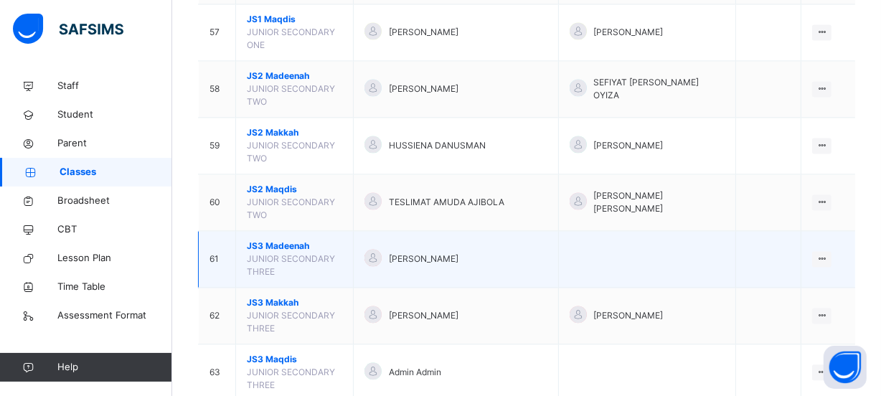
scroll to position [2673, 0]
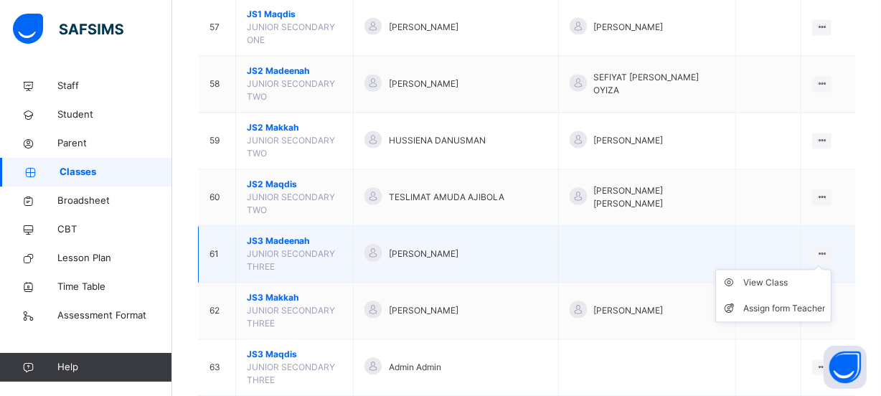
click at [825, 248] on icon at bounding box center [821, 253] width 12 height 11
click at [754, 275] on div "View Class" at bounding box center [784, 282] width 82 height 14
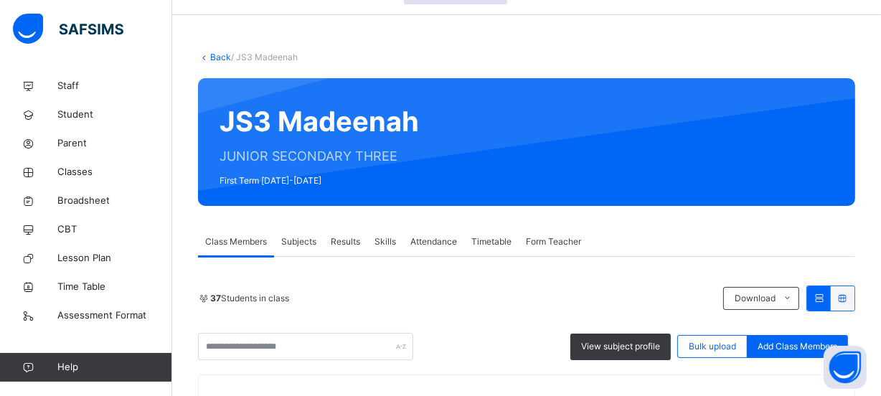
scroll to position [36, 0]
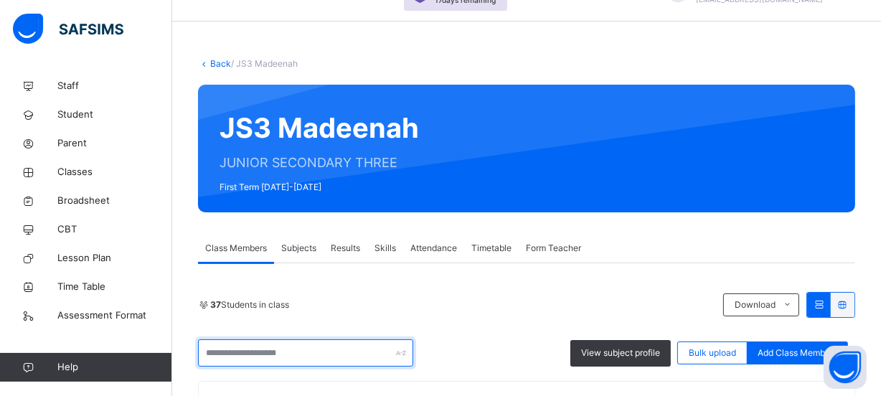
drag, startPoint x: 321, startPoint y: 356, endPoint x: 346, endPoint y: 342, distance: 28.3
click at [322, 351] on input "text" at bounding box center [305, 352] width 215 height 27
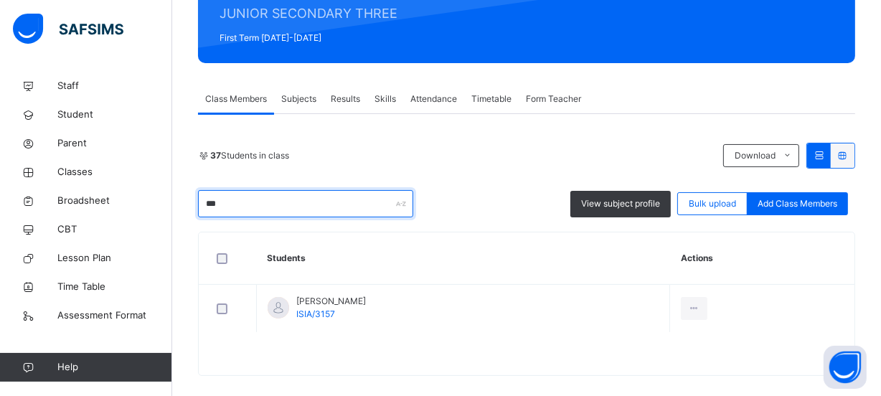
scroll to position [200, 0]
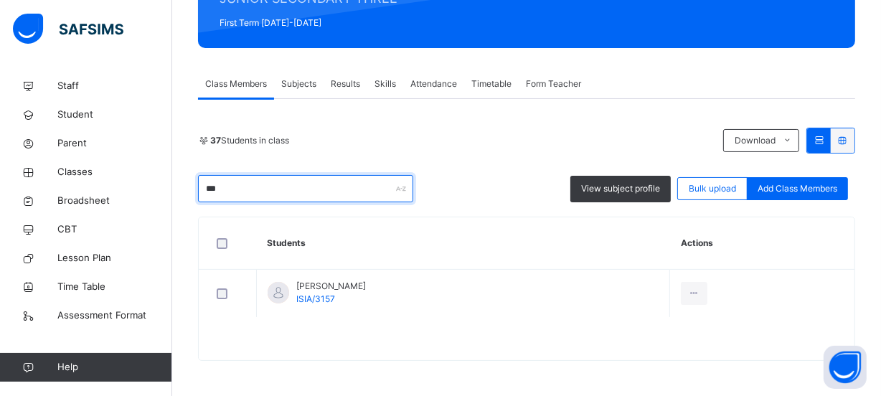
click at [313, 190] on input "***" at bounding box center [305, 188] width 215 height 27
type input "*"
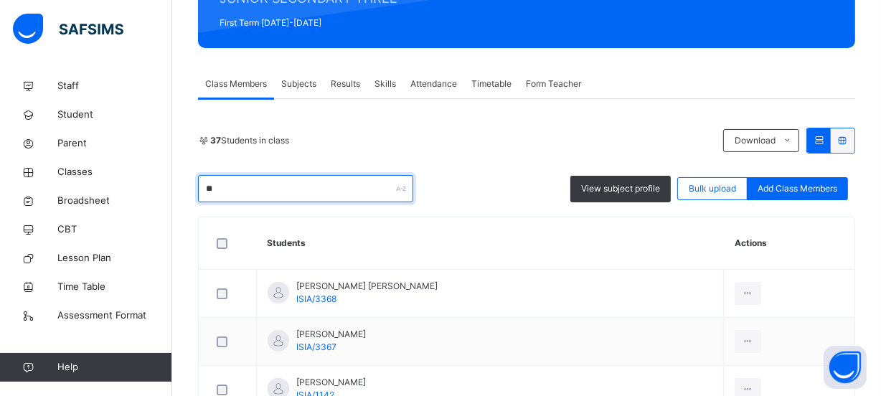
type input "*"
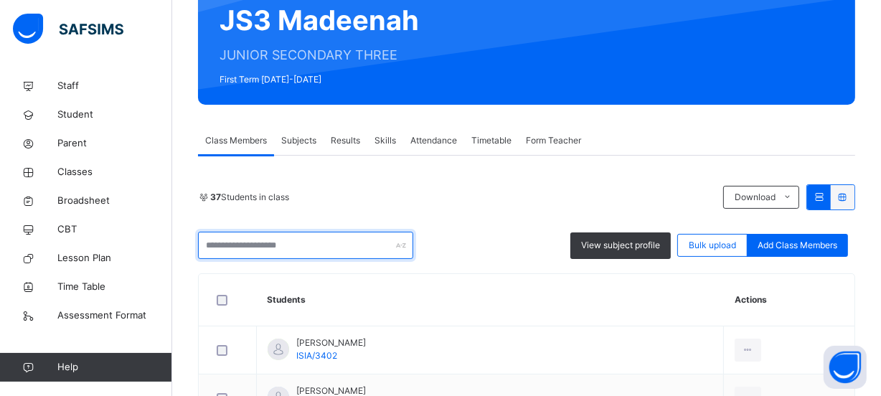
scroll to position [70, 0]
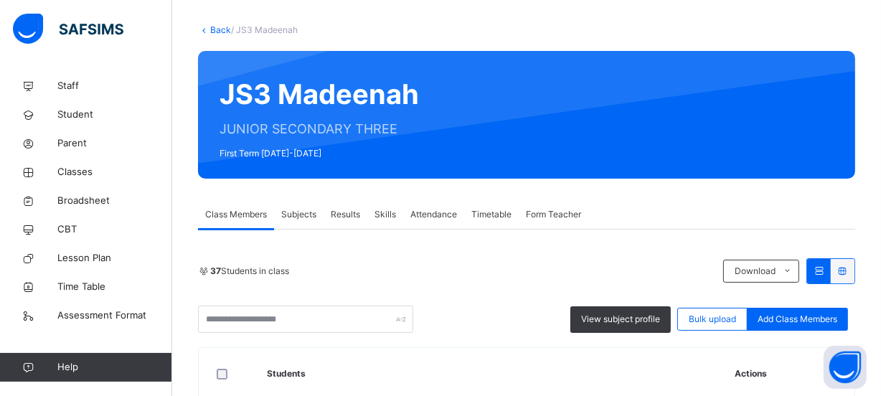
click at [216, 29] on link "Back" at bounding box center [220, 29] width 21 height 11
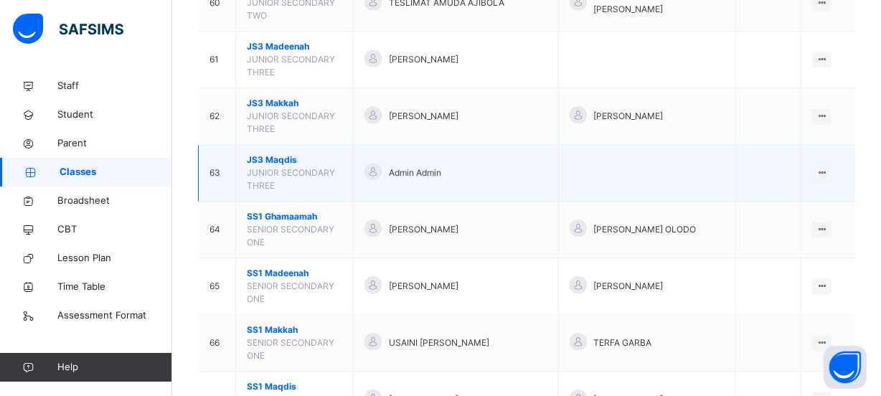
scroll to position [2869, 0]
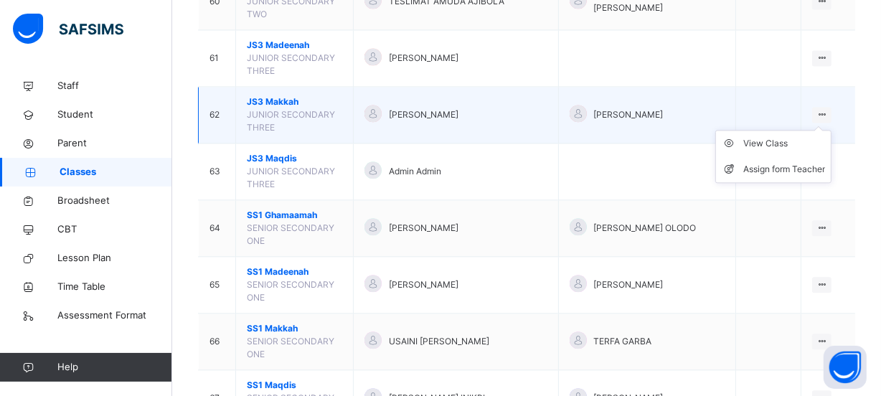
click at [828, 109] on icon at bounding box center [821, 114] width 12 height 11
click at [803, 136] on div "View Class" at bounding box center [784, 143] width 82 height 14
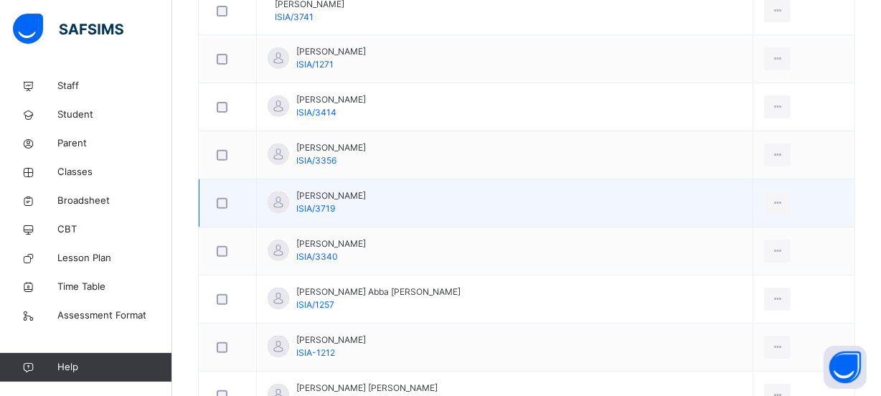
scroll to position [506, 0]
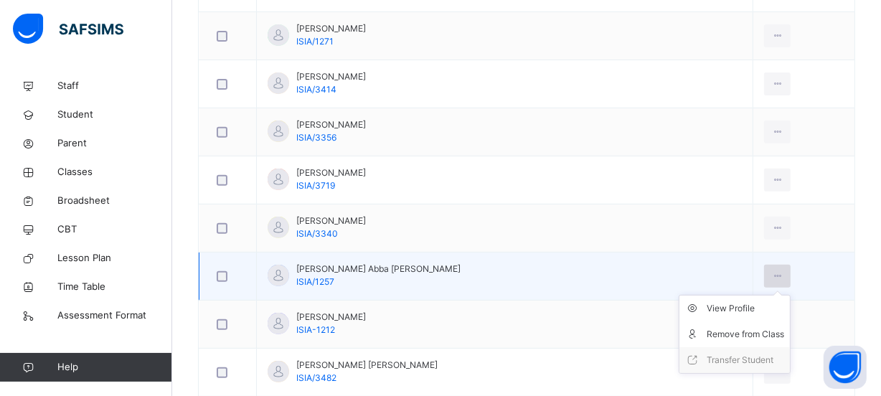
click at [764, 270] on div at bounding box center [777, 276] width 27 height 23
click at [739, 336] on div "Remove from Class" at bounding box center [744, 334] width 77 height 14
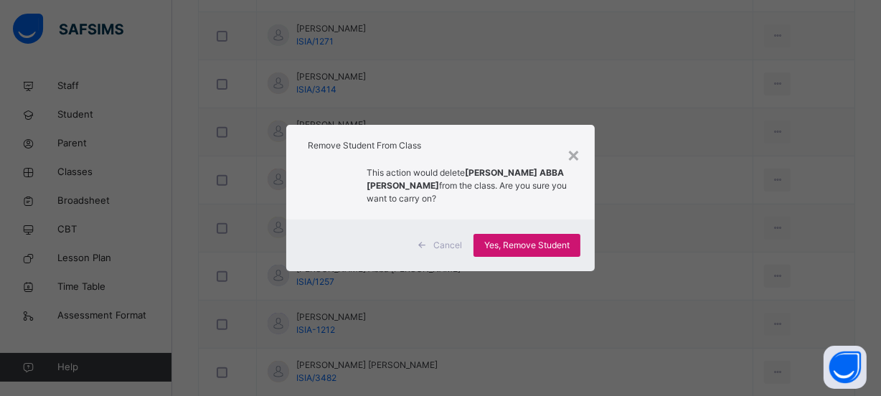
click at [509, 247] on span "Yes, Remove Student" at bounding box center [526, 245] width 85 height 13
click at [511, 244] on div "Yes, Remove Student" at bounding box center [526, 245] width 107 height 23
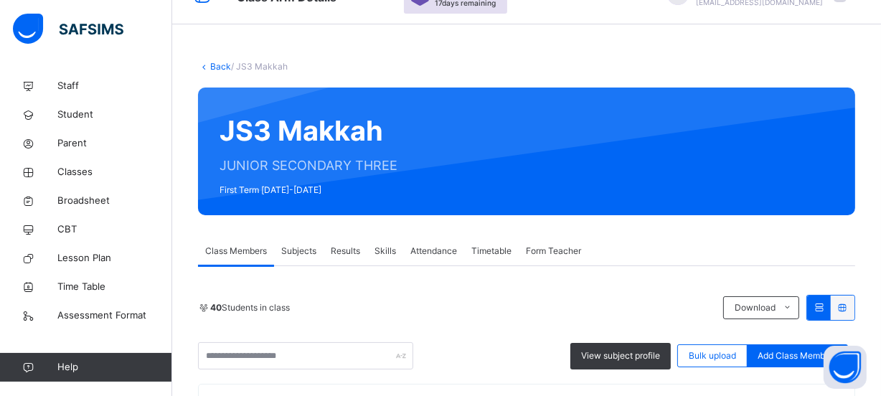
scroll to position [65, 0]
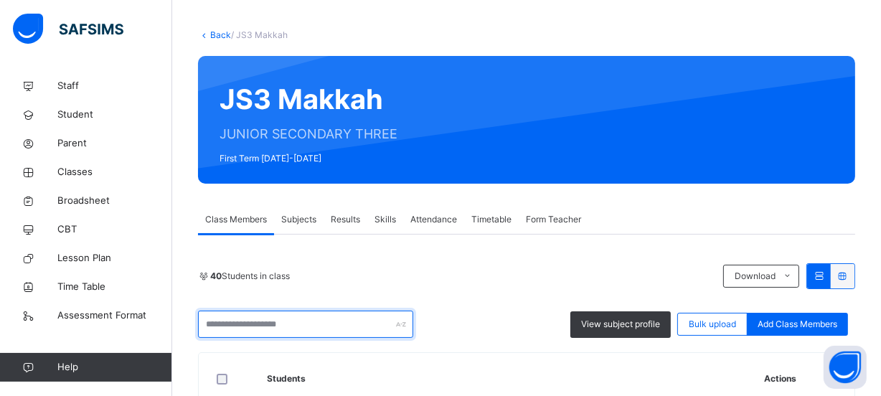
click at [366, 322] on input "text" at bounding box center [305, 324] width 215 height 27
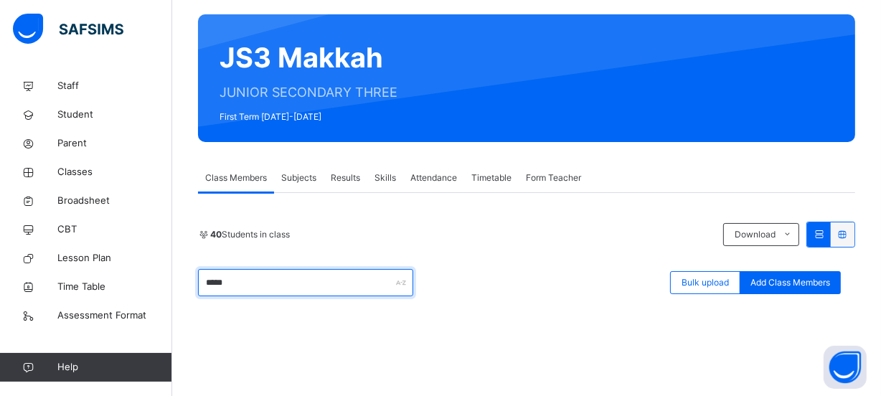
scroll to position [195, 0]
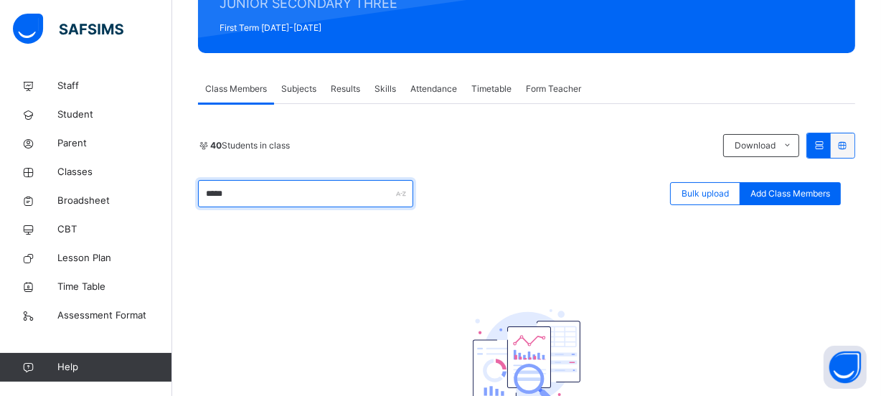
click at [300, 186] on input "*****" at bounding box center [305, 193] width 215 height 27
type input "*"
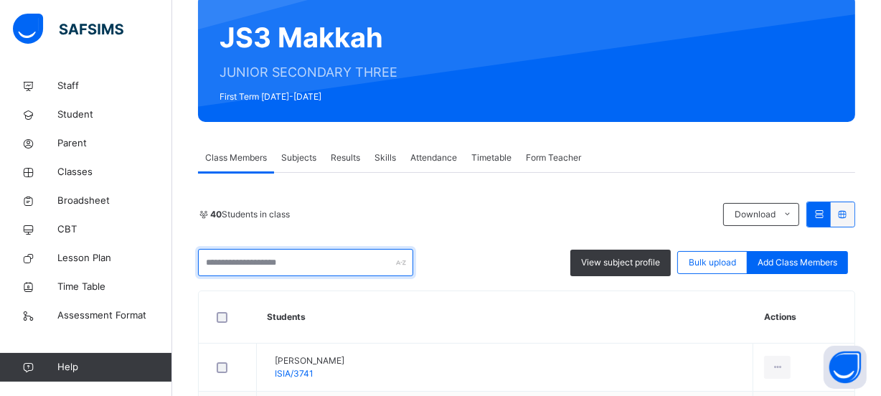
scroll to position [0, 0]
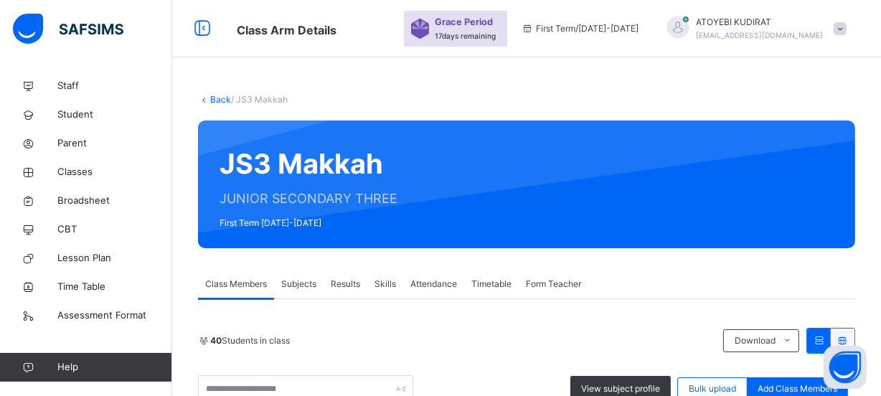
click at [217, 100] on link "Back" at bounding box center [220, 99] width 21 height 11
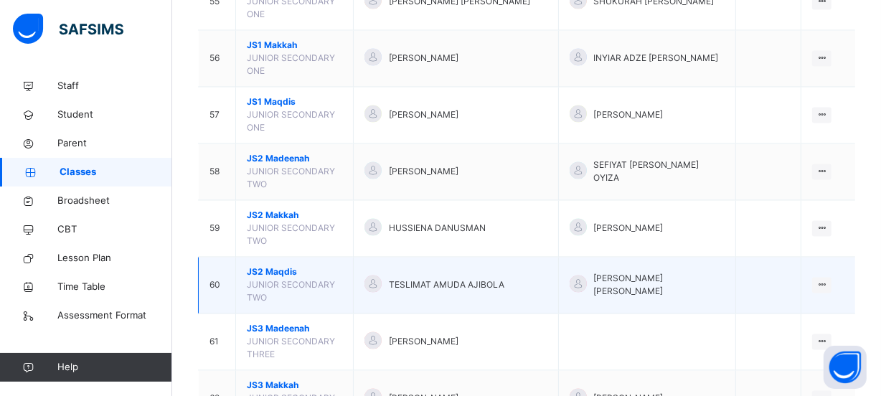
scroll to position [2607, 0]
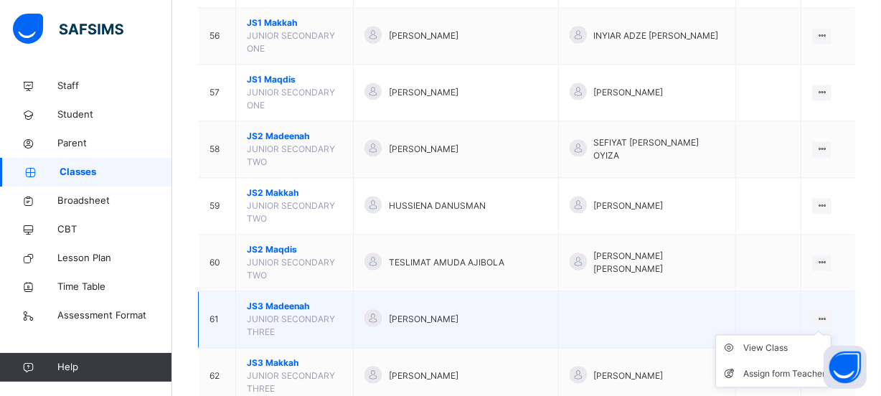
click at [828, 313] on icon at bounding box center [821, 318] width 12 height 11
click at [795, 341] on div "View Class" at bounding box center [784, 348] width 82 height 14
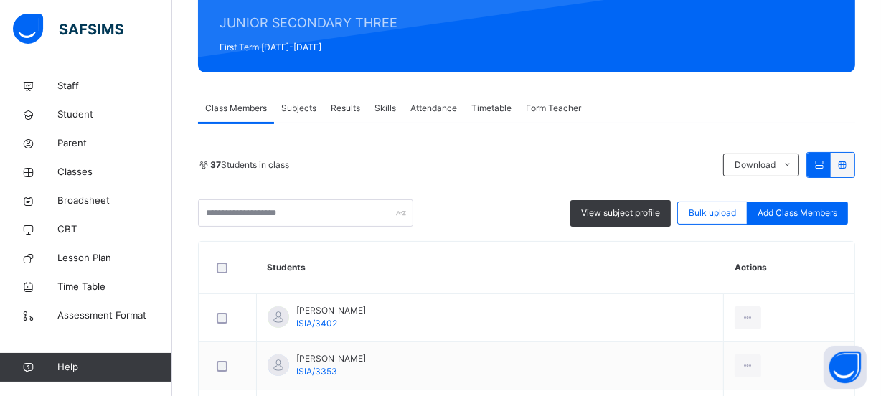
scroll to position [232, 0]
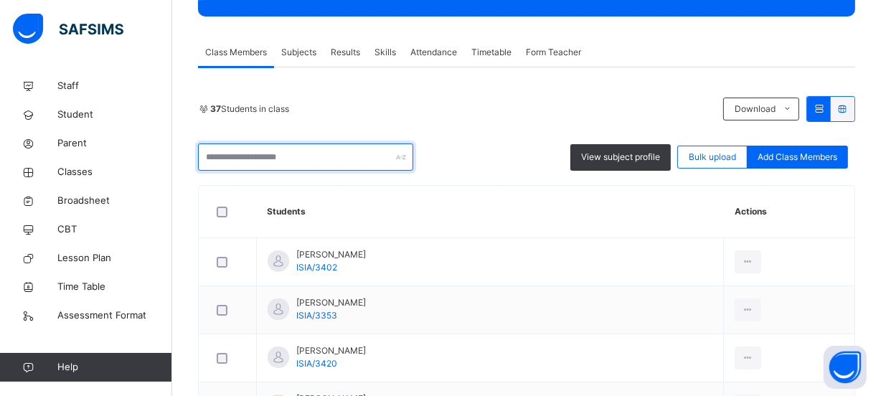
click at [312, 158] on input "text" at bounding box center [305, 156] width 215 height 27
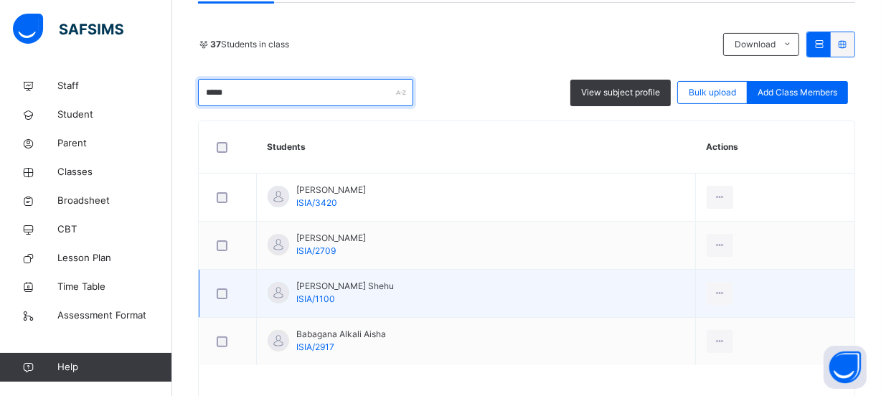
scroll to position [344, 0]
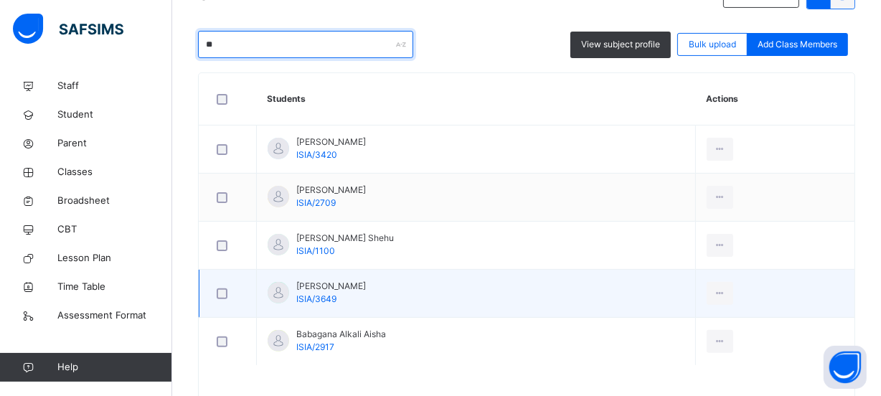
type input "*"
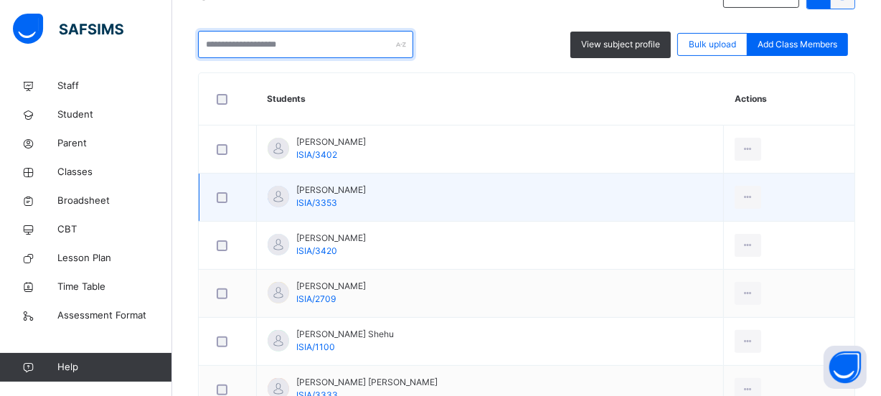
scroll to position [83, 0]
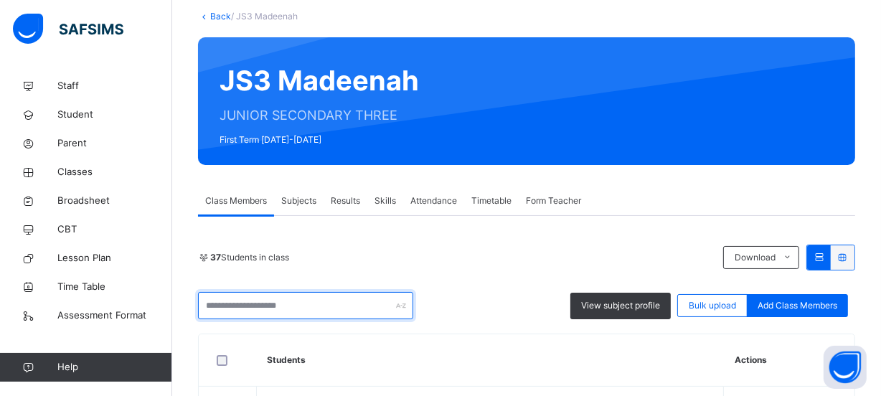
click at [269, 308] on input "text" at bounding box center [305, 305] width 215 height 27
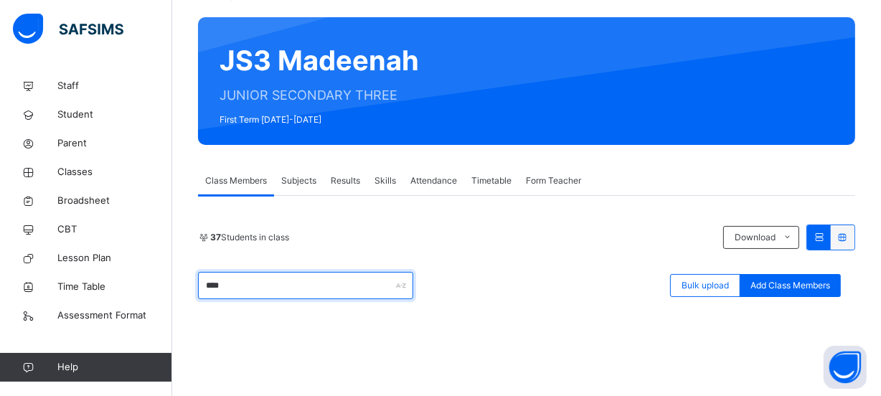
scroll to position [0, 0]
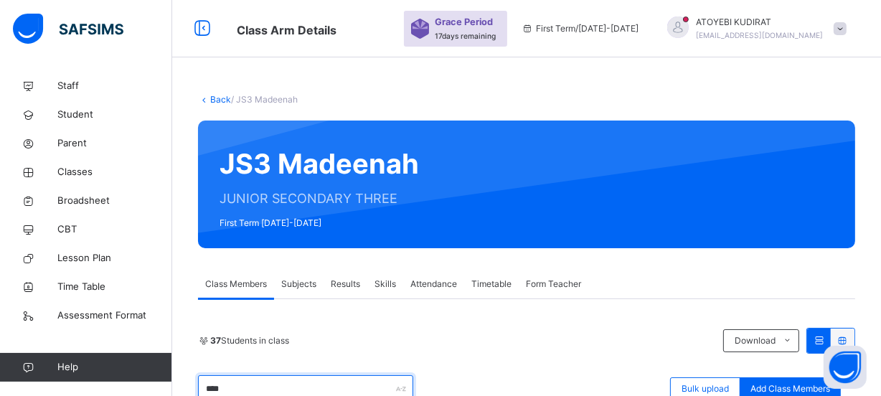
type input "****"
click at [219, 101] on link "Back" at bounding box center [220, 99] width 21 height 11
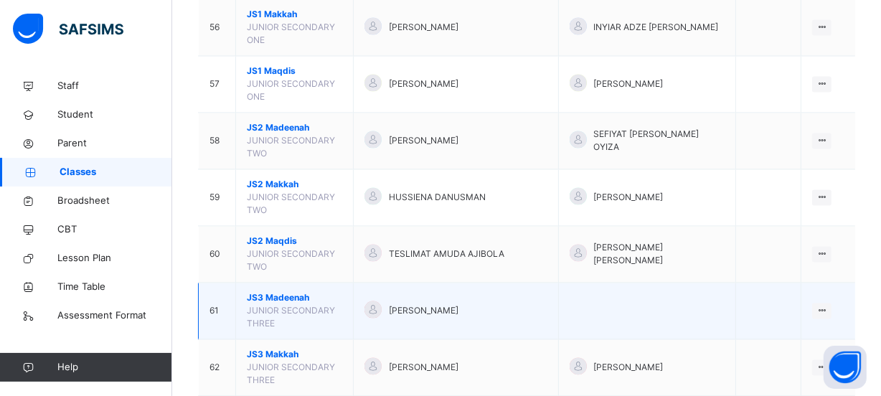
scroll to position [2673, 0]
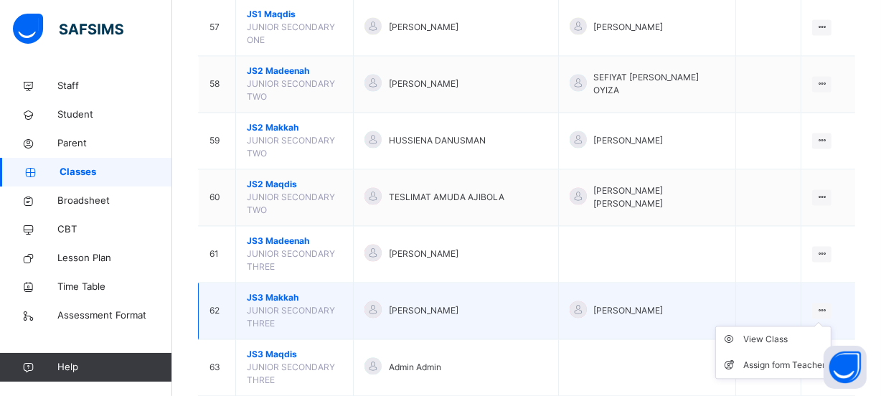
click at [828, 305] on icon at bounding box center [821, 310] width 12 height 11
click at [789, 332] on div "View Class" at bounding box center [784, 339] width 82 height 14
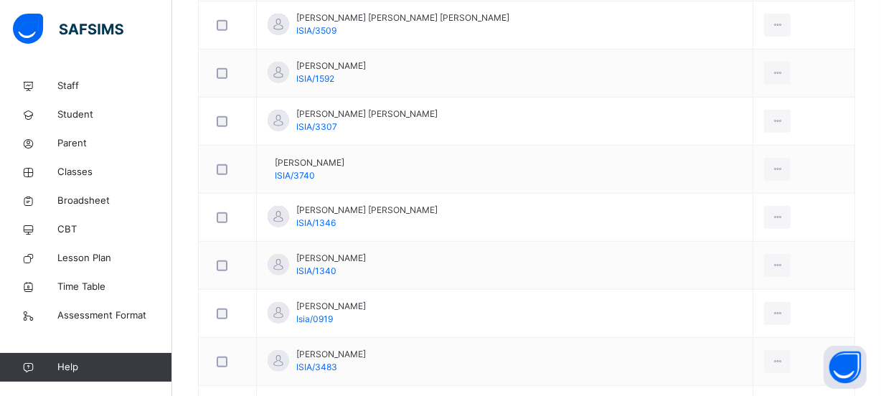
scroll to position [445, 0]
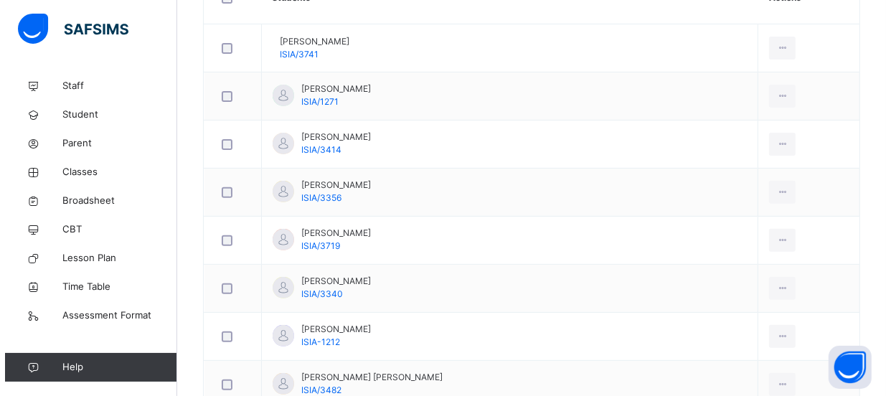
scroll to position [197, 0]
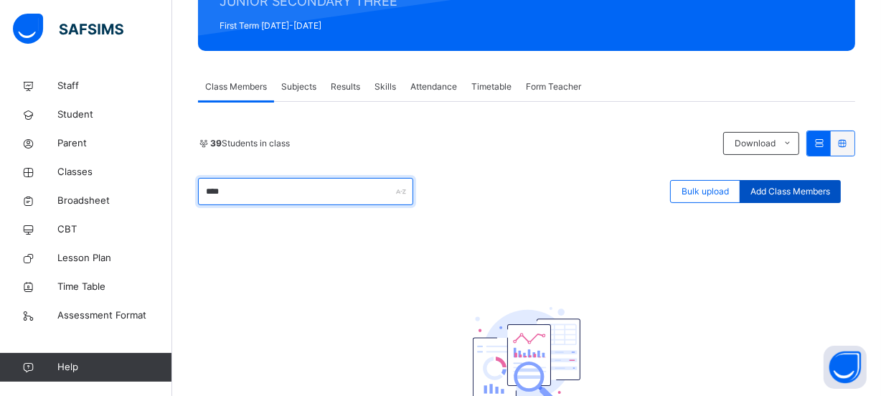
type input "****"
click at [805, 194] on span "Add Class Members" at bounding box center [790, 191] width 80 height 13
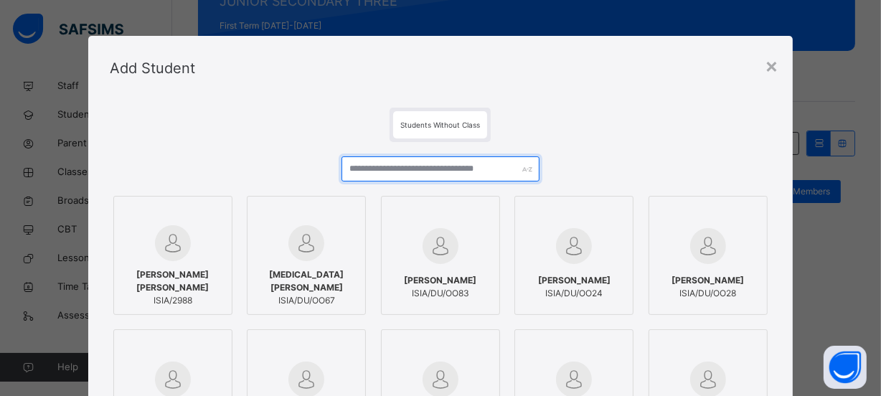
click at [437, 166] on input "text" at bounding box center [440, 168] width 199 height 25
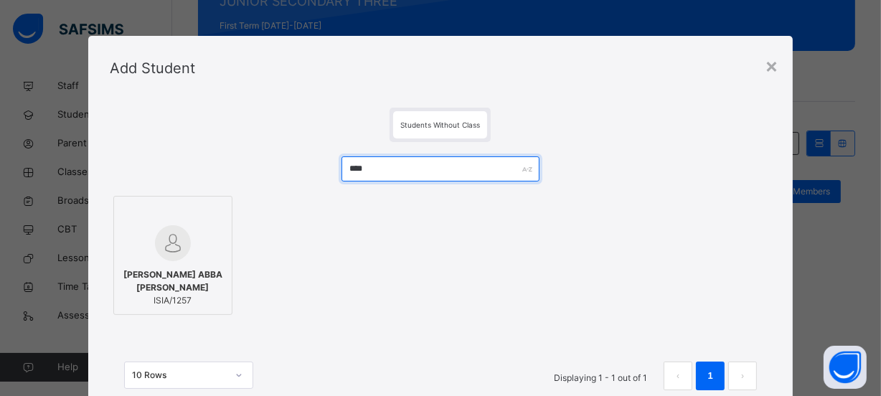
type input "****"
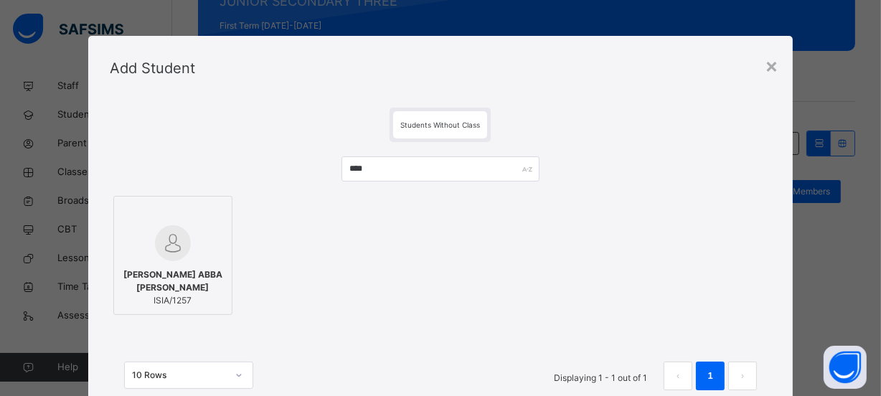
click at [194, 240] on div at bounding box center [172, 243] width 103 height 36
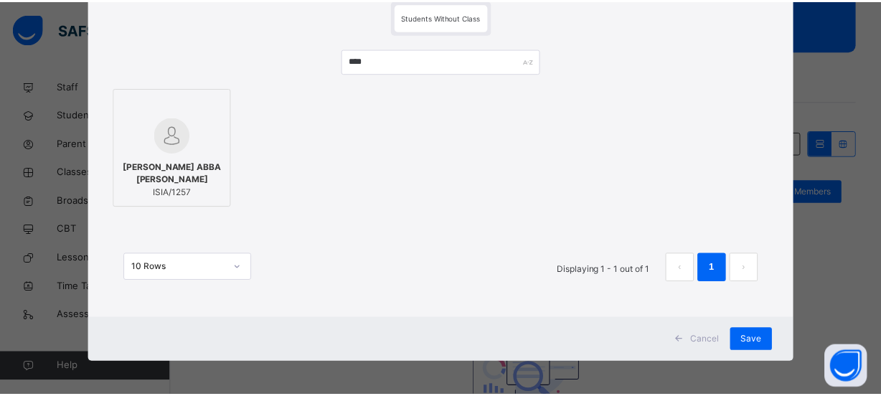
scroll to position [110, 0]
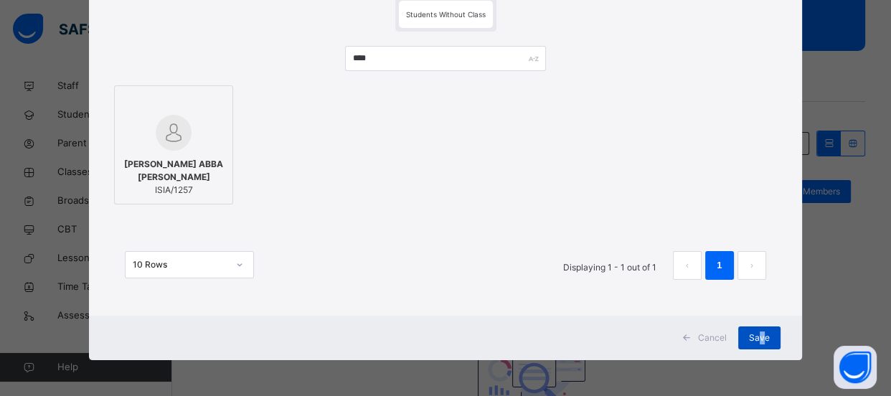
click at [758, 338] on span "Save" at bounding box center [759, 337] width 21 height 13
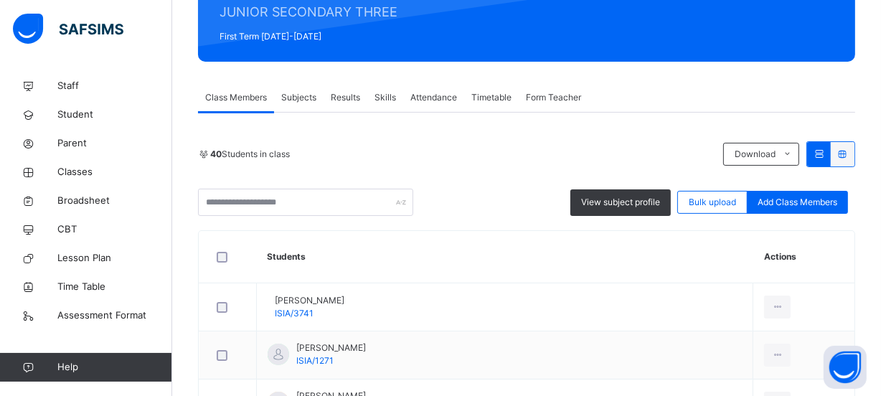
scroll to position [245, 0]
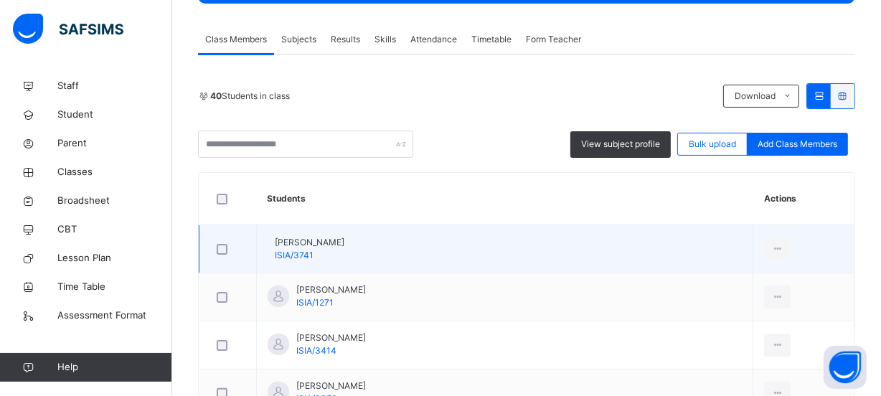
click at [344, 257] on div "Aalimah Fatihu Abba ISIA/3741" at bounding box center [310, 249] width 70 height 26
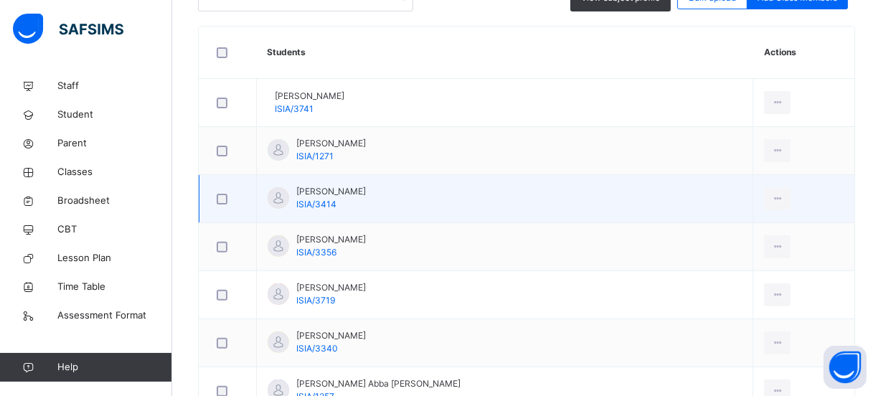
scroll to position [0, 0]
